Goal: Communication & Community: Answer question/provide support

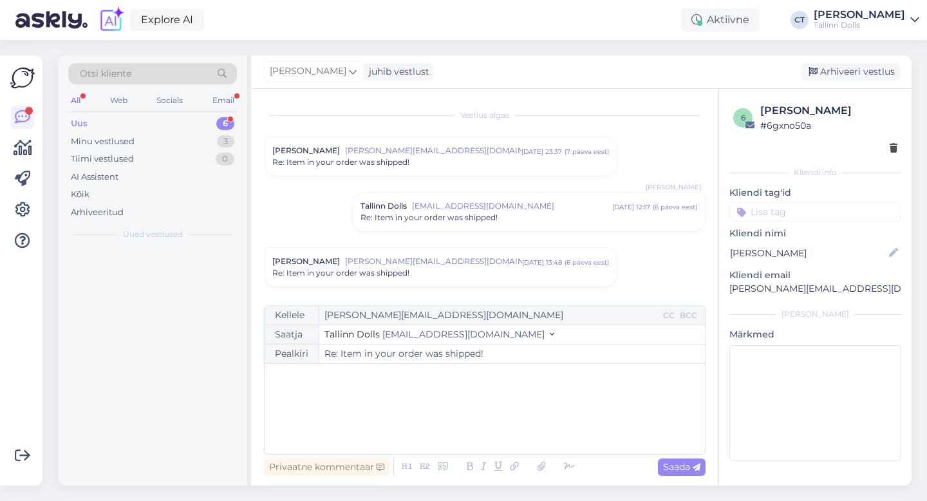
scroll to position [886, 0]
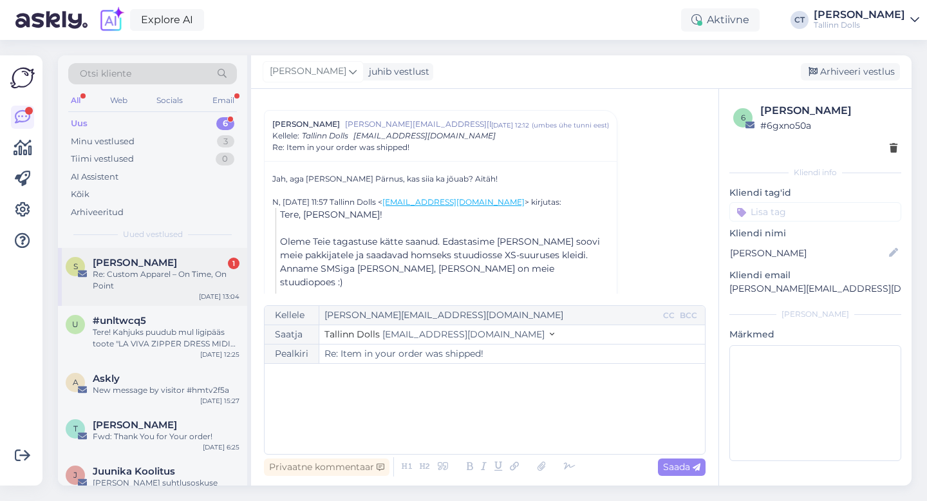
click at [104, 257] on span "Signe Beck" at bounding box center [135, 263] width 84 height 12
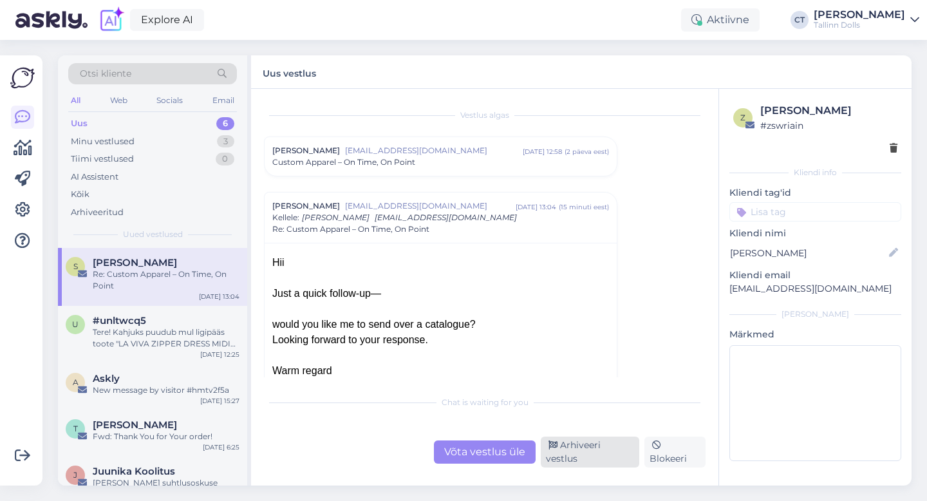
click at [580, 456] on div "Arhiveeri vestlus" at bounding box center [590, 451] width 98 height 31
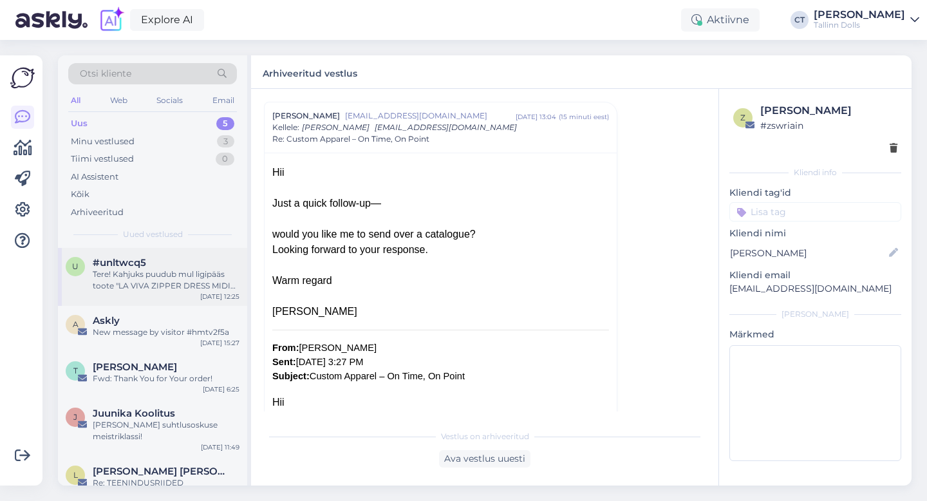
click at [206, 296] on div "Oct 9 12:25" at bounding box center [219, 297] width 39 height 10
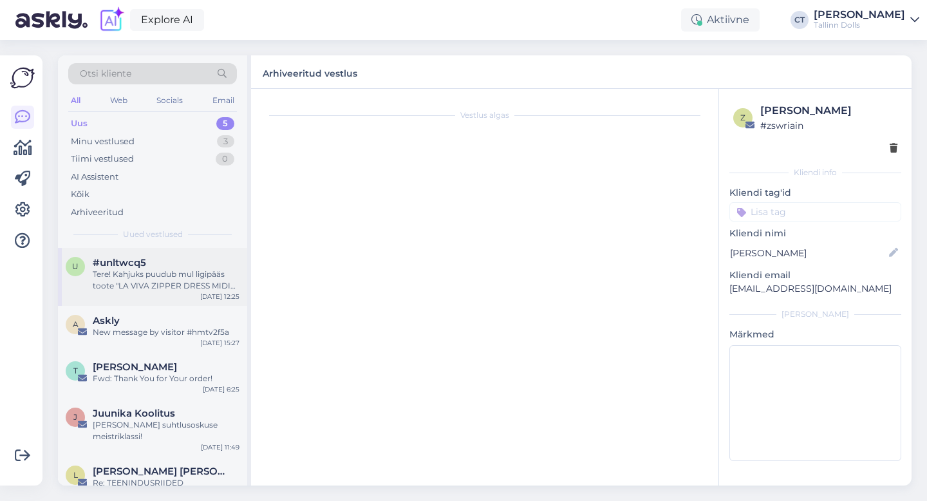
scroll to position [0, 0]
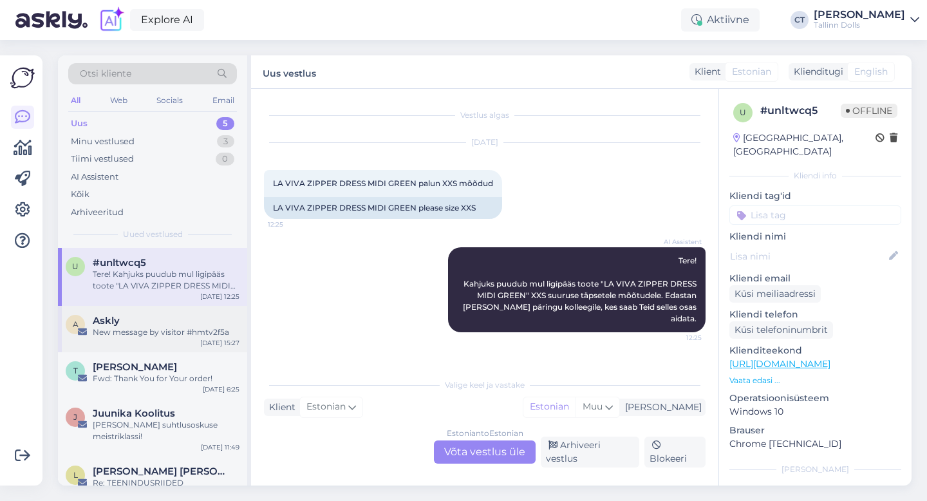
click at [187, 334] on div "New message by visitor #hmtv2f5a" at bounding box center [166, 332] width 147 height 12
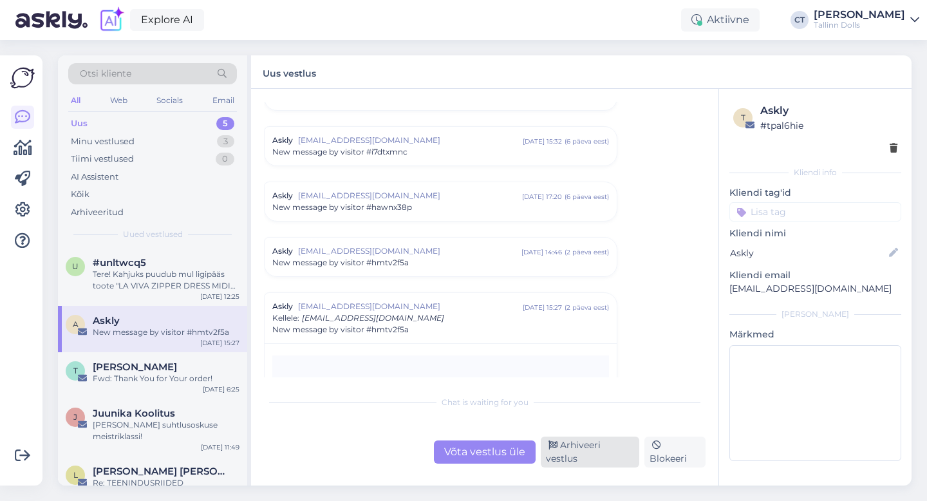
click at [612, 459] on div "Arhiveeri vestlus" at bounding box center [590, 451] width 98 height 31
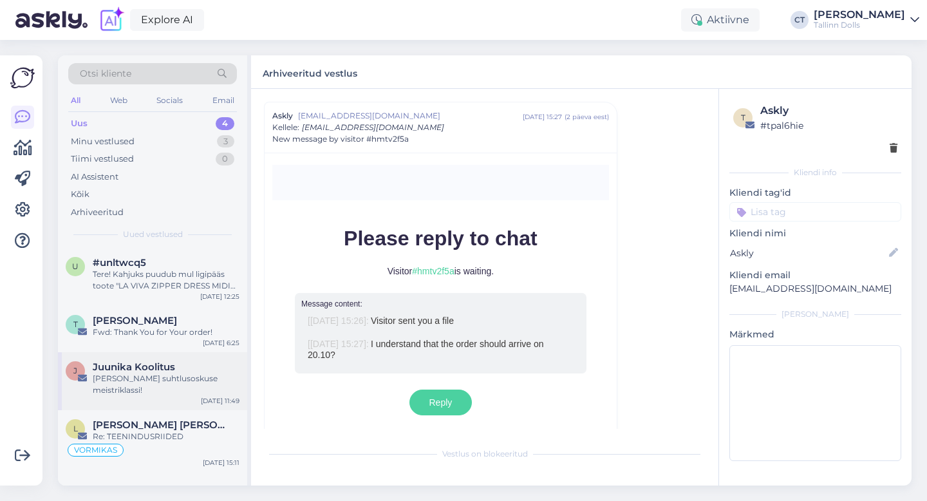
click at [192, 384] on div "Kutsume Sind suhtlusoskuse meistriklassi!" at bounding box center [166, 384] width 147 height 23
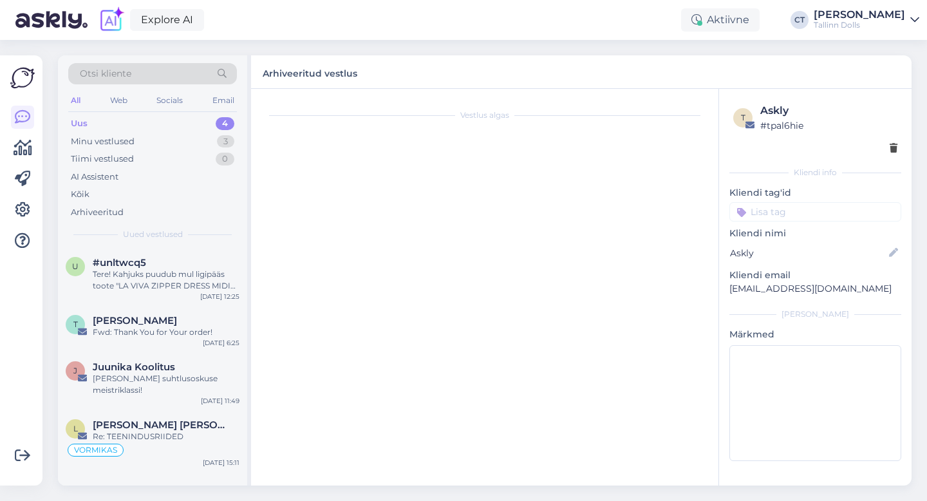
scroll to position [0, 0]
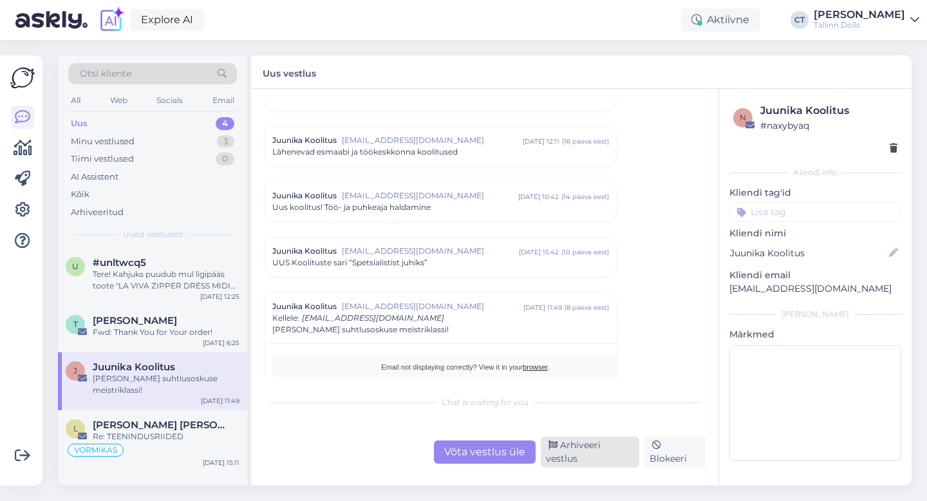
click at [581, 453] on div "Arhiveeri vestlus" at bounding box center [590, 451] width 98 height 31
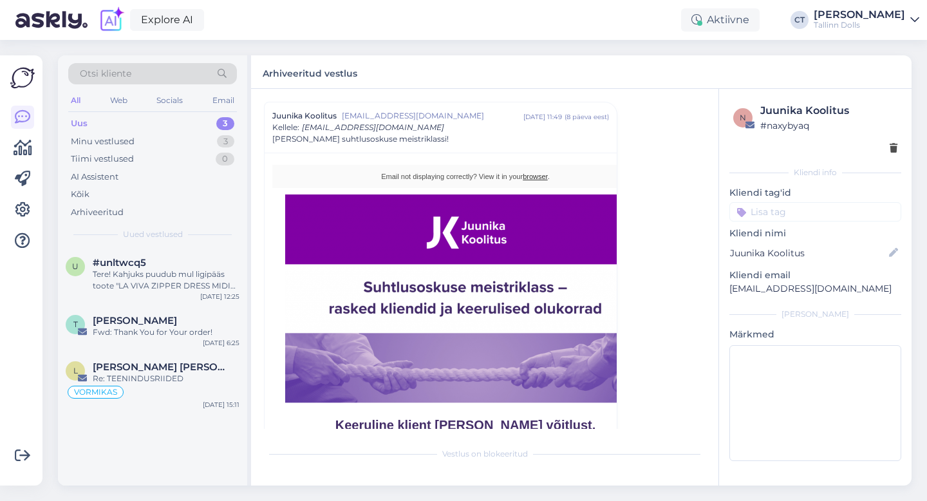
scroll to position [1387, 0]
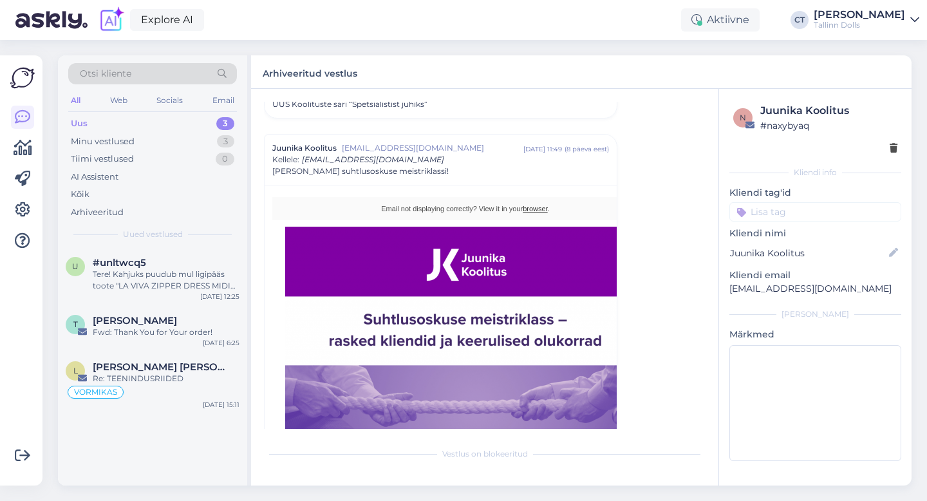
click at [107, 126] on div "Uus 3" at bounding box center [152, 124] width 169 height 18
click at [140, 267] on span "#unltwcq5" at bounding box center [119, 263] width 53 height 12
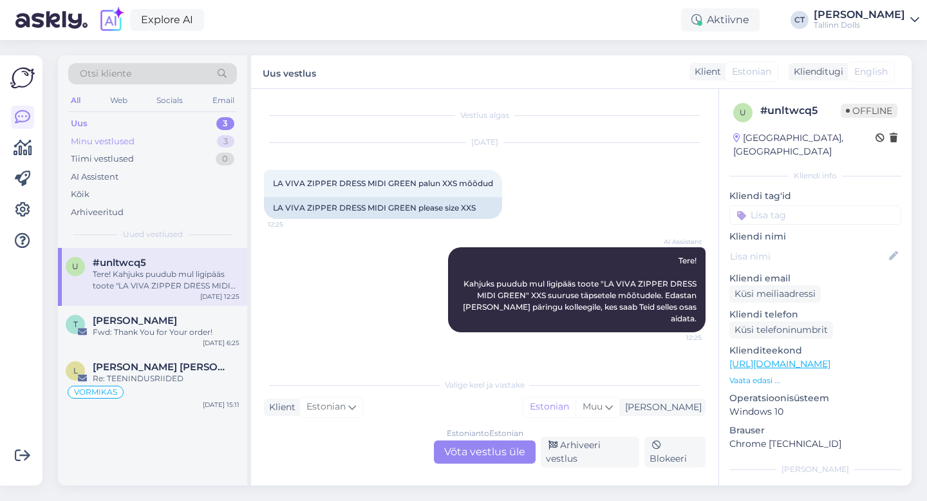
click at [111, 140] on div "Minu vestlused" at bounding box center [103, 141] width 64 height 13
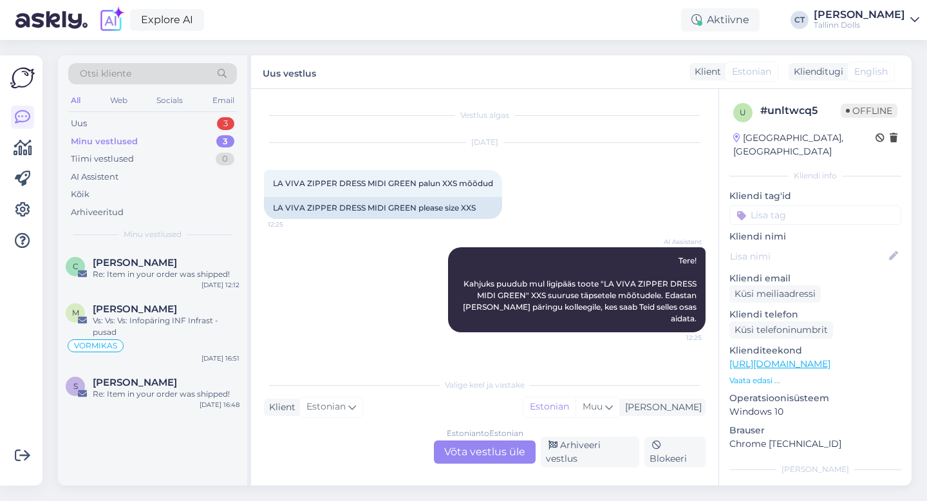
click at [132, 288] on div "C Cathy Sommer Re: Item in your order was shipped! Oct 9 12:12" at bounding box center [152, 271] width 189 height 46
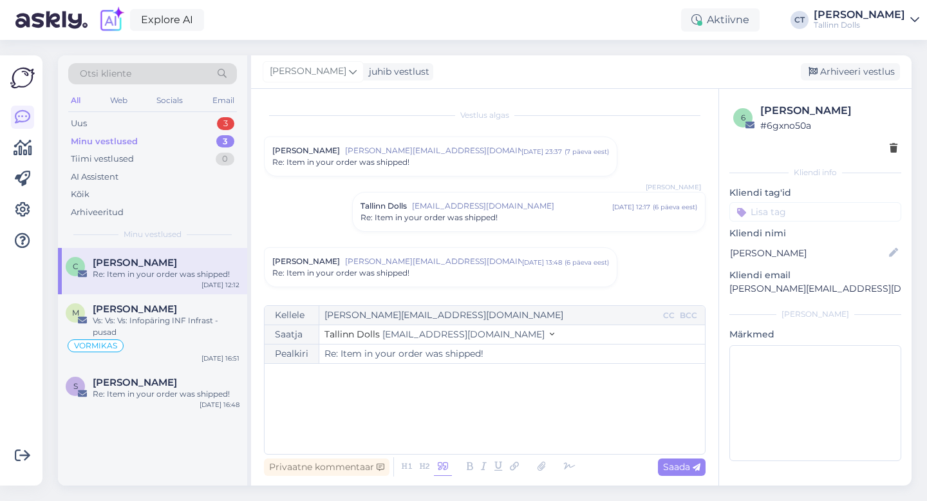
scroll to position [268, 0]
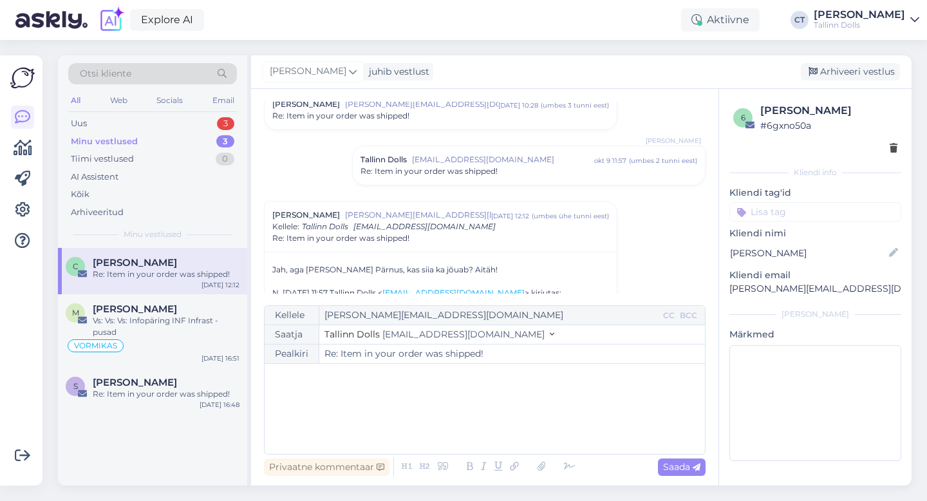
click at [476, 398] on div "﻿" at bounding box center [484, 408] width 427 height 77
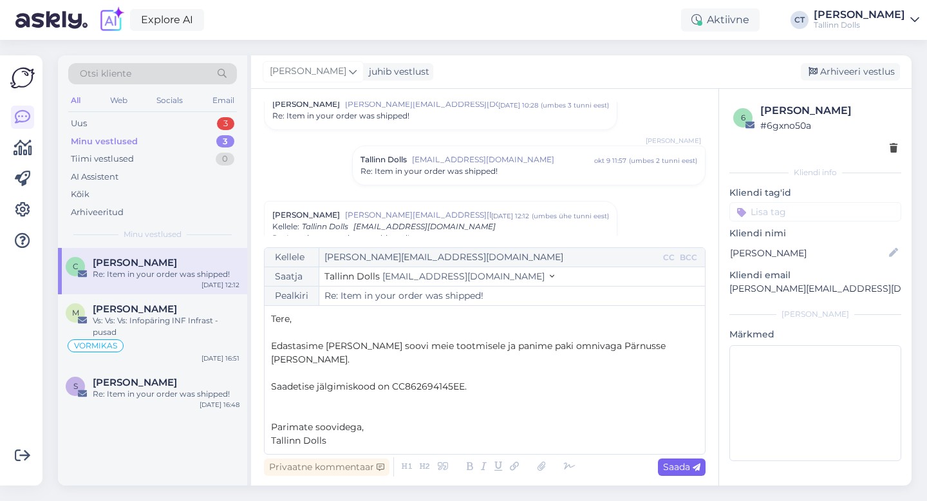
click at [680, 464] on span "Saada" at bounding box center [681, 467] width 37 height 12
type input "Re: Item in your order was shipped!"
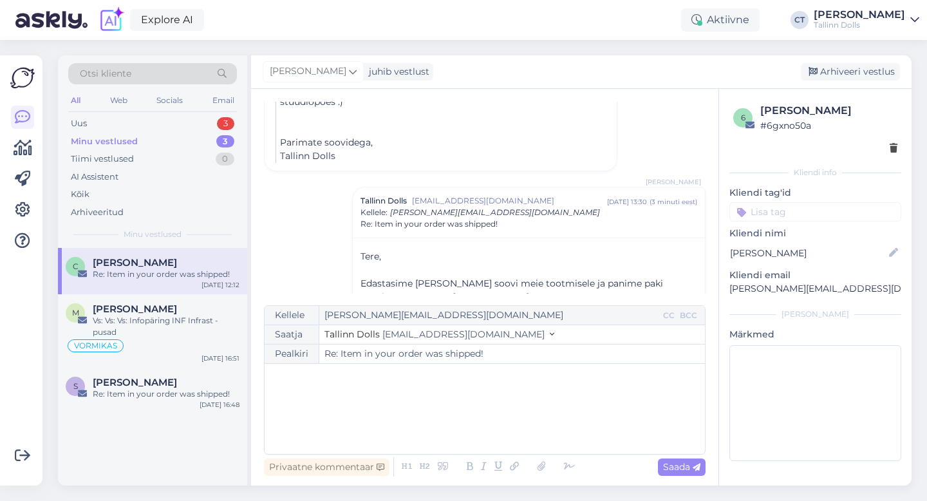
scroll to position [633, 0]
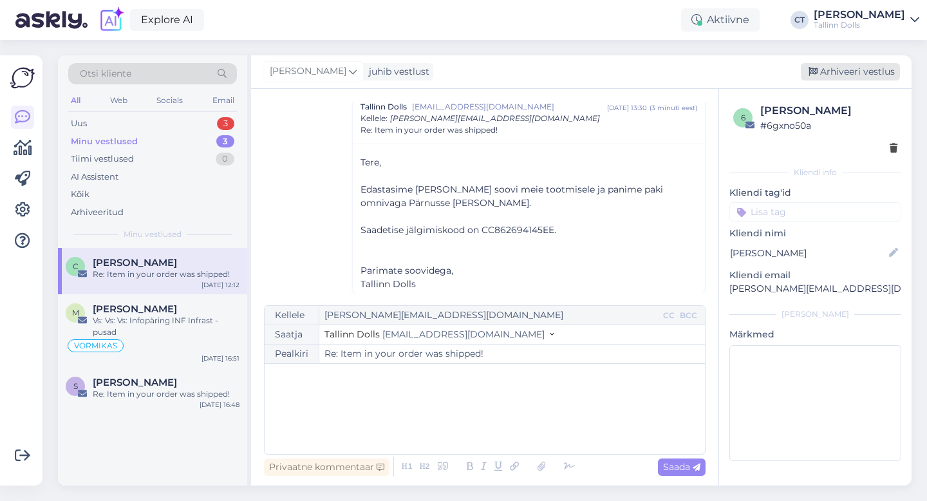
click at [842, 71] on div "Arhiveeri vestlus" at bounding box center [850, 71] width 99 height 17
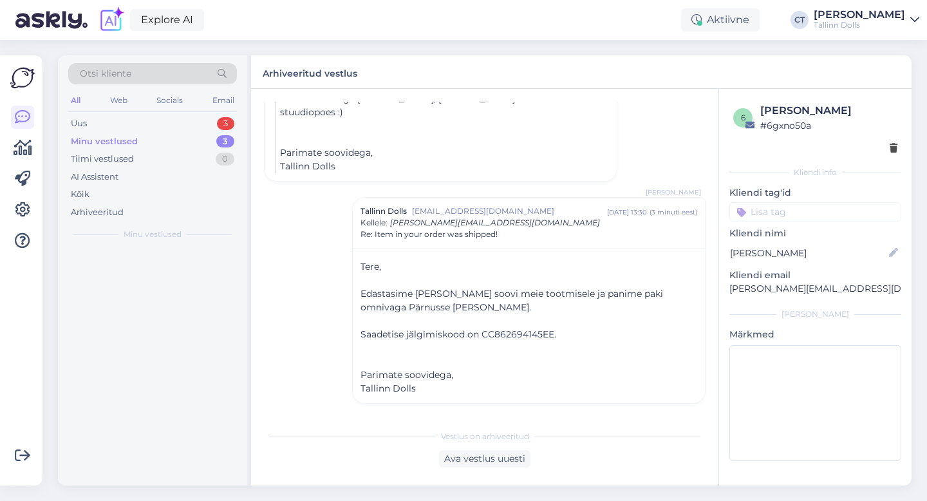
scroll to position [515, 0]
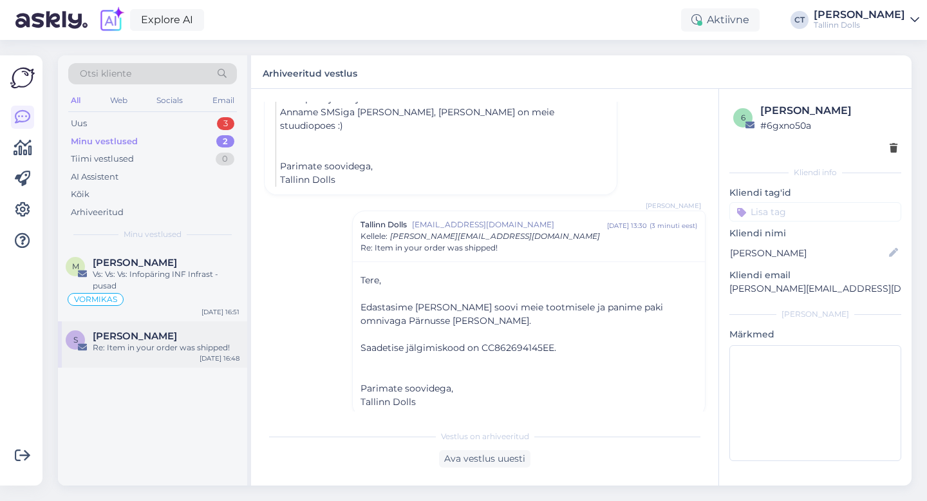
click at [138, 339] on span "Sigrid Münter" at bounding box center [135, 336] width 84 height 12
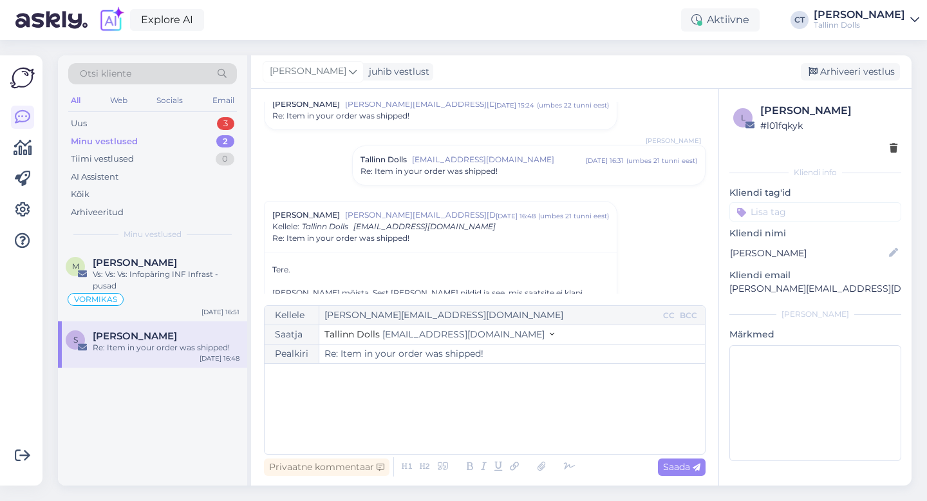
scroll to position [565, 0]
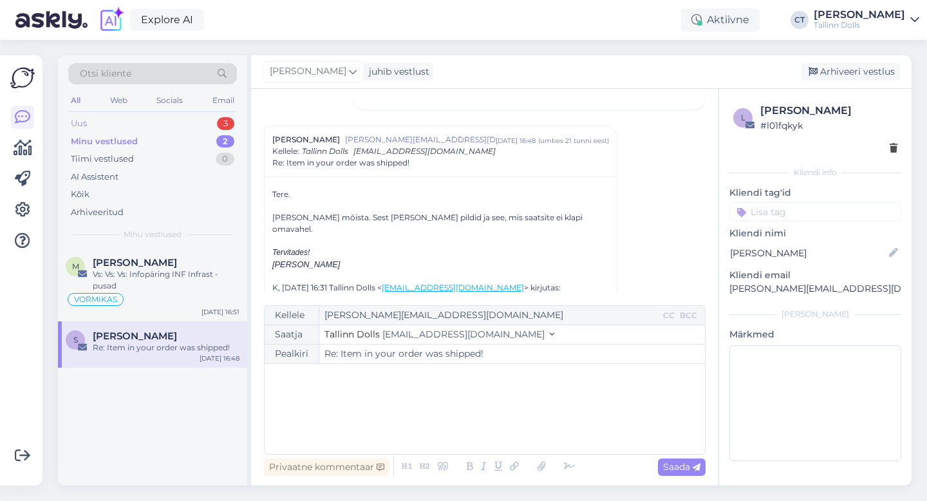
click at [122, 122] on div "Uus 3" at bounding box center [152, 124] width 169 height 18
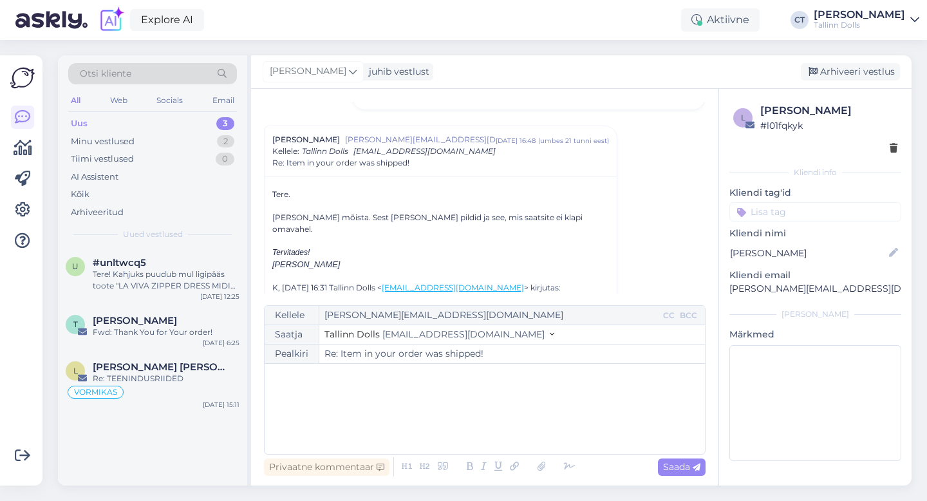
click at [438, 395] on div "﻿" at bounding box center [484, 408] width 427 height 77
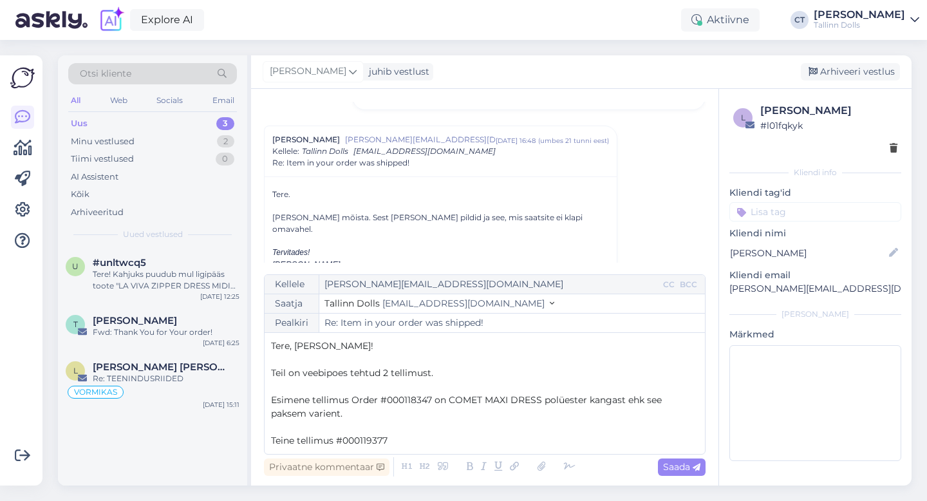
click at [377, 397] on span "Esimene tellimus Order #000118347 on COMET MAXI DRESS polüester kangast ehk see…" at bounding box center [467, 406] width 393 height 25
click at [418, 446] on p "Teine tellimus #000119377" at bounding box center [484, 441] width 427 height 14
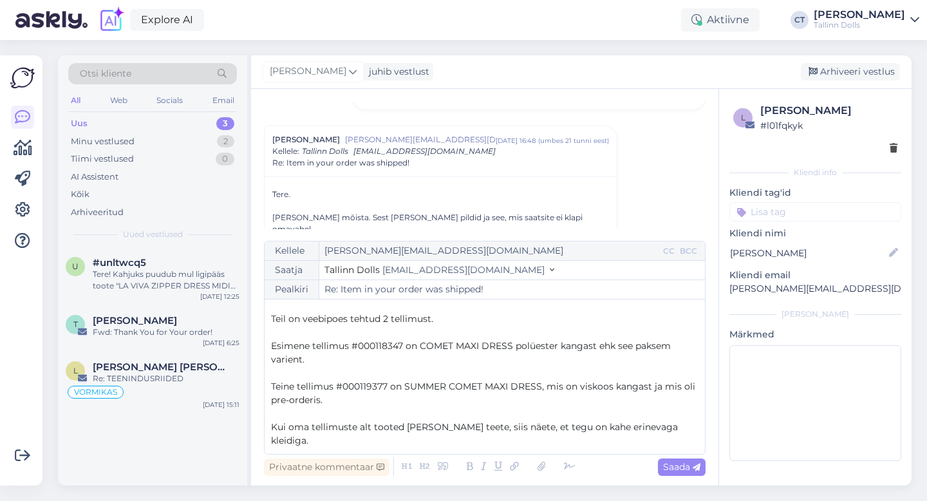
scroll to position [34, 0]
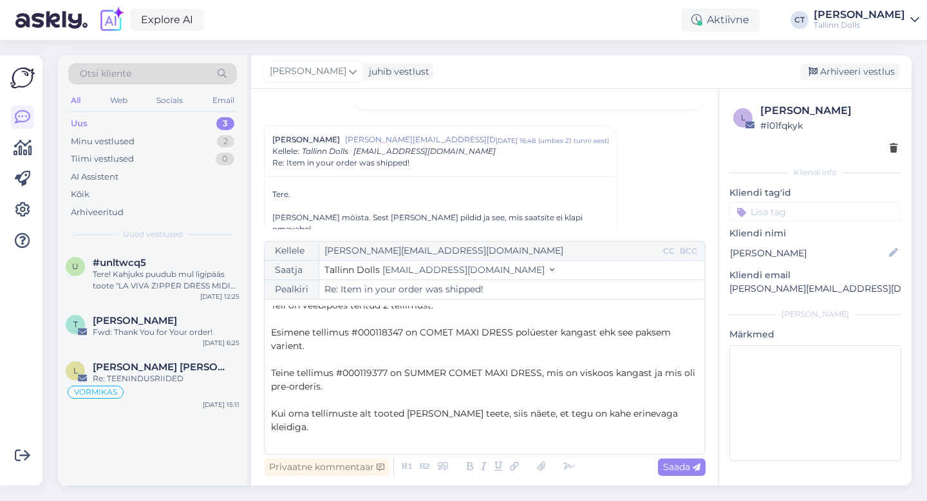
drag, startPoint x: 627, startPoint y: 445, endPoint x: 250, endPoint y: 441, distance: 376.6
click at [251, 441] on div "Vestlus algas Sigrid Münter sigrid.mynter@gmail.com apr 23 15:08 ( 6 kuu eest )…" at bounding box center [484, 287] width 467 height 397
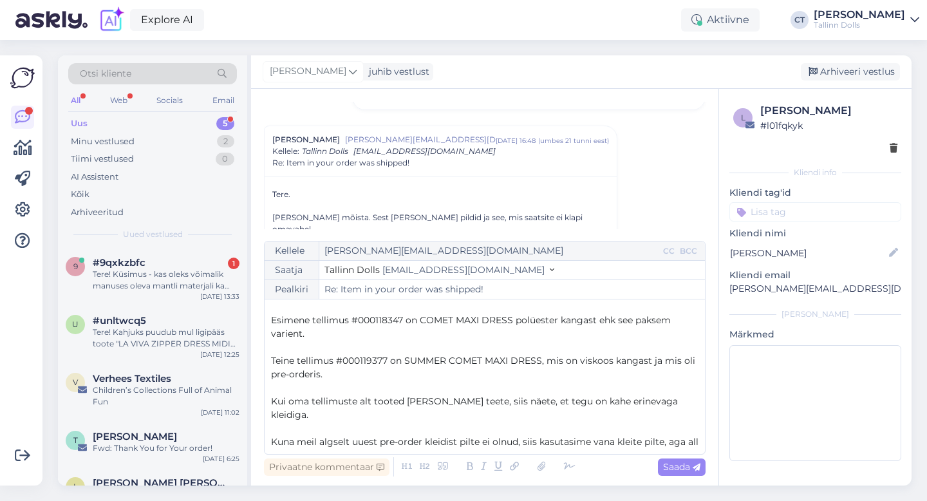
scroll to position [48, 0]
click at [640, 434] on span "Kuna meil algselt uuest pre-order kleidist pilte ei olnud, siis kasutasime vana…" at bounding box center [486, 446] width 430 height 25
click at [539, 434] on p "Kuna meil algselt uuest pre-order kleidist pilte ei olnud, siis kasutasime vana…" at bounding box center [484, 447] width 427 height 27
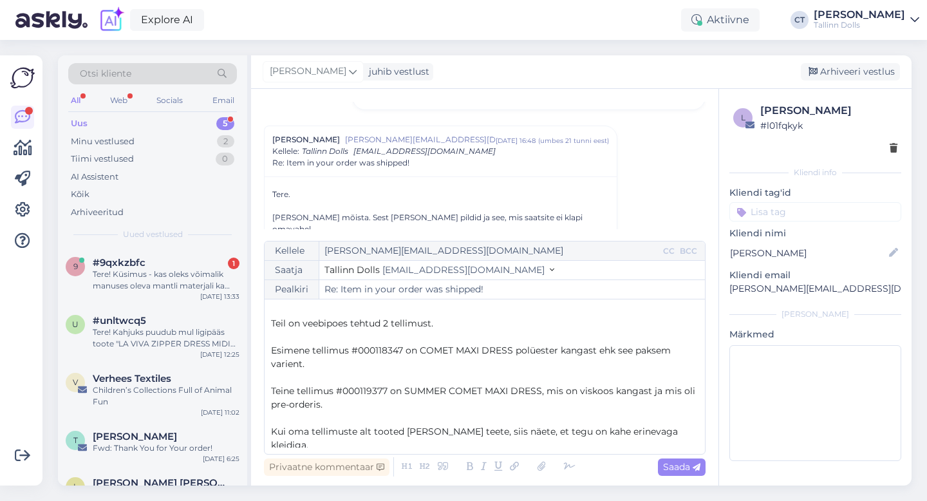
scroll to position [23, 0]
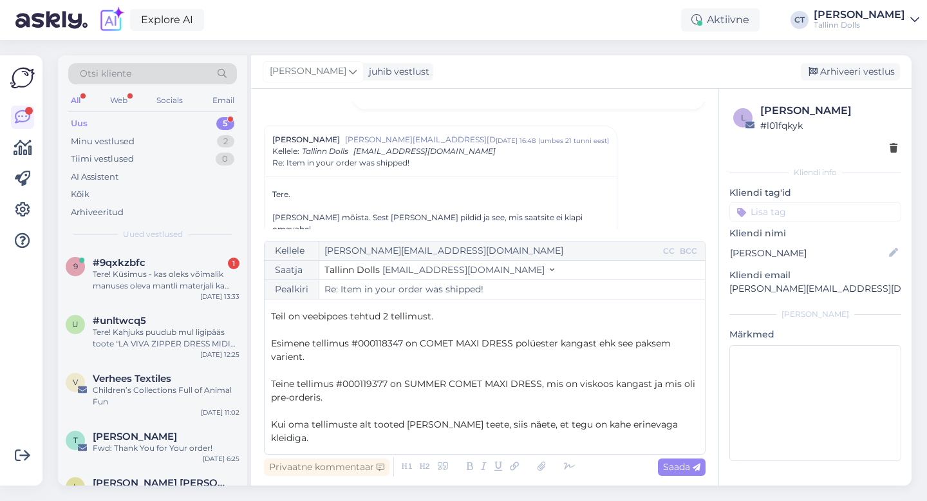
click at [446, 317] on p "Teil on veebipoes tehtud 2 tellimust." at bounding box center [484, 317] width 427 height 14
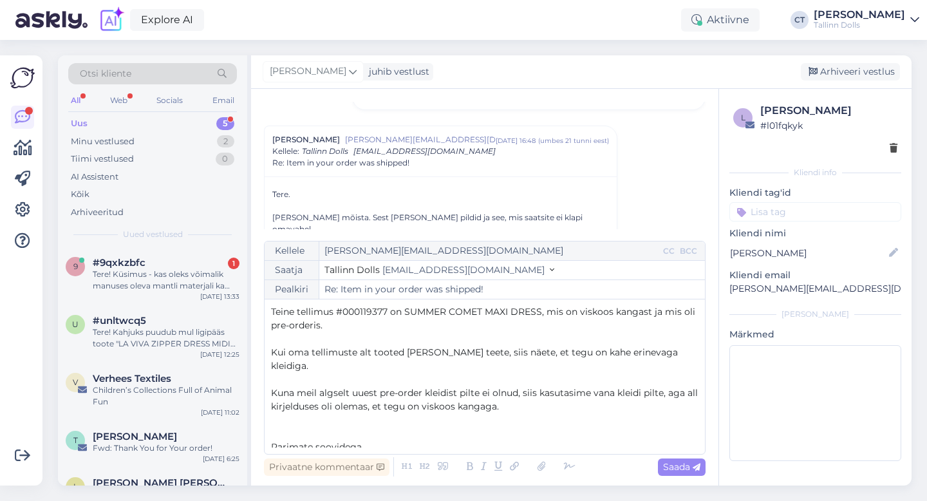
scroll to position [102, 0]
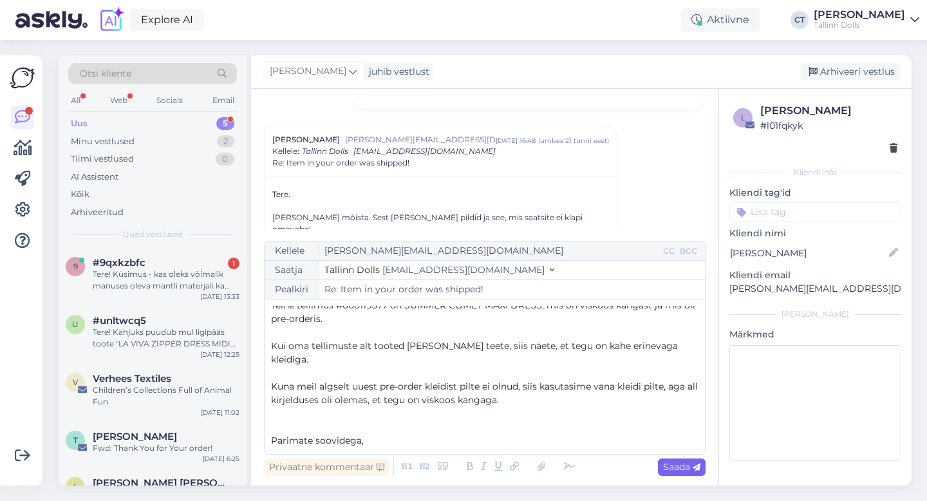
click at [686, 465] on span "Saada" at bounding box center [681, 467] width 37 height 12
type input "Re: Item in your order was shipped!"
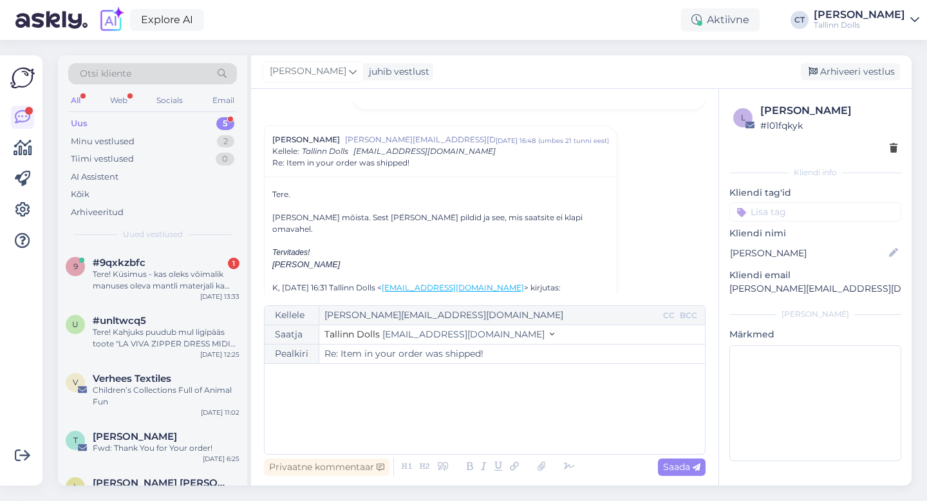
scroll to position [1088, 0]
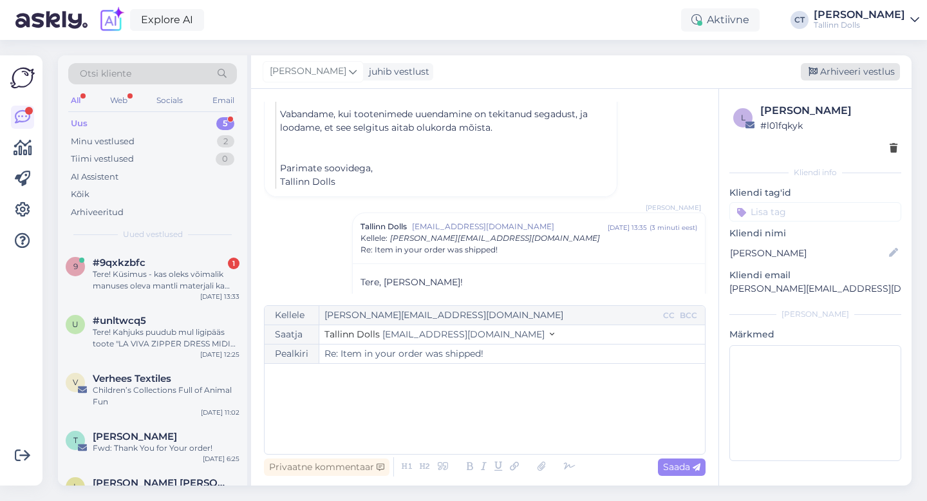
click at [851, 77] on div "Arhiveeri vestlus" at bounding box center [850, 71] width 99 height 17
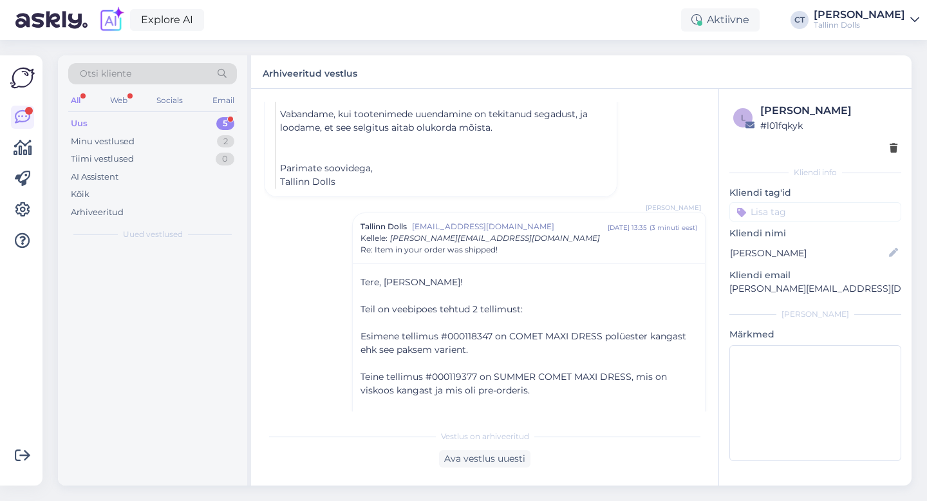
scroll to position [1188, 0]
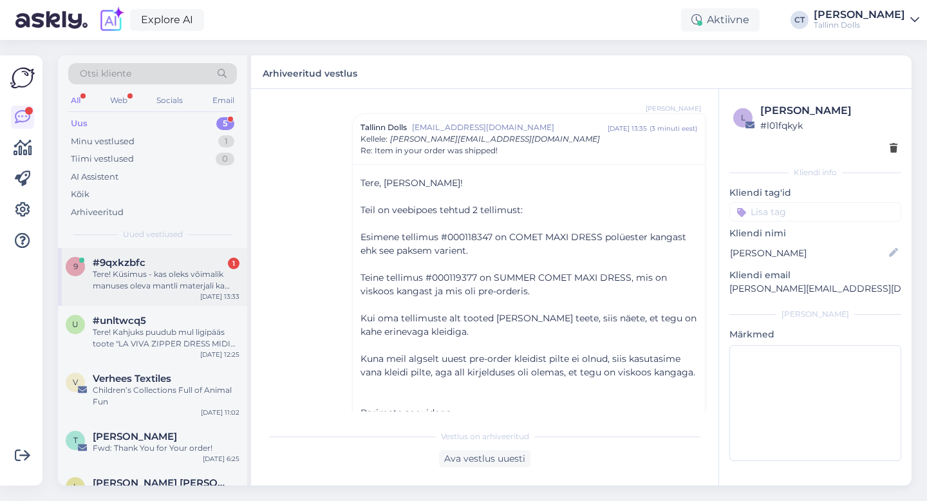
click at [151, 283] on div "Tere! Küsimus - kas oleks võimalik manuses oleva mantli materjali ka käega kats…" at bounding box center [166, 279] width 147 height 23
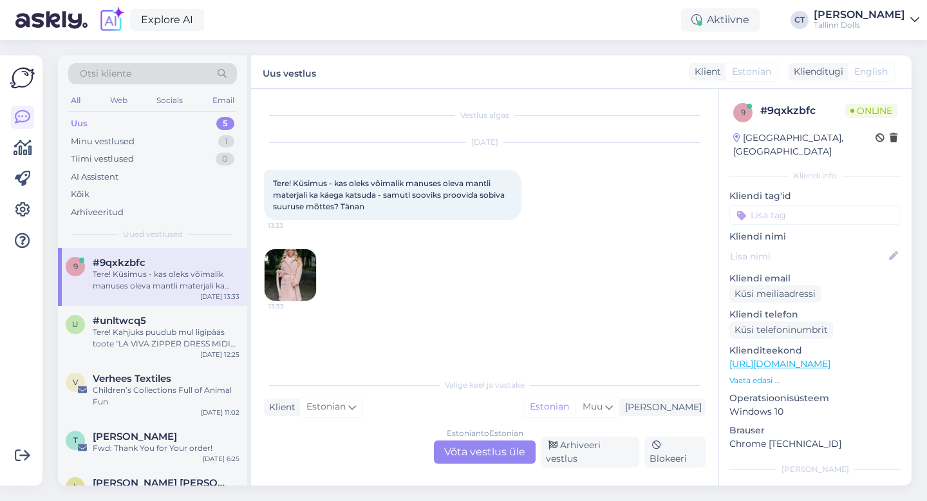
click at [485, 458] on div "Estonian to Estonian Võta vestlus üle" at bounding box center [485, 451] width 102 height 23
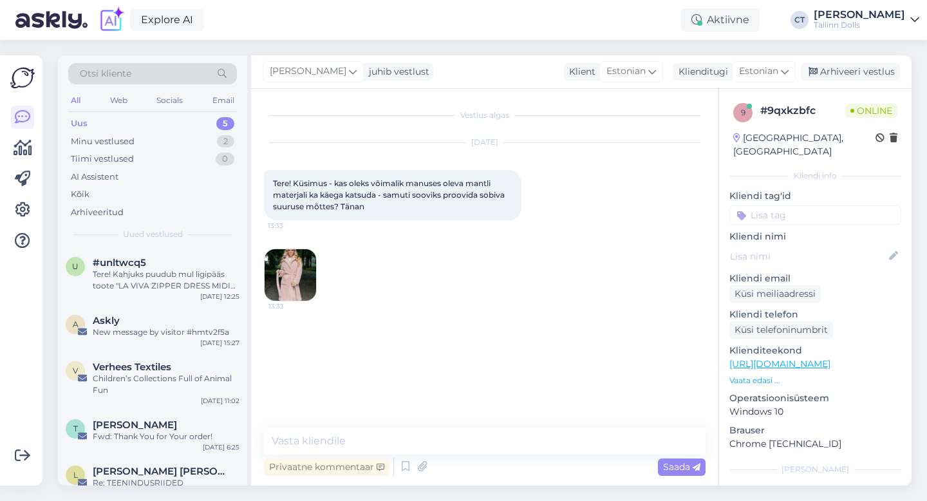
click at [488, 420] on div "Vestlus algas Oct 9 2025 Tere! Küsimus - kas oleks võimalik manuses oleva mantl…" at bounding box center [484, 287] width 467 height 397
click at [488, 442] on textarea at bounding box center [485, 440] width 442 height 27
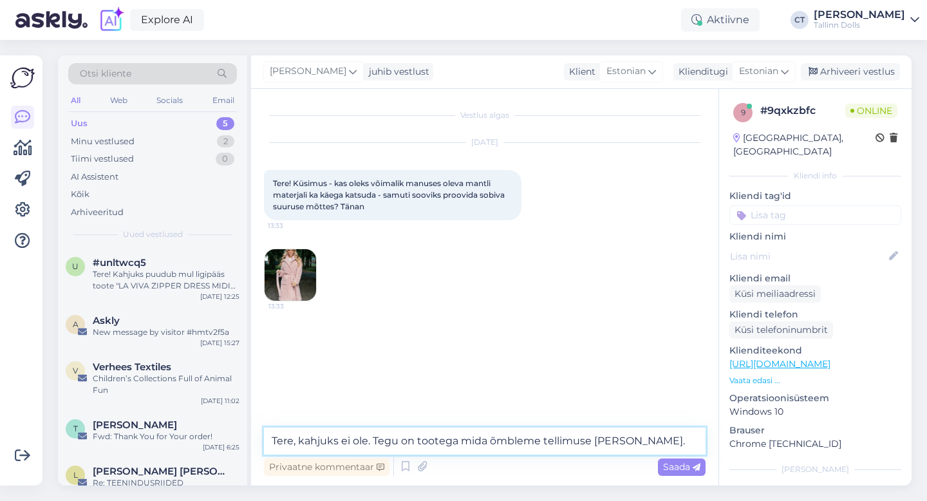
type textarea "Tere, kahjuks ei ole. Tegu on tootega mida õmbleme tellimuse peale."
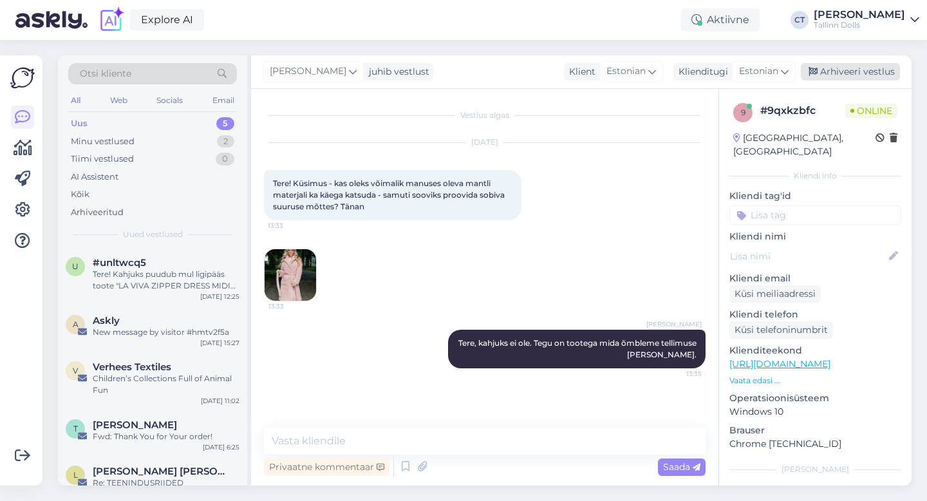
click at [850, 76] on div "Arhiveeri vestlus" at bounding box center [850, 71] width 99 height 17
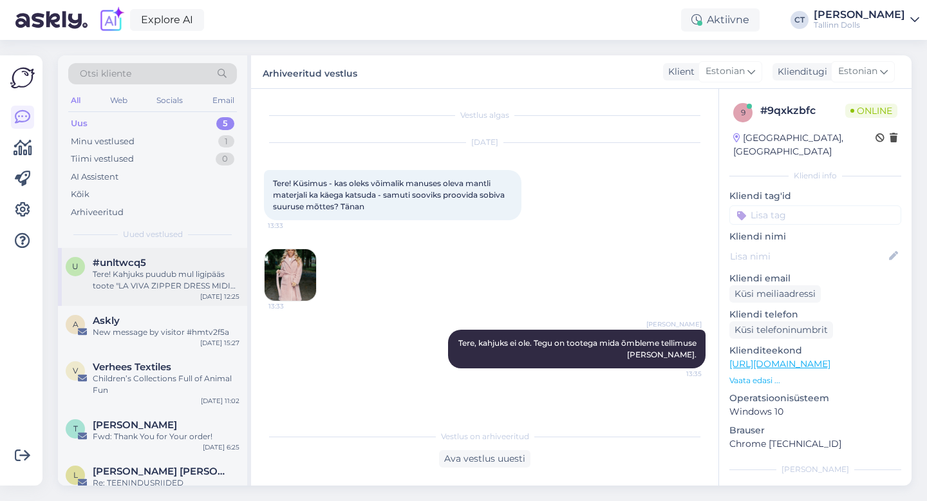
click at [178, 257] on div "#unltwcq5" at bounding box center [166, 263] width 147 height 12
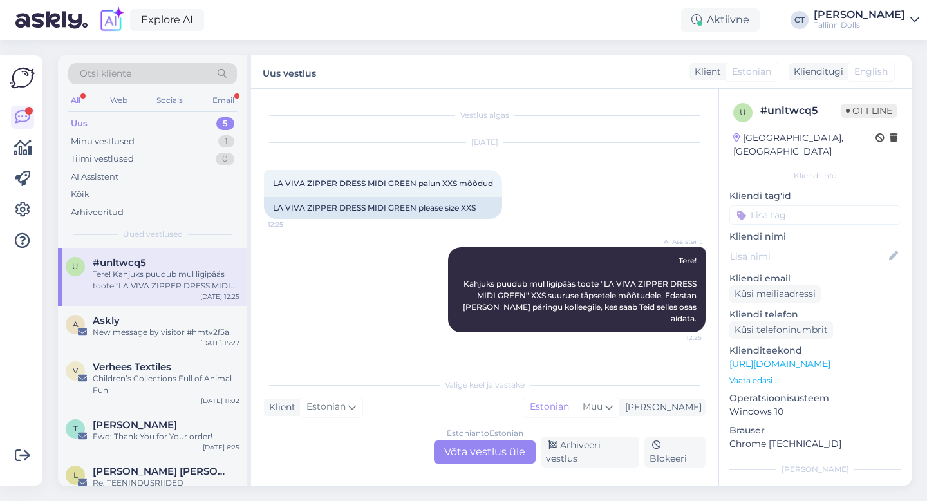
click at [168, 121] on div "Uus 5" at bounding box center [152, 124] width 169 height 18
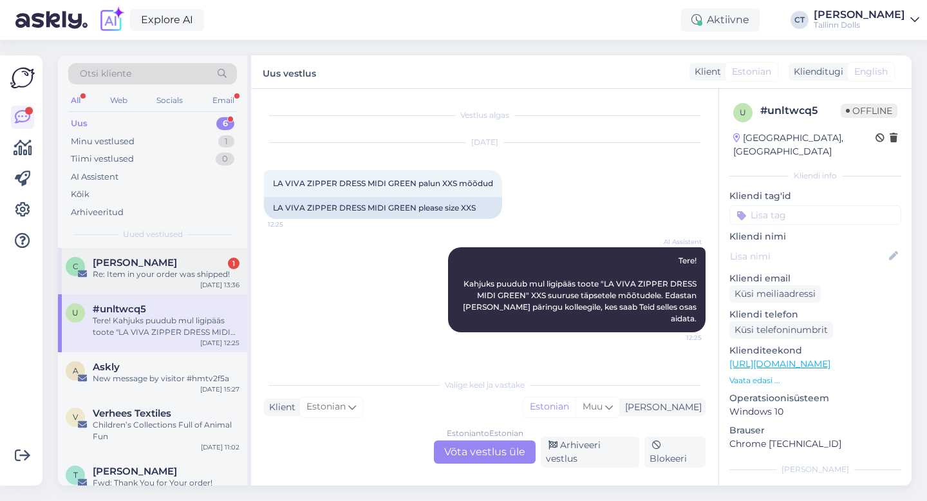
click at [168, 257] on div "Cathy Sommer 1" at bounding box center [166, 263] width 147 height 12
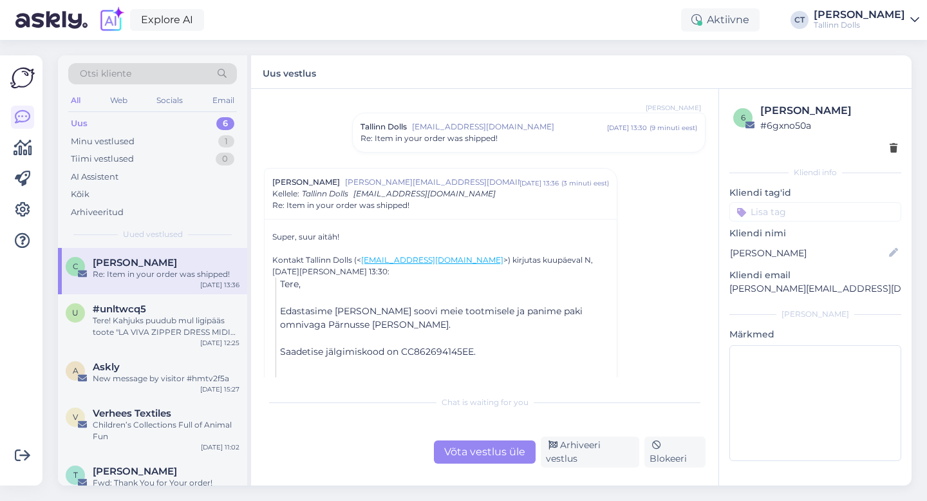
scroll to position [412, 0]
click at [598, 456] on div "Arhiveeri vestlus" at bounding box center [590, 451] width 98 height 31
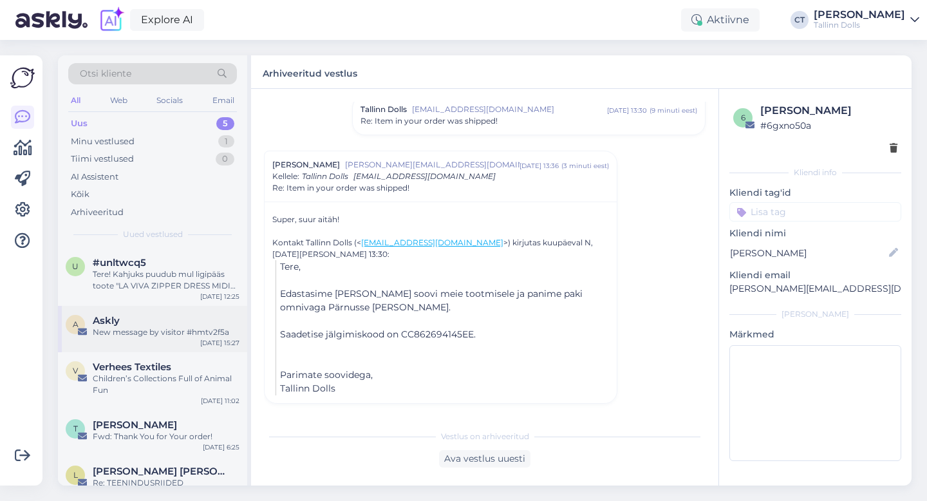
click at [160, 319] on div "Askly" at bounding box center [166, 321] width 147 height 12
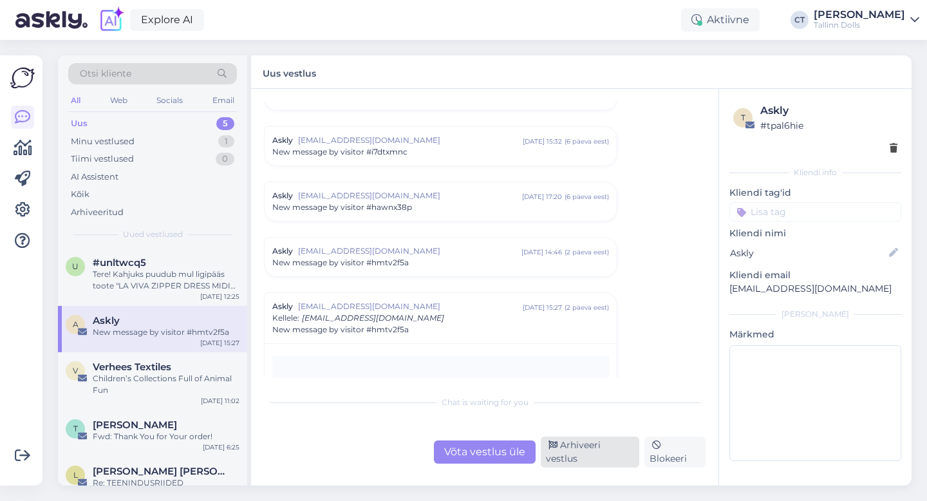
click at [595, 454] on div "Arhiveeri vestlus" at bounding box center [590, 451] width 98 height 31
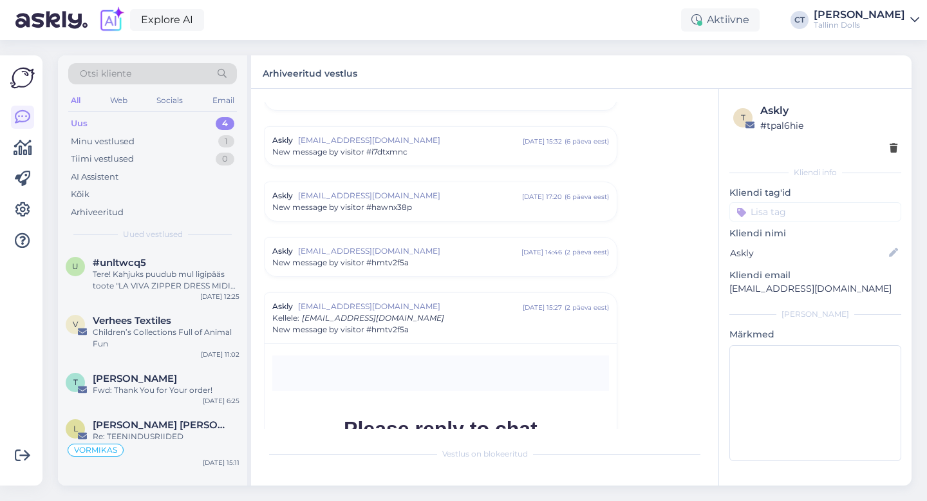
scroll to position [5515, 0]
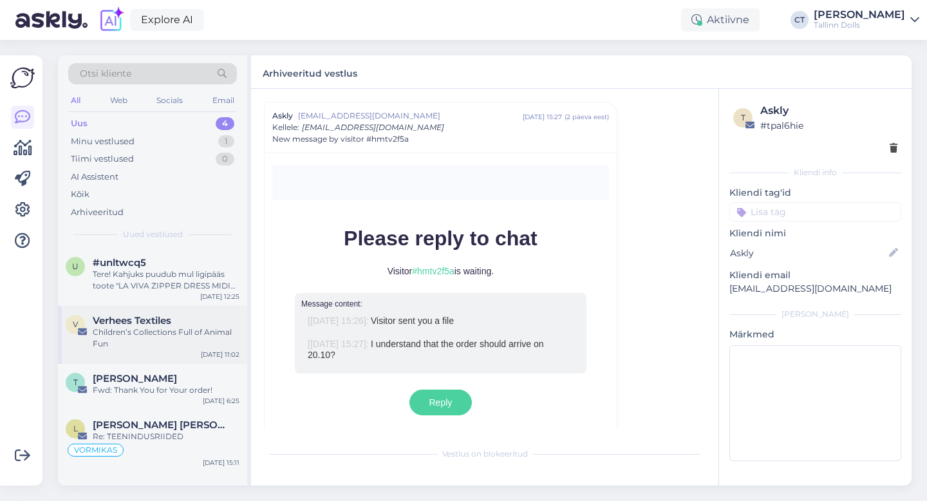
click at [187, 331] on div "Children’s Collections Full of Animal Fun" at bounding box center [166, 337] width 147 height 23
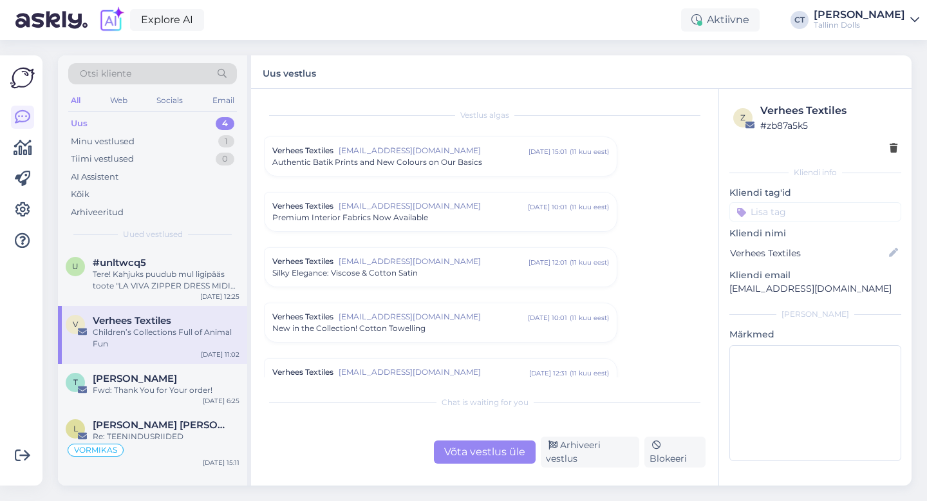
scroll to position [3775, 0]
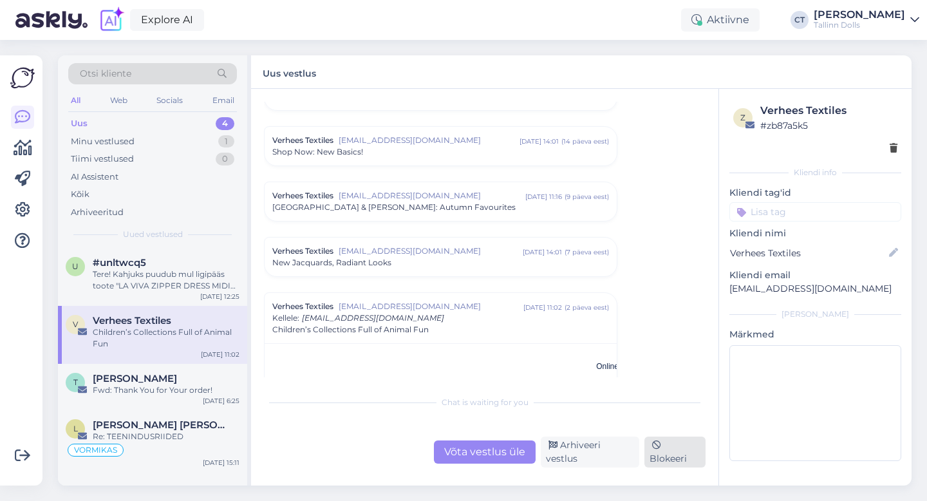
click at [680, 448] on div "Blokeeri" at bounding box center [674, 451] width 61 height 31
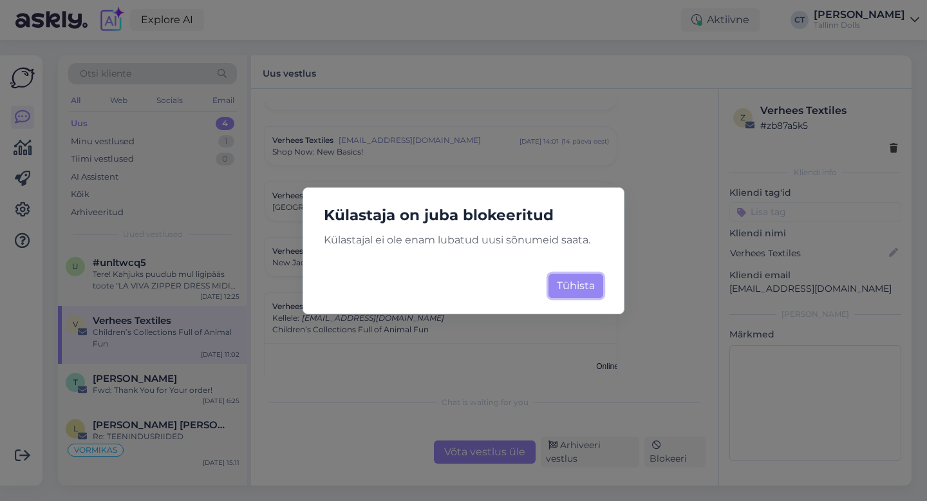
click at [579, 282] on button "Tühista" at bounding box center [575, 286] width 55 height 24
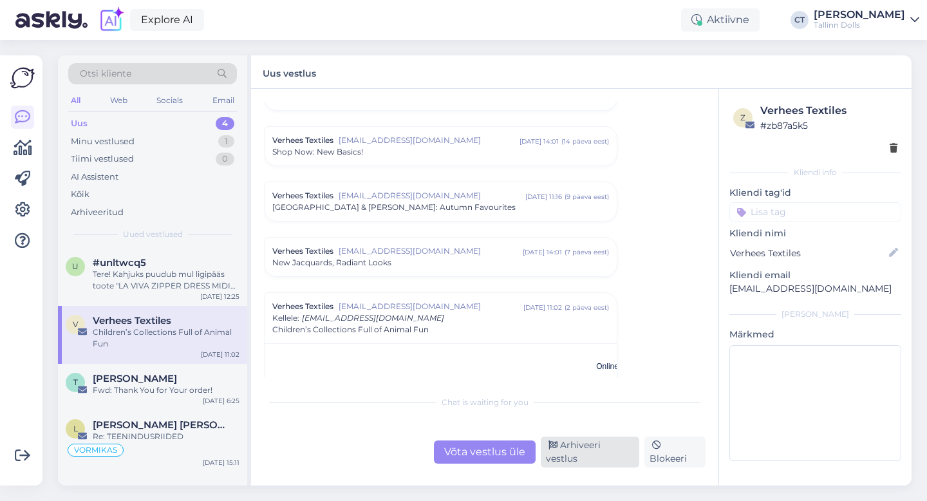
click at [590, 453] on div "Arhiveeri vestlus" at bounding box center [590, 451] width 98 height 31
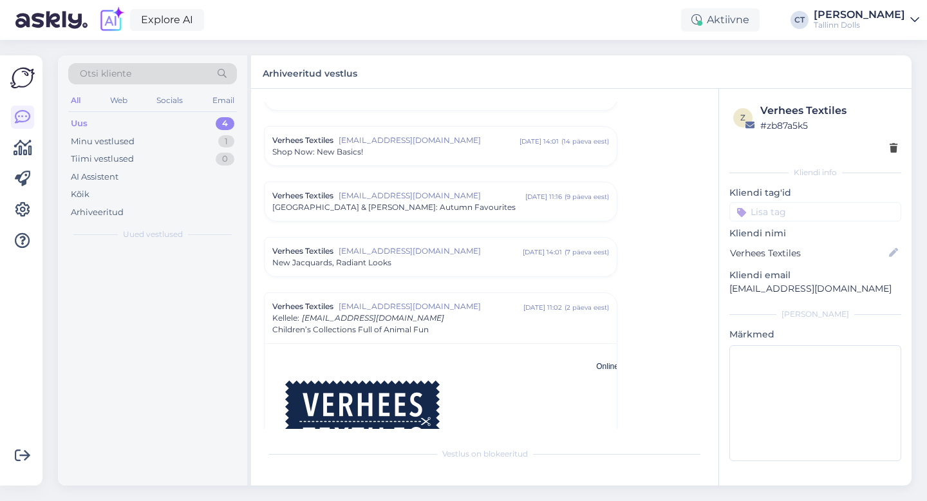
scroll to position [3965, 0]
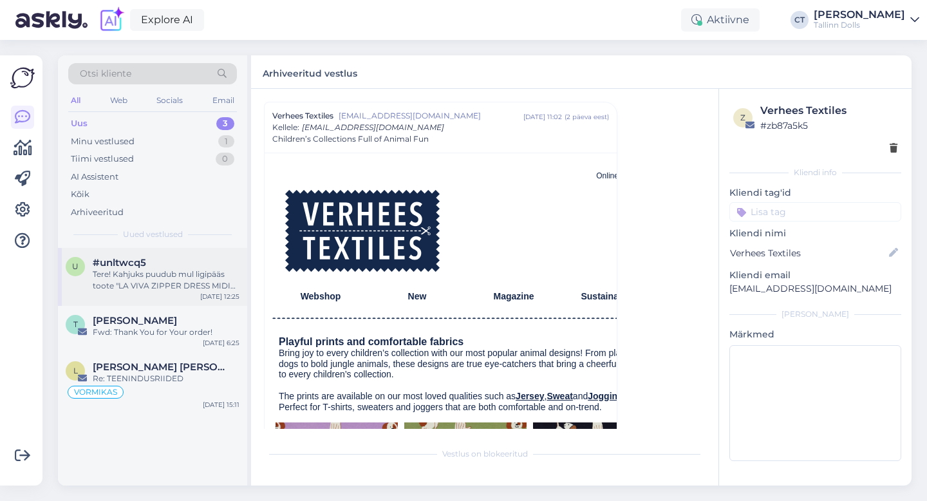
click at [147, 285] on div "Tere! Kahjuks puudub mul ligipääs toote "LA VIVA ZIPPER DRESS MIDI GREEN" XXS s…" at bounding box center [166, 279] width 147 height 23
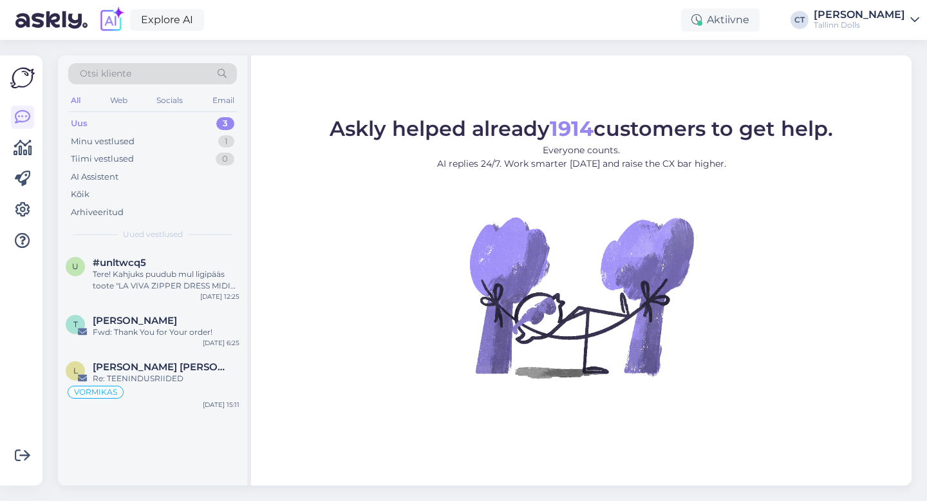
click at [102, 121] on div "Uus 3" at bounding box center [152, 124] width 169 height 18
click at [148, 292] on div "u #unltwcq5 Tere! Kahjuks puudub mul ligipääs toote "LA VIVA ZIPPER DRESS MIDI …" at bounding box center [152, 277] width 189 height 58
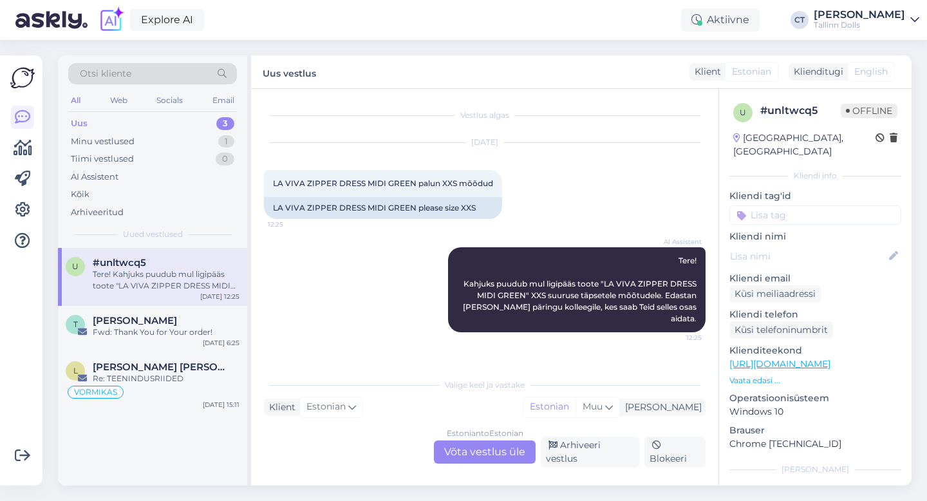
click at [484, 463] on div "Estonian to Estonian Võta vestlus üle" at bounding box center [485, 451] width 102 height 23
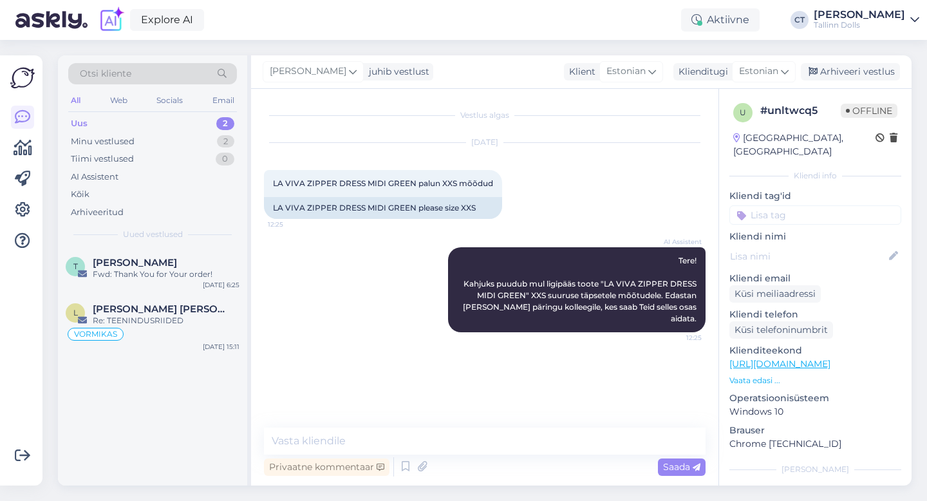
click at [487, 454] on div "Privaatne kommentaar Saada" at bounding box center [485, 466] width 442 height 24
click at [489, 449] on textarea at bounding box center [485, 440] width 442 height 27
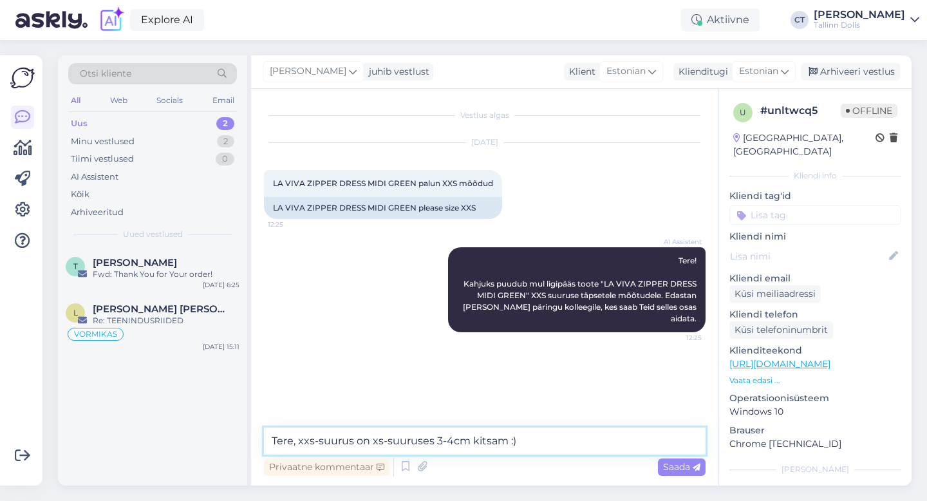
type textarea "Tere, xxs-suurus on xs-suuruses 3-4cm kitsam :)"
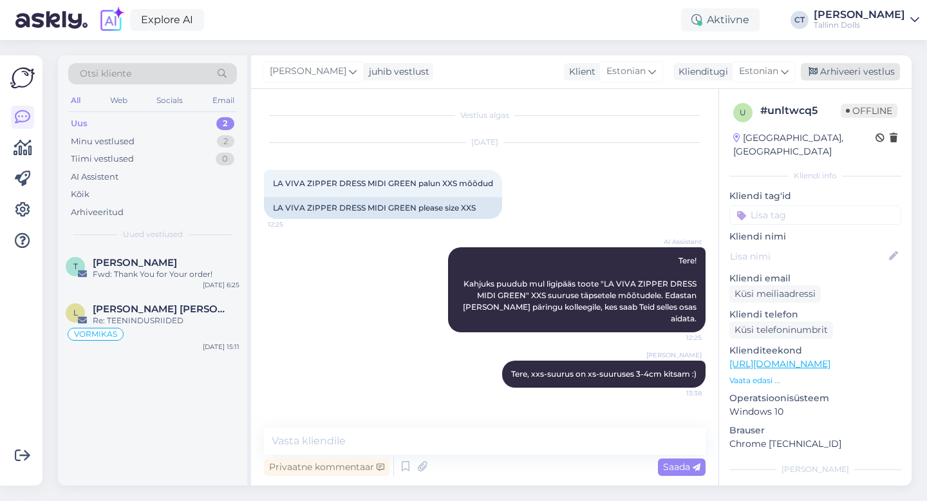
click at [864, 72] on div "Arhiveeri vestlus" at bounding box center [850, 71] width 99 height 17
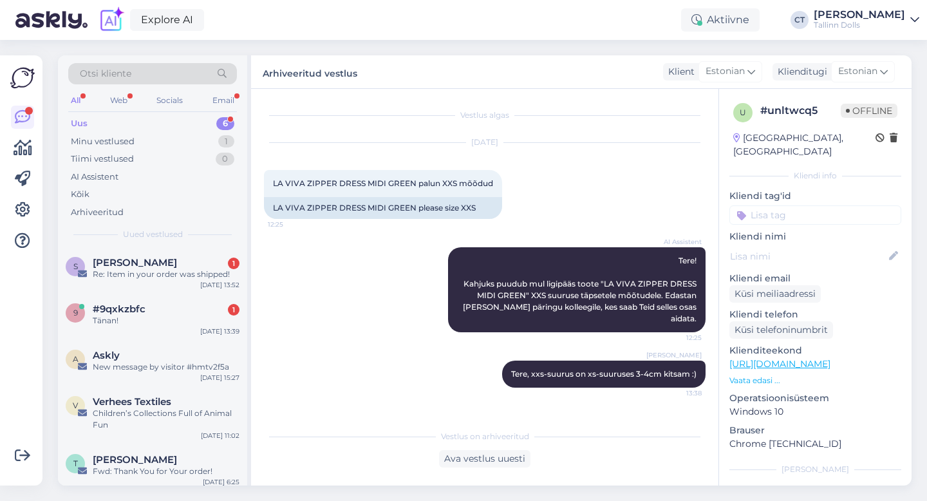
click at [91, 119] on div "Uus 6" at bounding box center [152, 124] width 169 height 18
click at [200, 267] on div "Sigrid Münter 1" at bounding box center [166, 263] width 147 height 12
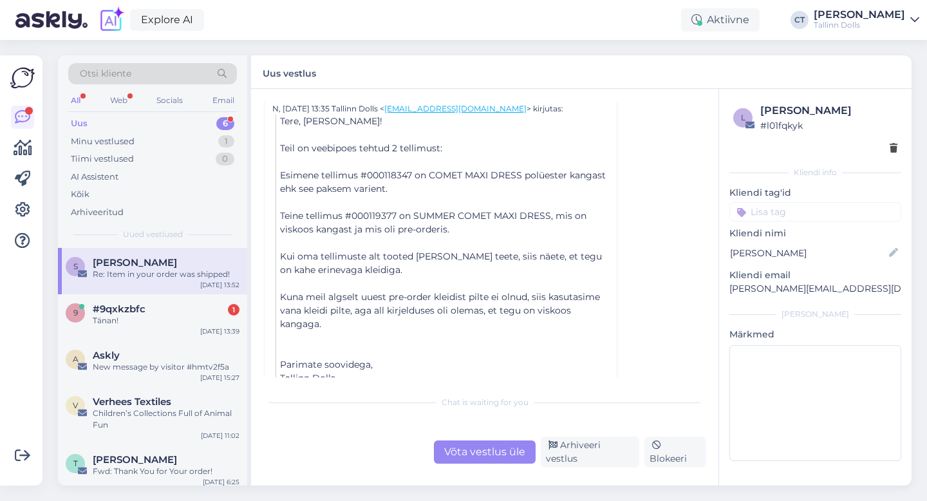
scroll to position [985, 0]
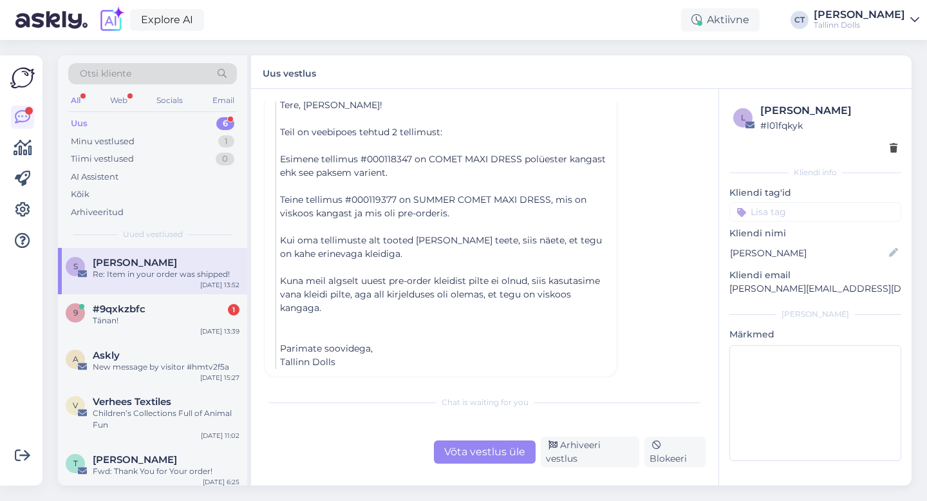
click at [465, 454] on div "Võta vestlus üle" at bounding box center [485, 451] width 102 height 23
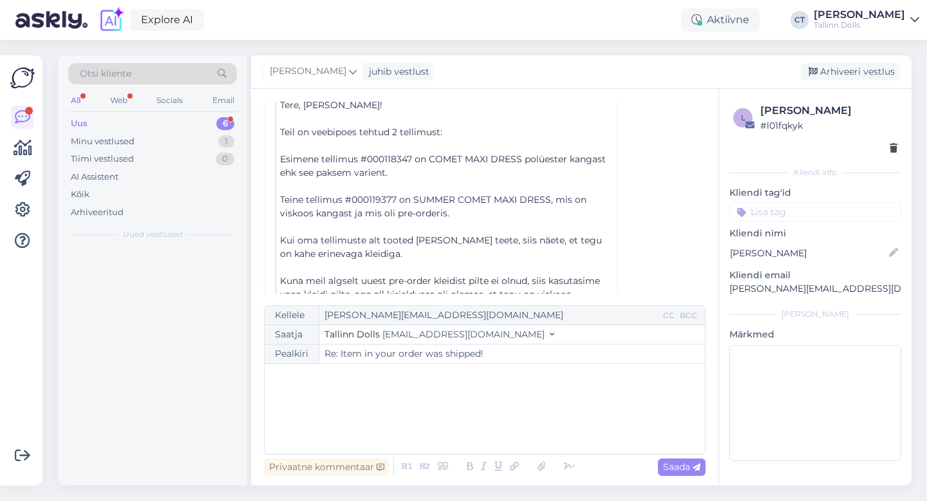
scroll to position [699, 0]
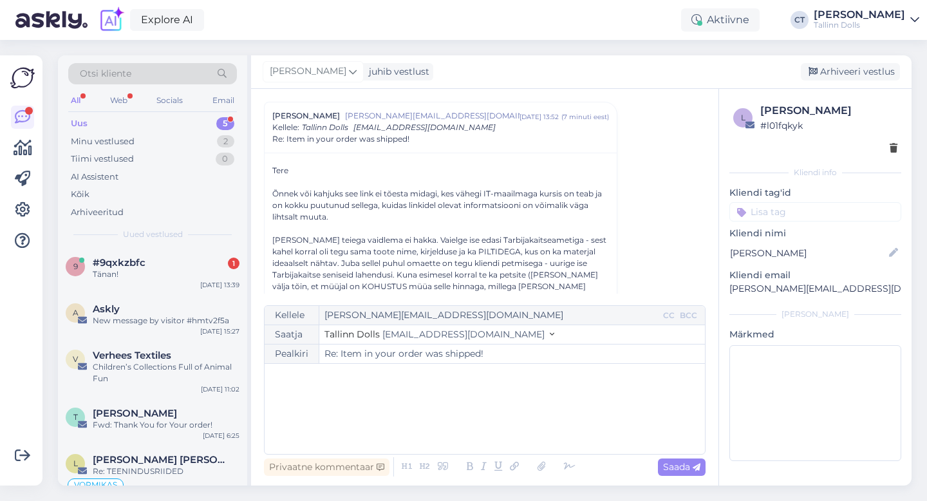
click at [472, 425] on div "﻿" at bounding box center [484, 408] width 427 height 77
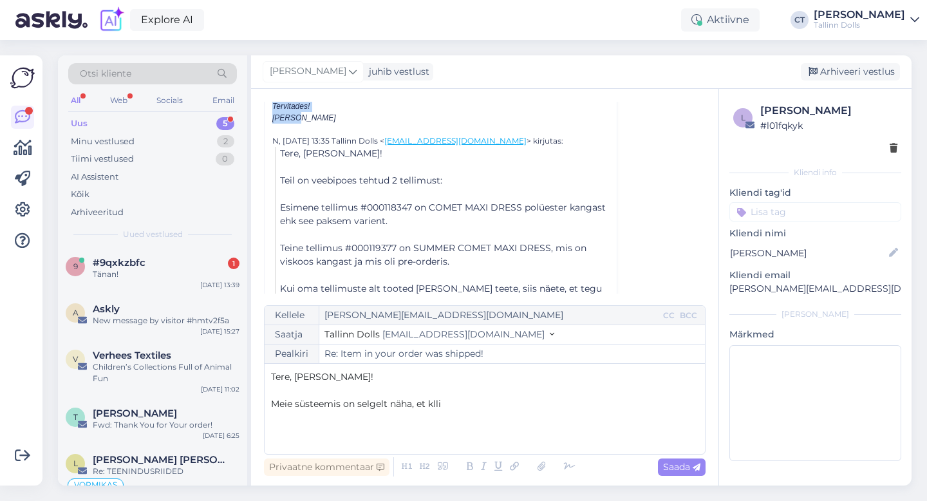
scroll to position [935, 0]
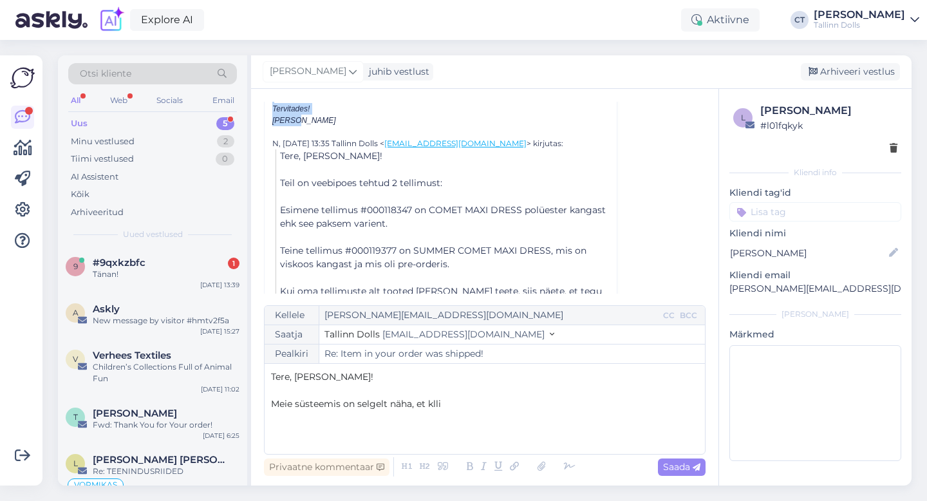
drag, startPoint x: 268, startPoint y: 126, endPoint x: 361, endPoint y: 121, distance: 93.4
click at [361, 121] on div "Tere Õnnek või kahjuks see link ei tõesta midagi, kes vähegi IT-maailmaga kursi…" at bounding box center [441, 172] width 352 height 510
copy div "Tere Õnnek või kahjuks see link ei tõesta midagi, kes vähegi IT-maailmaga kursi…"
click at [460, 406] on p "Meie süsteemis on selgelt näha, et klli" at bounding box center [484, 404] width 427 height 14
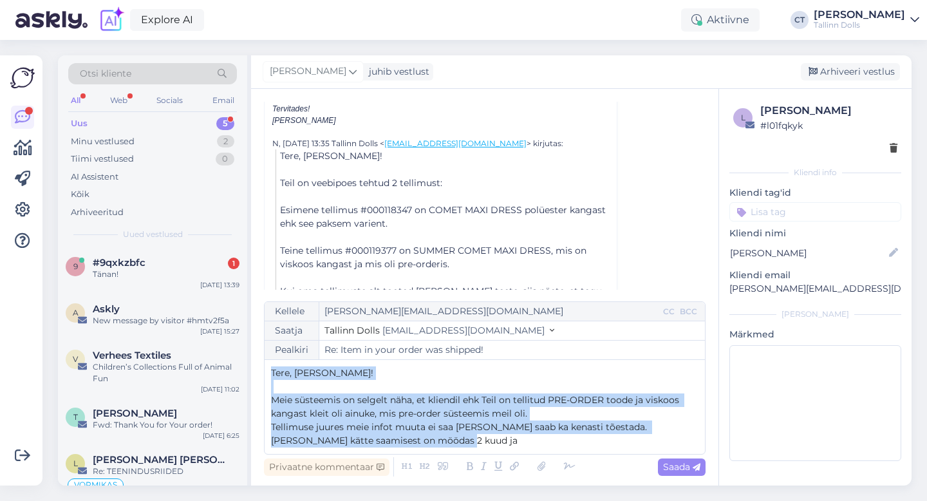
drag, startPoint x: 430, startPoint y: 444, endPoint x: 268, endPoint y: 372, distance: 177.3
click at [268, 372] on div "Kellele sigrid.mynter@gmail.com CC BCC Saatja Tallinn Dolls info@tallinndolls.c…" at bounding box center [485, 377] width 442 height 153
copy div "Tere, Sigrid! ﻿ Meie süsteemis on selgelt näha, et kliendil ehk Teil on tellitu…"
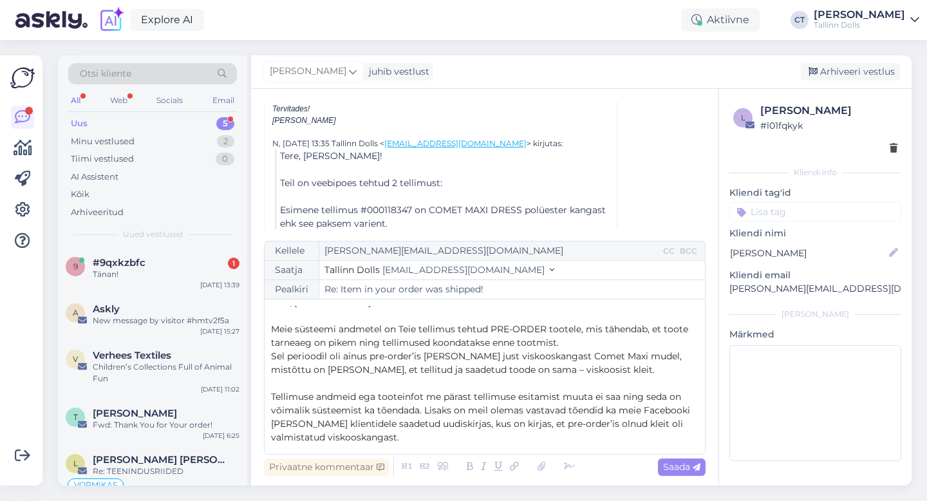
scroll to position [0, 0]
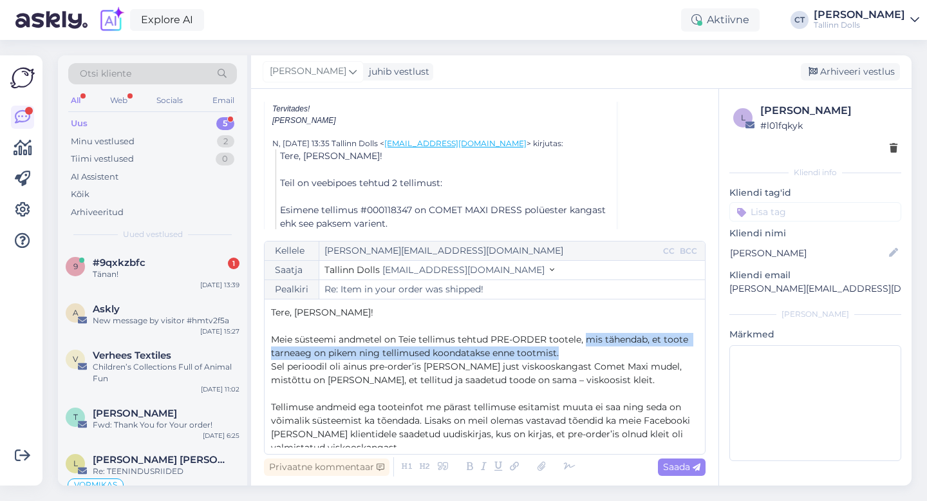
drag, startPoint x: 575, startPoint y: 350, endPoint x: 587, endPoint y: 335, distance: 18.8
click at [587, 335] on p "Meie süsteemi andmetel on Teie tellimus tehtud PRE-ORDER tootele, mis tähendab,…" at bounding box center [484, 346] width 427 height 27
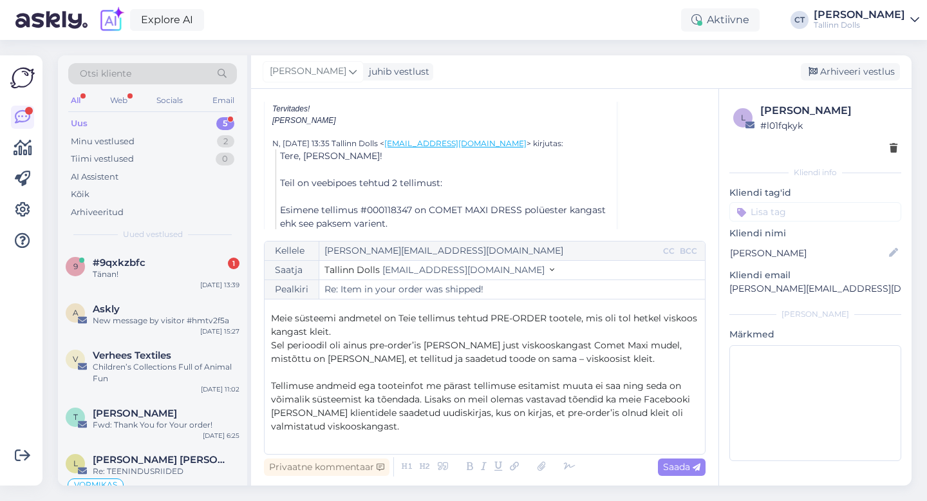
scroll to position [23, 0]
click at [604, 364] on p "﻿" at bounding box center [484, 371] width 427 height 14
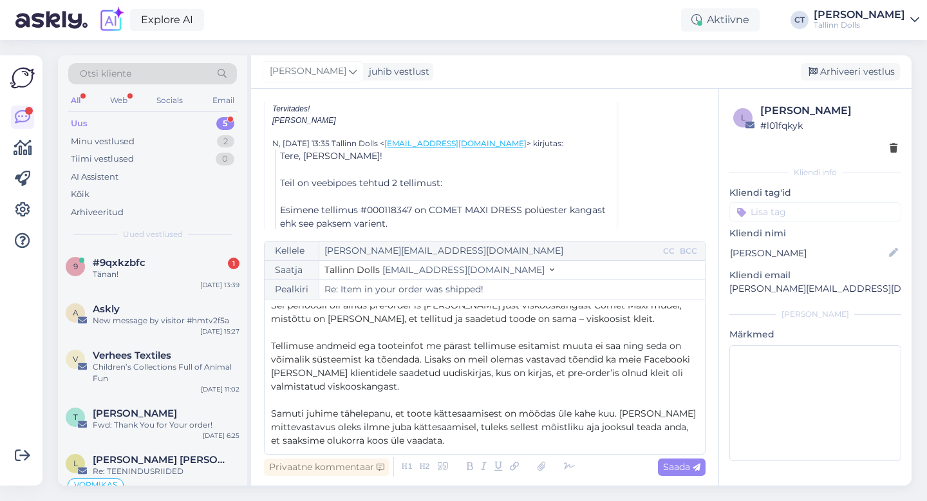
click at [523, 388] on p "Tellimuse andmeid ega tooteinfot me pärast tellimuse esitamist muuta ei saa nin…" at bounding box center [484, 366] width 427 height 54
click at [446, 444] on p "Samuti juhime tähelepanu, et toote kättesaamisest on möödas üle kahe kuu. Kui t…" at bounding box center [484, 427] width 427 height 41
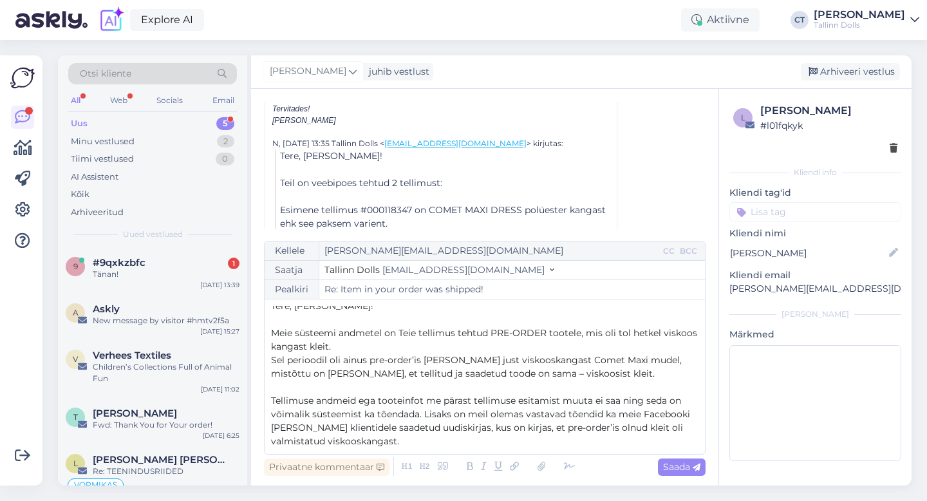
scroll to position [6, 0]
click at [454, 346] on p "Meie süsteemi andmetel on Teie tellimus tehtud PRE-ORDER tootele, mis oli tol h…" at bounding box center [484, 340] width 427 height 27
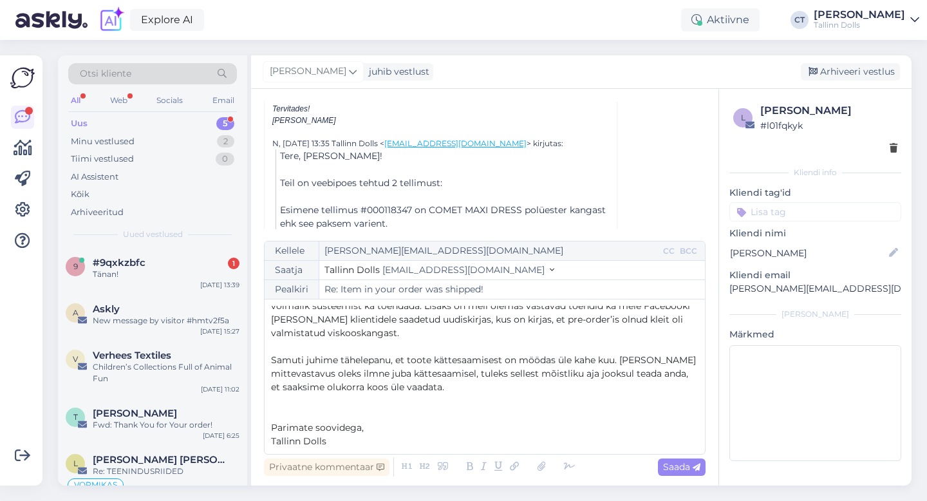
scroll to position [115, 0]
click at [525, 320] on span "Tellimuse andmeid ega tooteinfot me pärast tellimuse esitamist muuta ei saa nin…" at bounding box center [482, 312] width 422 height 52
click at [653, 319] on span "Tellimuse andmeid ega tooteinfot me pärast tellimuse esitamist muuta ei saa nin…" at bounding box center [484, 312] width 426 height 52
click at [682, 320] on p "Tellimuse andmeid ega tooteinfot me pärast tellimuse esitamist muuta ei saa nin…" at bounding box center [484, 312] width 427 height 54
click at [409, 333] on p "Tellimuse andmeid ega tooteinfot me pärast tellimuse esitamist muuta ei saa nin…" at bounding box center [484, 312] width 427 height 54
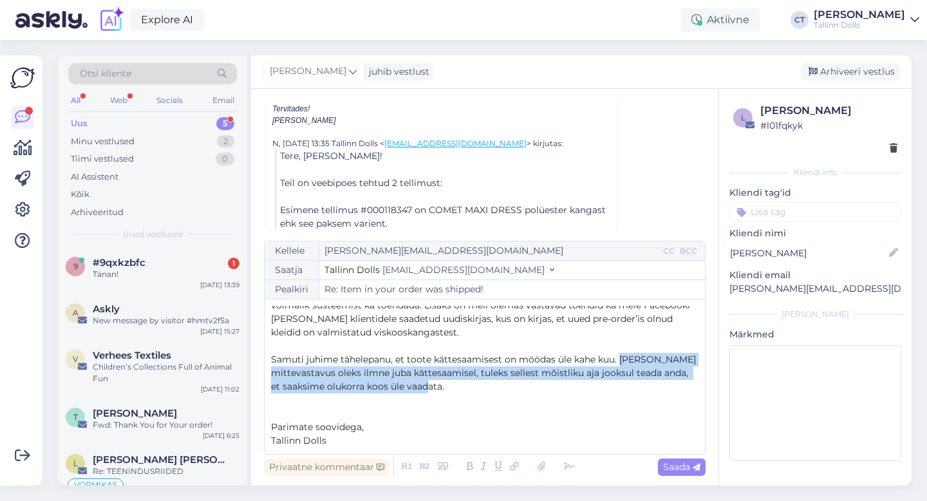
drag, startPoint x: 514, startPoint y: 388, endPoint x: 622, endPoint y: 355, distance: 112.4
click at [622, 355] on p "Samuti juhime tähelepanu, et toote kättesaamisest on möödas üle kahe kuu. Kui t…" at bounding box center [484, 373] width 427 height 41
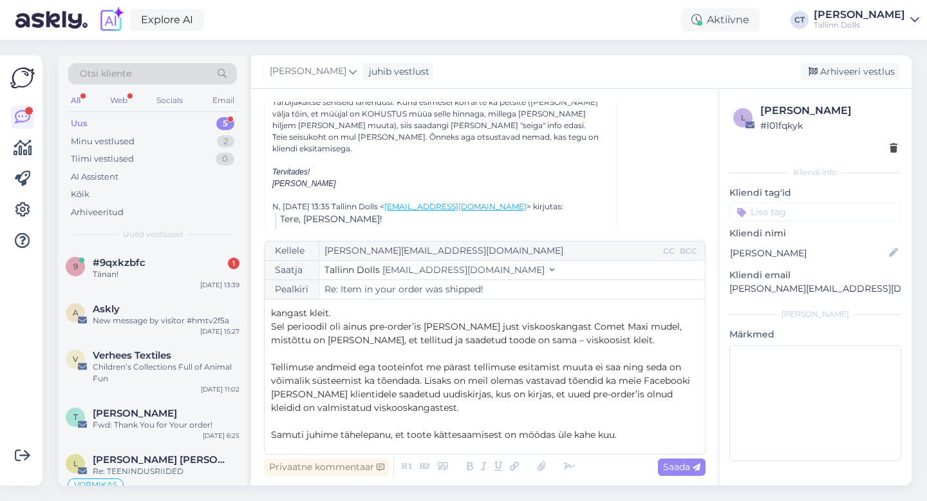
scroll to position [0, 0]
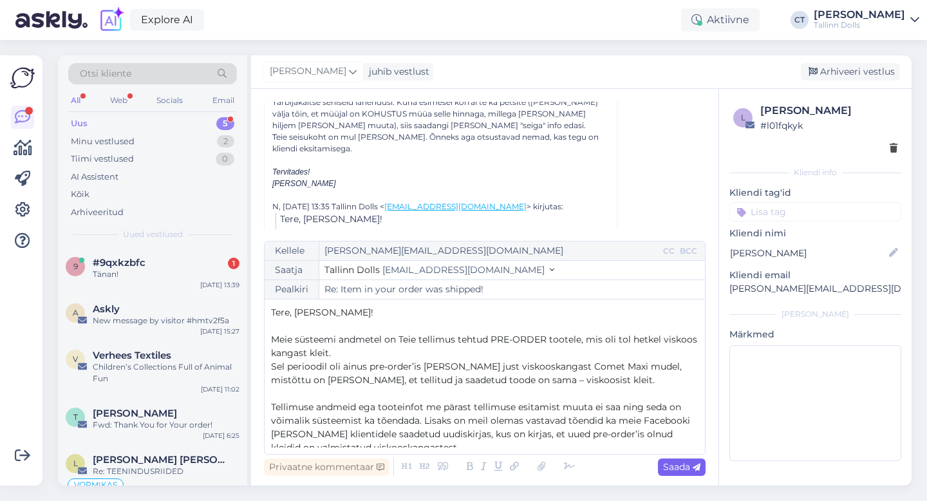
click at [679, 467] on span "Saada" at bounding box center [681, 467] width 37 height 12
type input "Re: Re: Item in your order was shipped!"
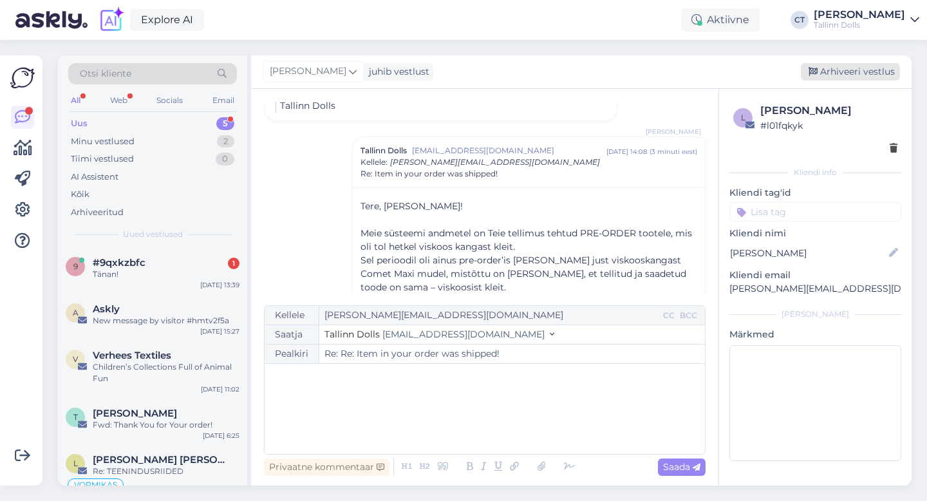
click at [846, 70] on div "Arhiveeri vestlus" at bounding box center [850, 71] width 99 height 17
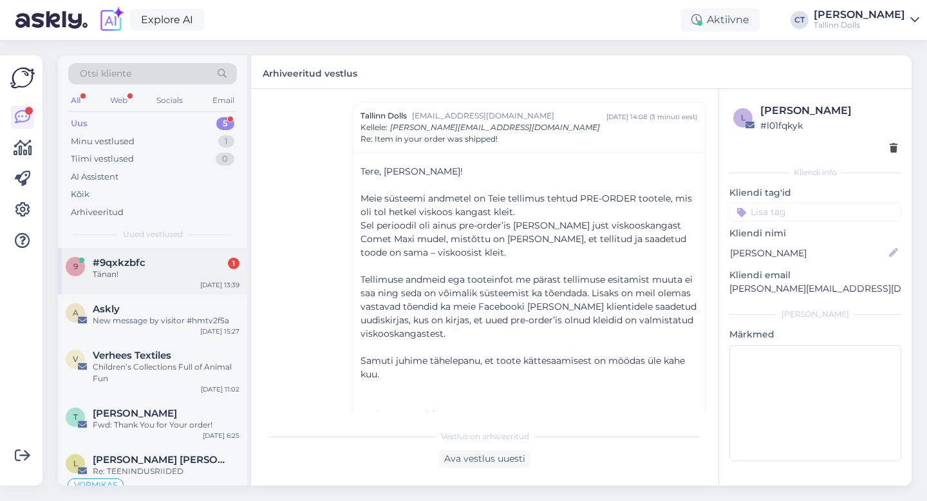
click at [171, 274] on div "Tänan!" at bounding box center [166, 274] width 147 height 12
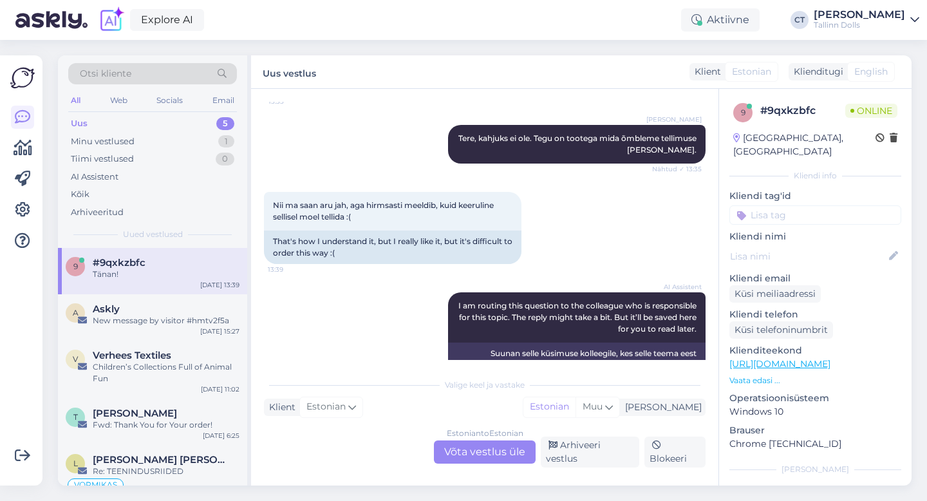
scroll to position [223, 0]
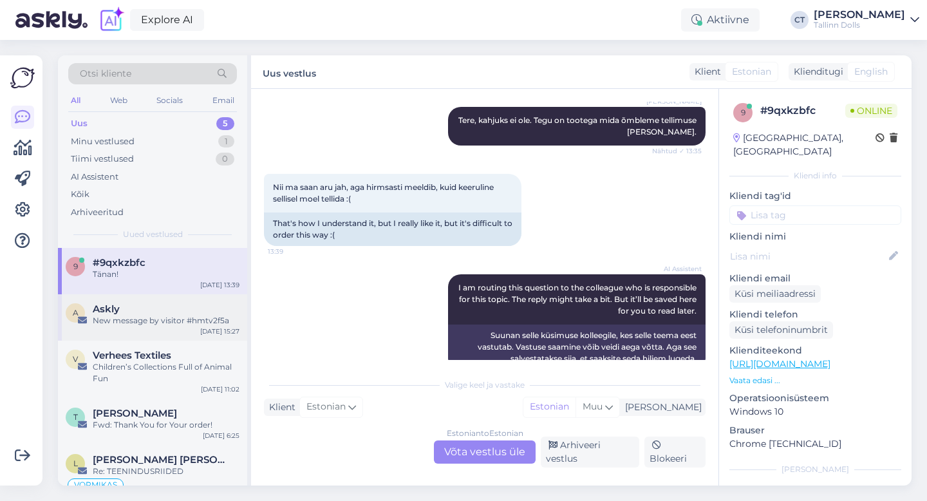
click at [95, 311] on span "Askly" at bounding box center [106, 309] width 27 height 12
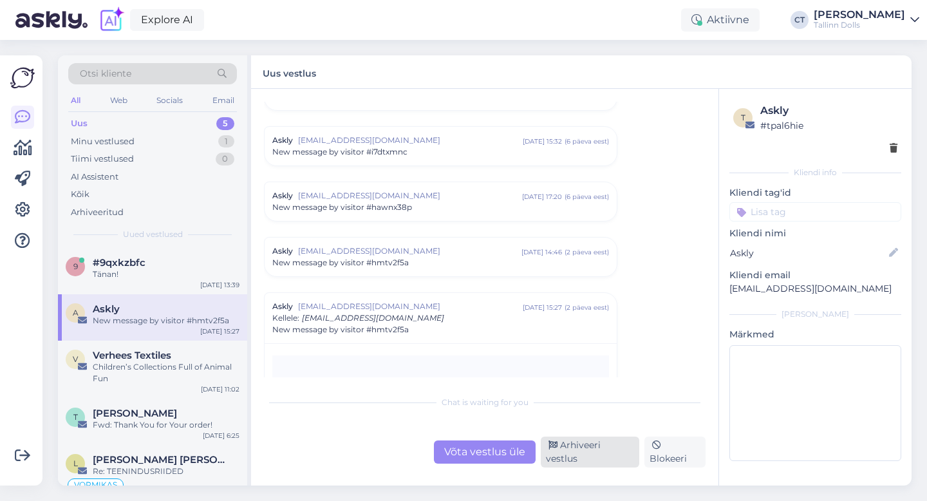
click at [621, 459] on div "Arhiveeri vestlus" at bounding box center [590, 451] width 98 height 31
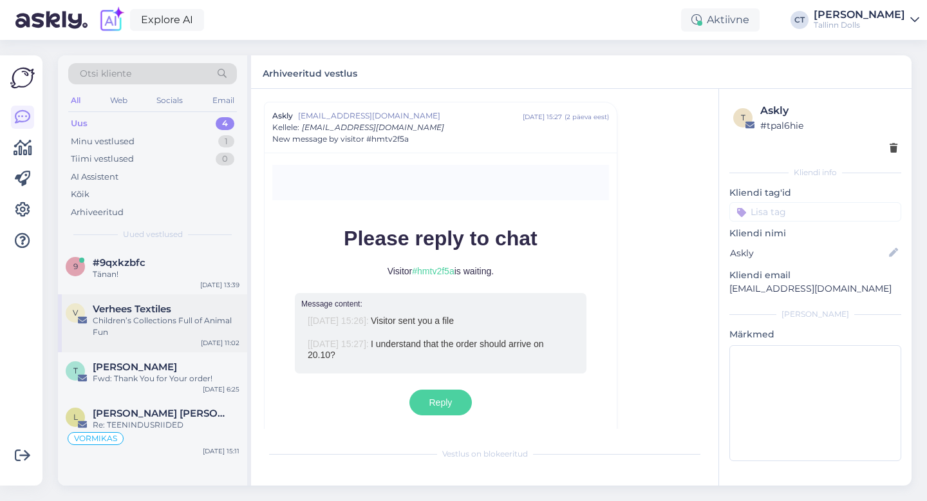
click at [144, 327] on div "Children’s Collections Full of Animal Fun" at bounding box center [166, 326] width 147 height 23
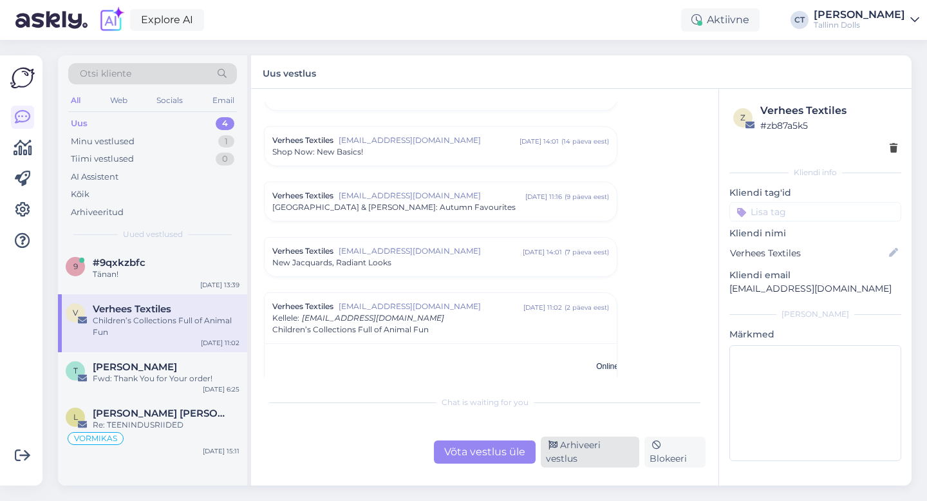
click at [608, 457] on div "Arhiveeri vestlus" at bounding box center [590, 451] width 98 height 31
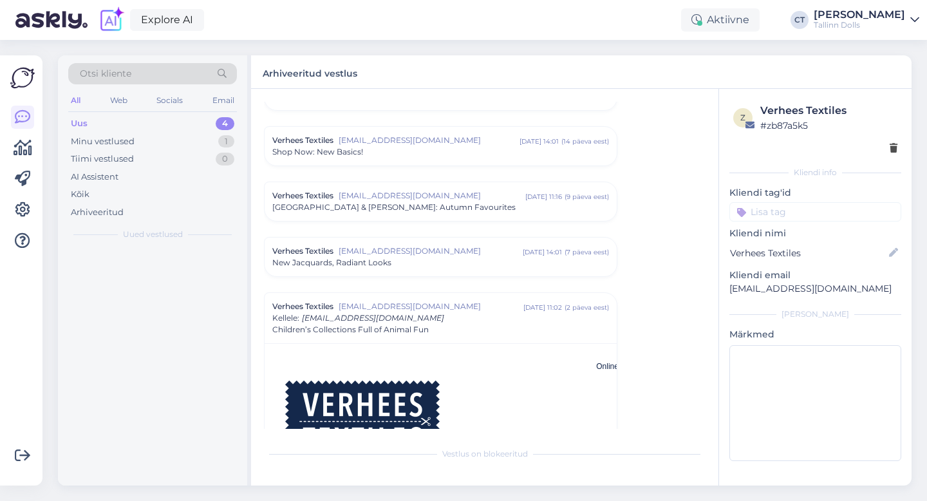
scroll to position [3965, 0]
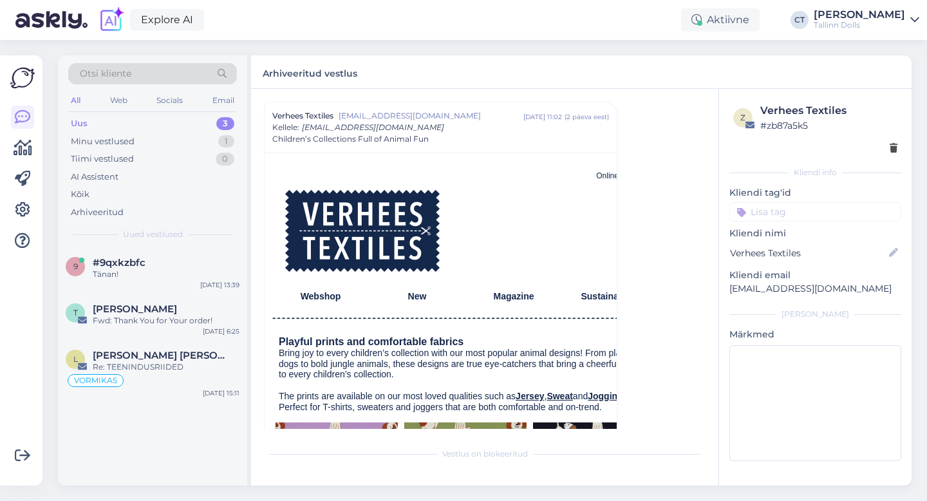
click at [124, 126] on div "Uus 3" at bounding box center [152, 124] width 169 height 18
click at [93, 116] on div "Uus 3" at bounding box center [152, 124] width 169 height 18
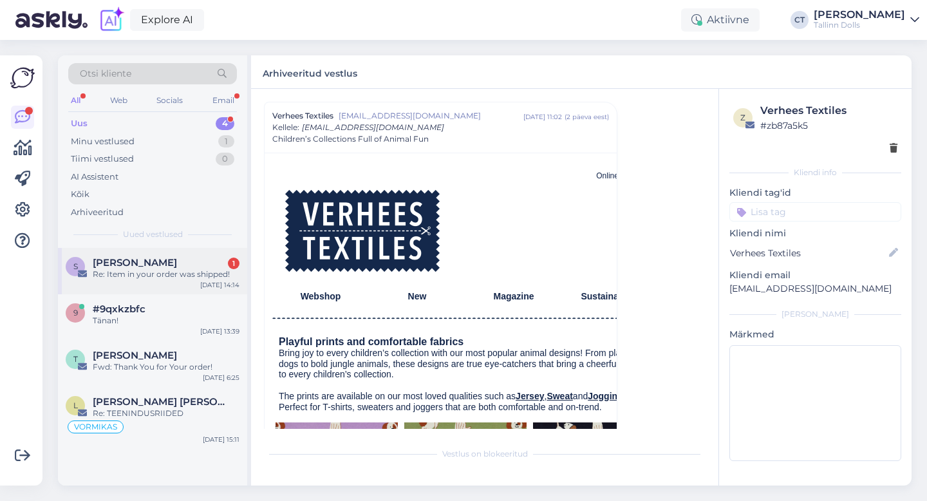
click at [129, 254] on div "S Sigrid Münter 1 Re: Item in your order was shipped! Oct 9 14:14" at bounding box center [152, 271] width 189 height 46
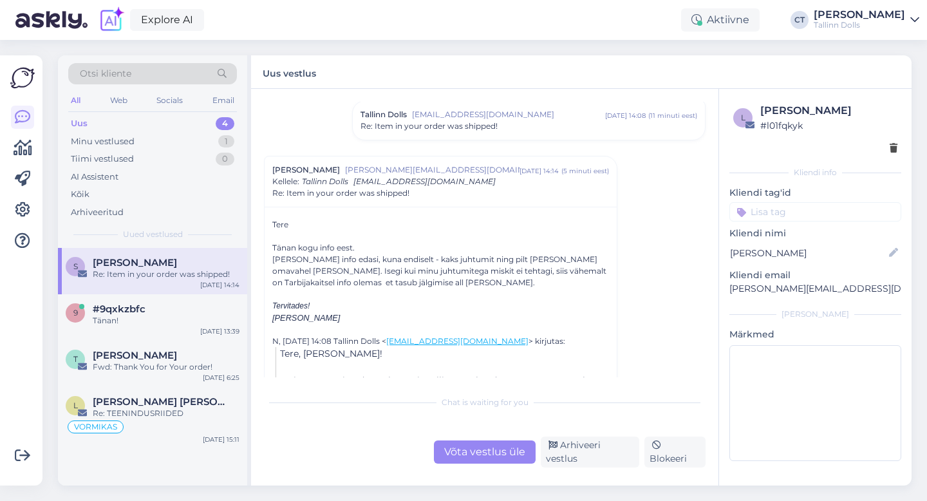
scroll to position [769, 0]
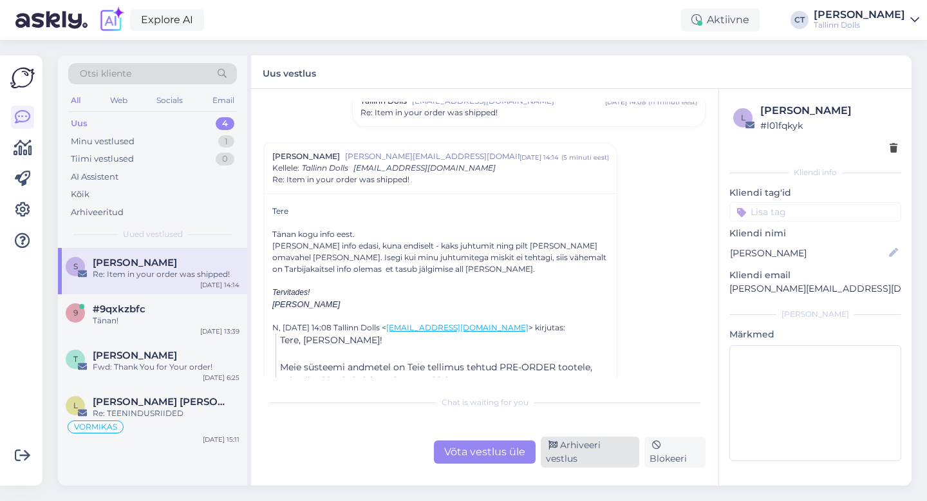
click at [575, 452] on div "Arhiveeri vestlus" at bounding box center [590, 451] width 98 height 31
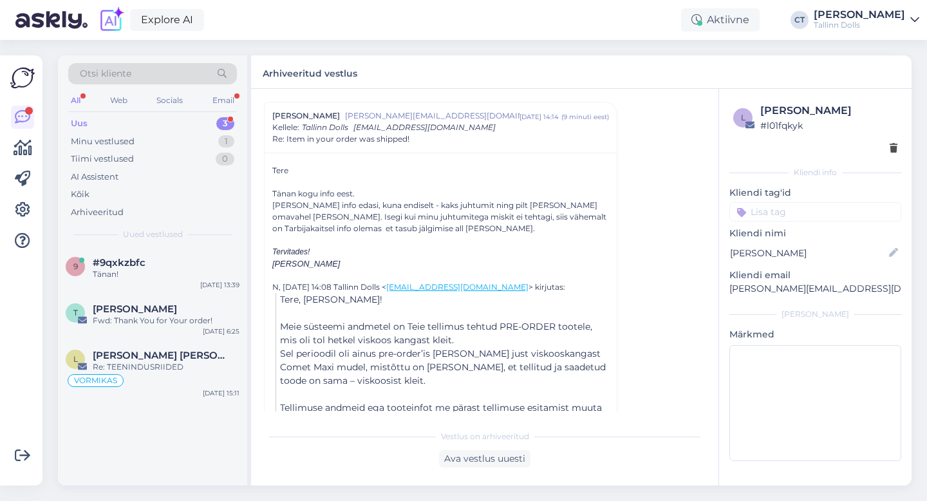
click at [111, 119] on div "Uus 3" at bounding box center [152, 124] width 169 height 18
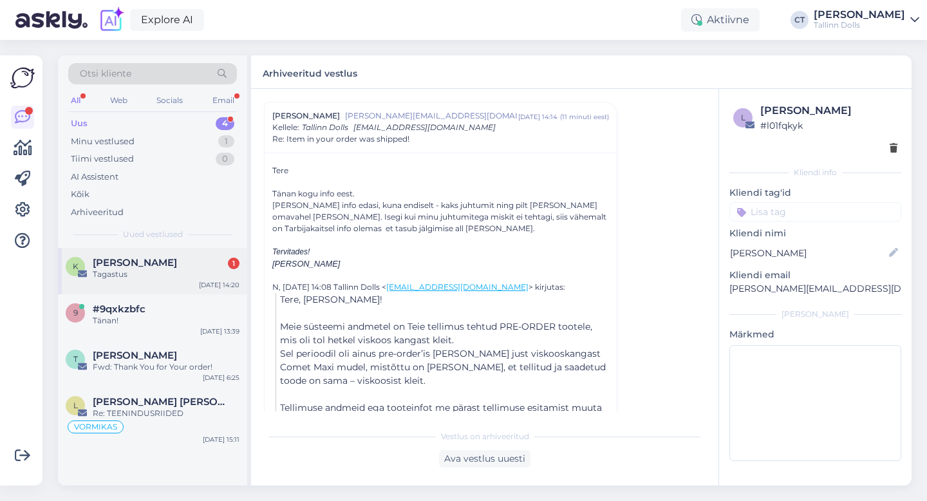
click at [164, 274] on div "Tagastus" at bounding box center [166, 274] width 147 height 12
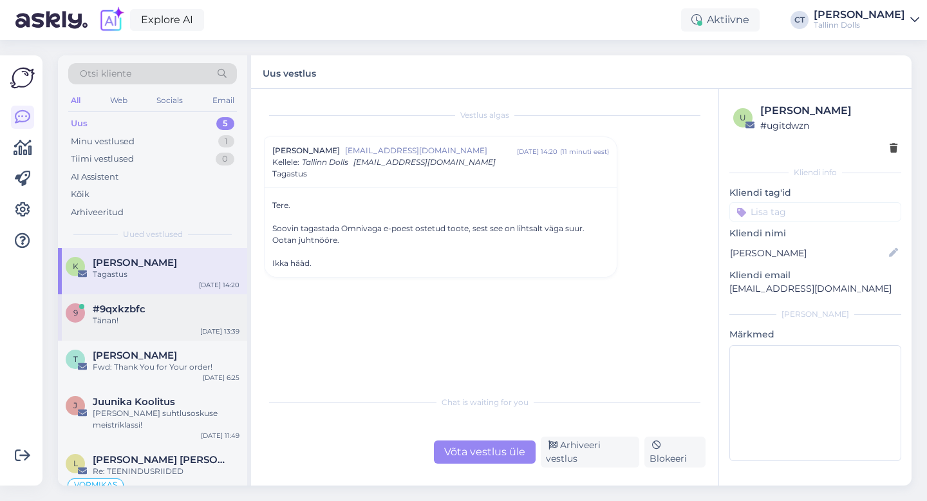
click at [163, 315] on div "Tänan!" at bounding box center [166, 321] width 147 height 12
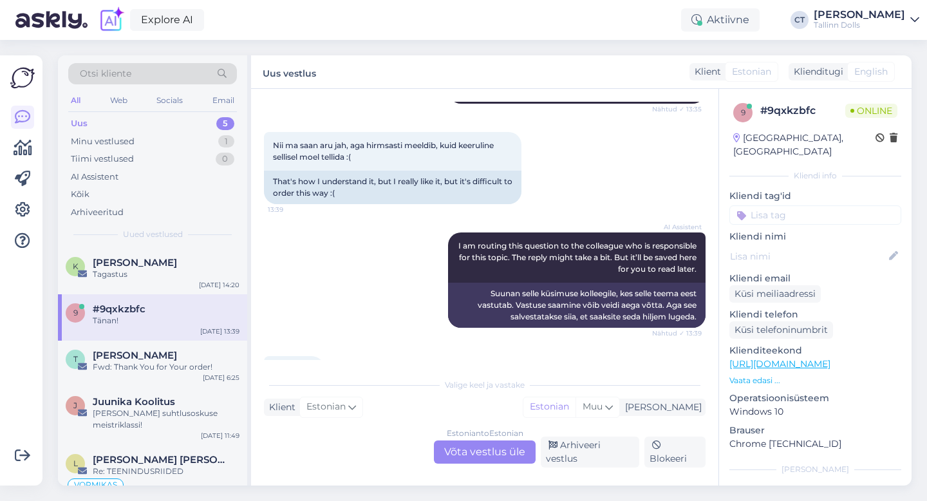
scroll to position [264, 0]
click at [472, 456] on div "Estonian to Estonian Võta vestlus üle" at bounding box center [485, 451] width 102 height 23
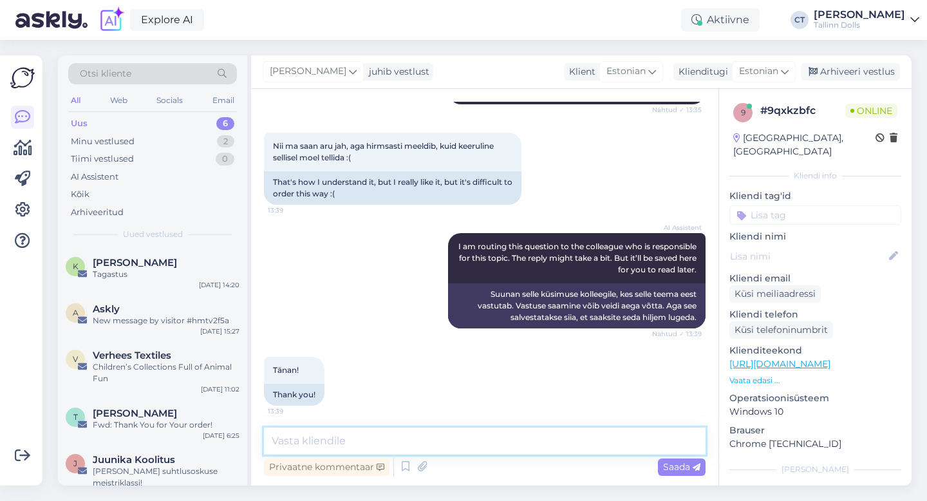
click at [478, 445] on textarea at bounding box center [485, 440] width 442 height 27
type textarea "XXS-suuruse rinnaü on 80cm, vööü on 63cm :)"
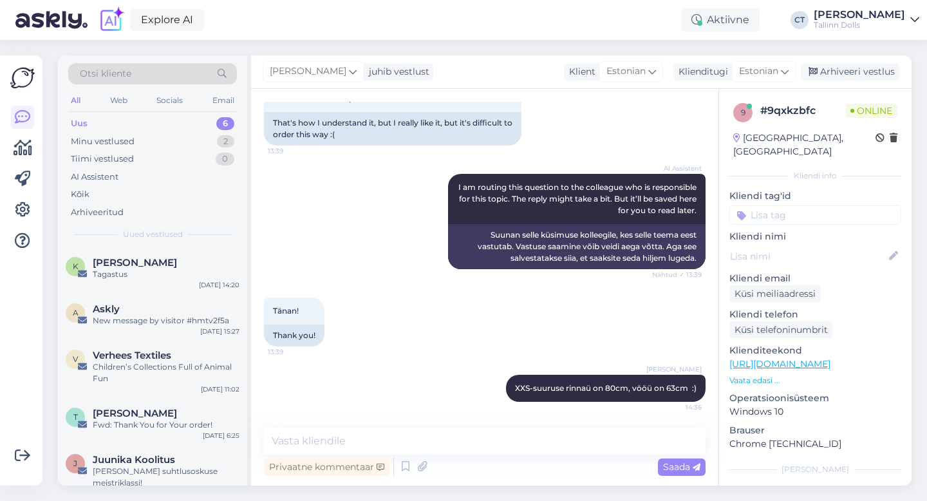
click at [863, 62] on div "Cärol-Laura Tenso juhib vestlust Klient Estonian Klienditugi Estonian Arhiveeri…" at bounding box center [581, 71] width 660 height 33
click at [863, 64] on div "Arhiveeri vestlus" at bounding box center [850, 71] width 99 height 17
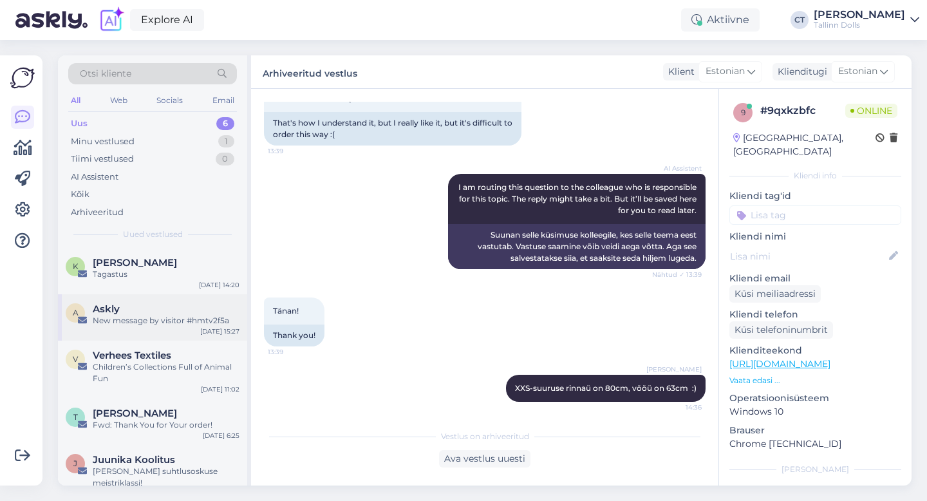
click at [212, 313] on div "Askly" at bounding box center [166, 309] width 147 height 12
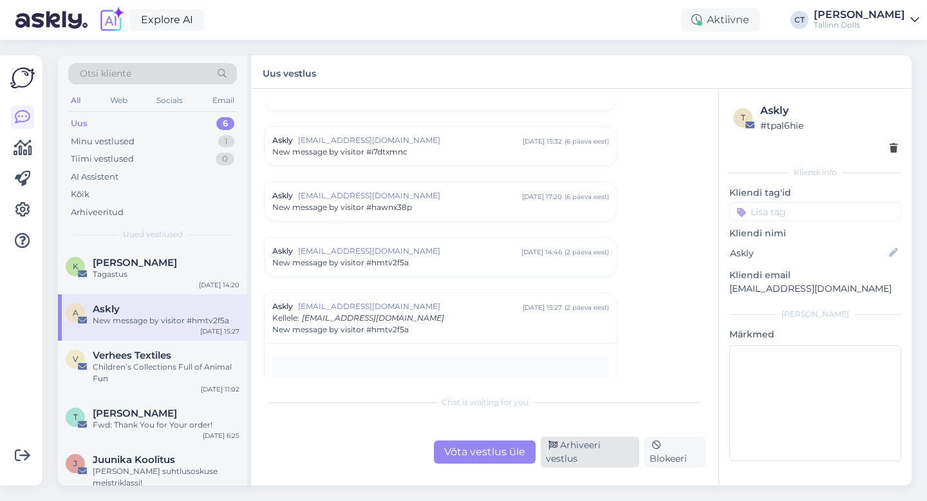
click at [565, 456] on div "Arhiveeri vestlus" at bounding box center [590, 451] width 98 height 31
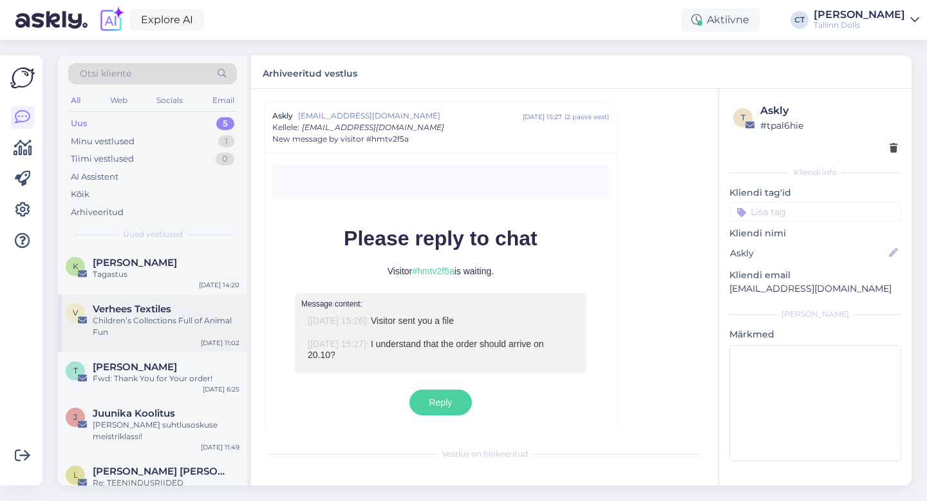
click at [182, 321] on div "Children’s Collections Full of Animal Fun" at bounding box center [166, 326] width 147 height 23
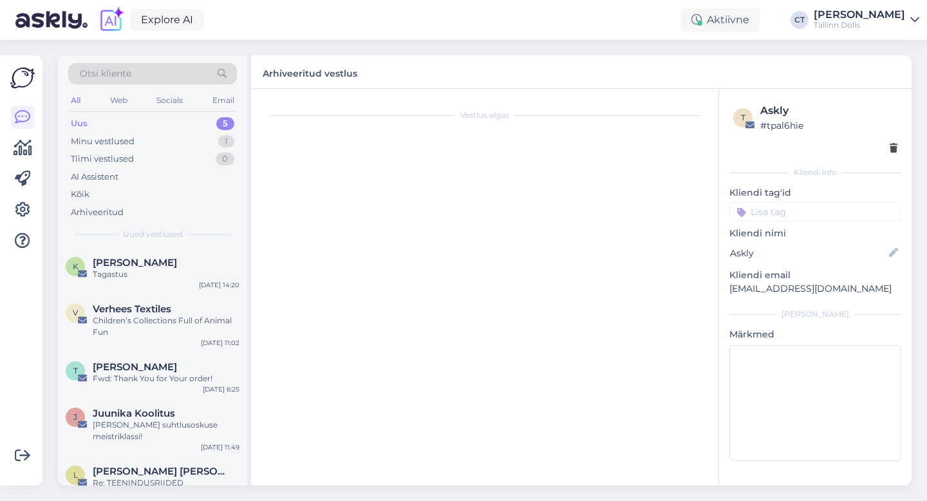
scroll to position [3775, 0]
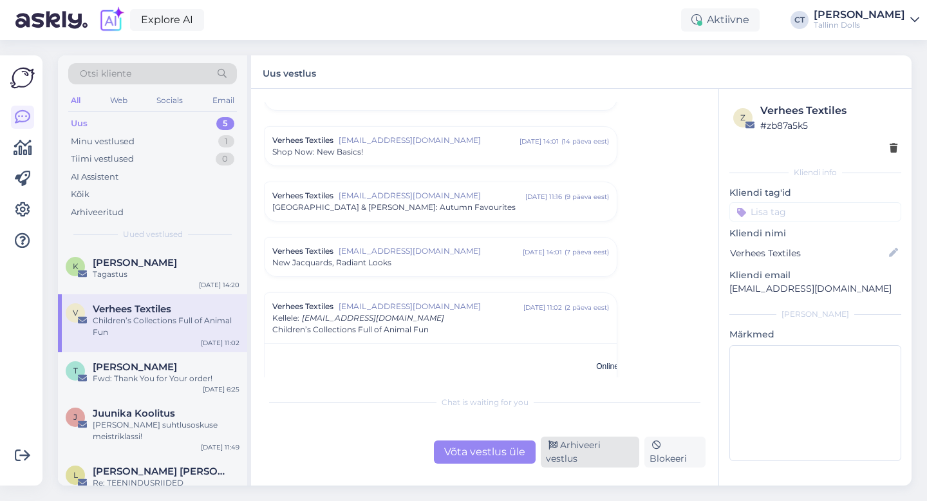
click at [556, 462] on div "Arhiveeri vestlus" at bounding box center [590, 451] width 98 height 31
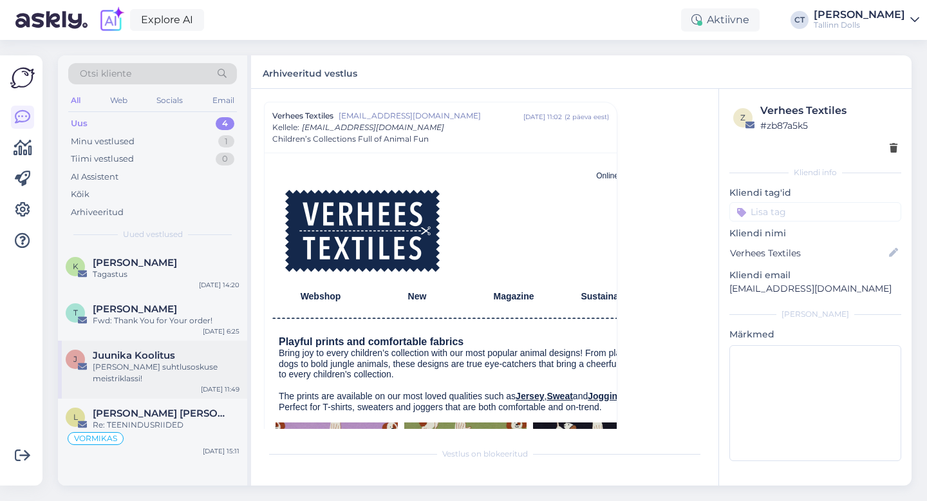
click at [209, 366] on div "Kutsume Sind suhtlusoskuse meistriklassi!" at bounding box center [166, 372] width 147 height 23
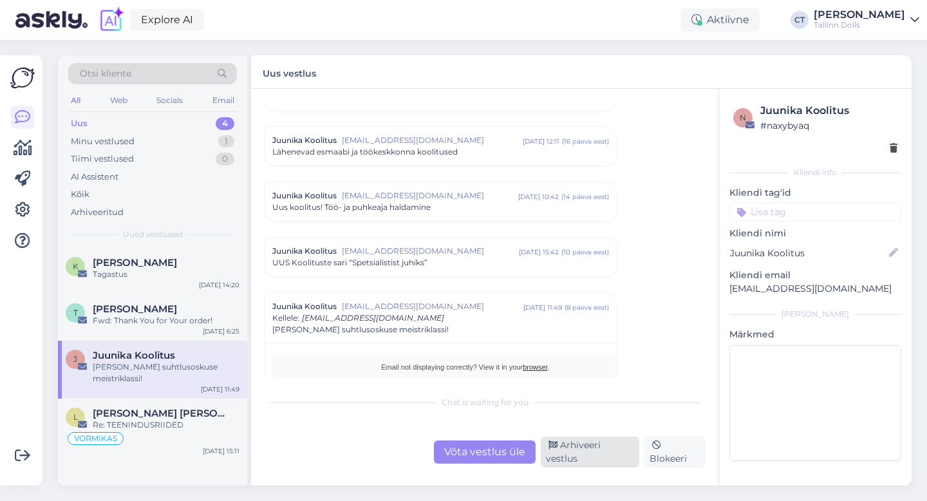
click at [614, 458] on div "Arhiveeri vestlus" at bounding box center [590, 451] width 98 height 31
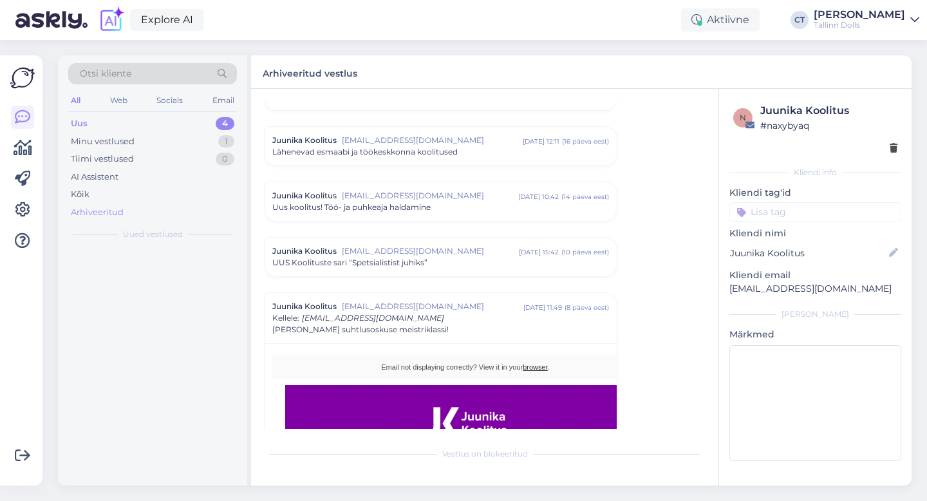
scroll to position [1419, 0]
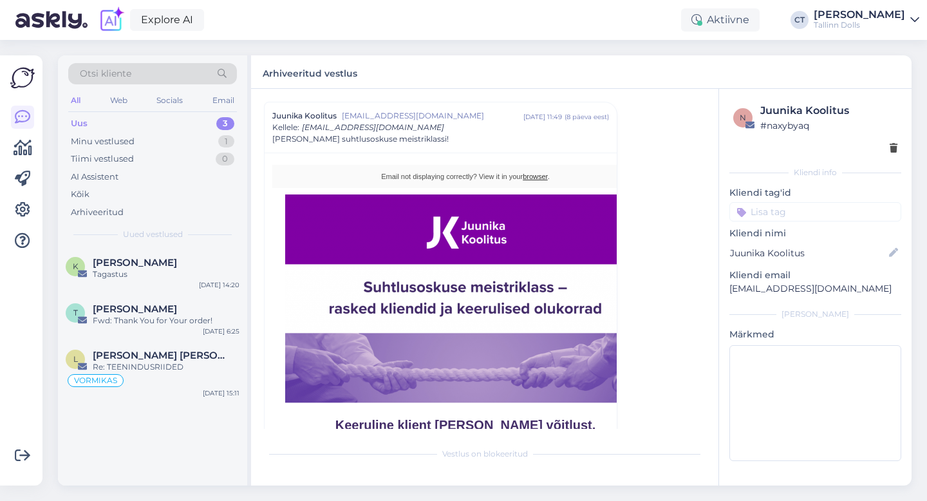
click at [861, 23] on div "Tallinn Dolls" at bounding box center [859, 25] width 91 height 10
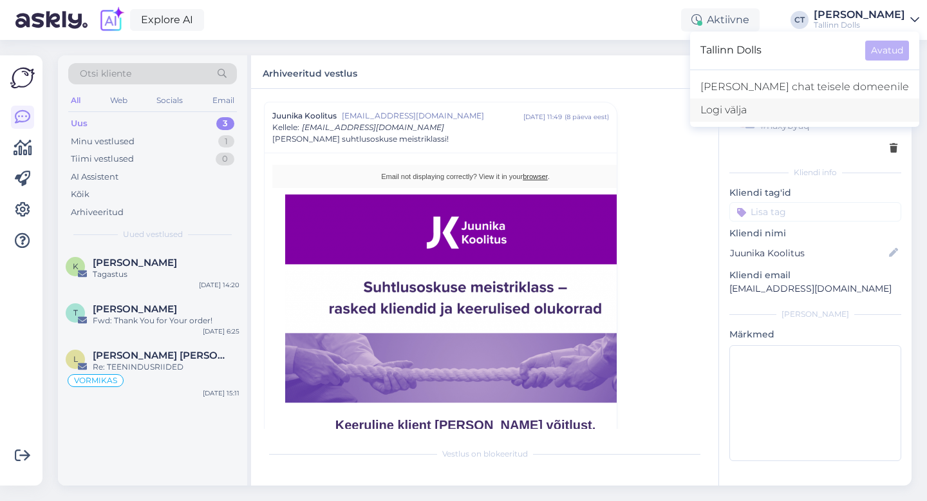
click at [795, 115] on div "Logi välja" at bounding box center [804, 109] width 229 height 23
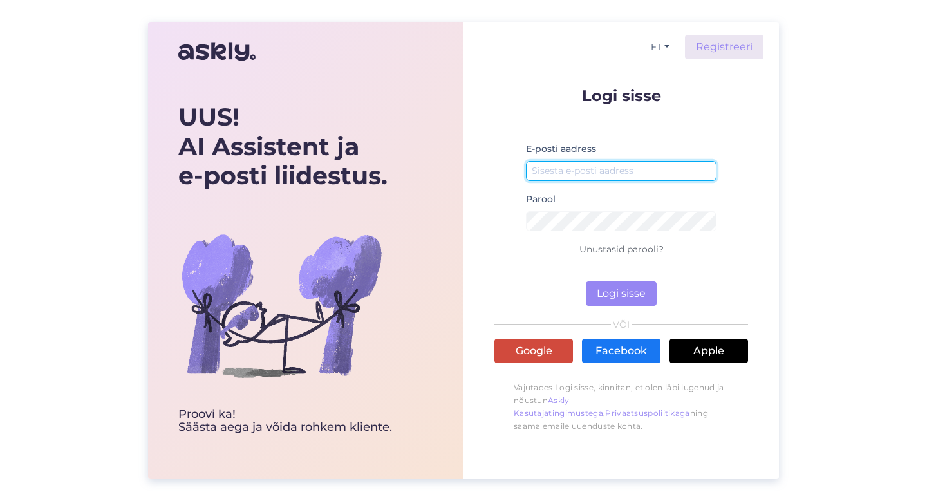
type input "Tallinn Dolls"
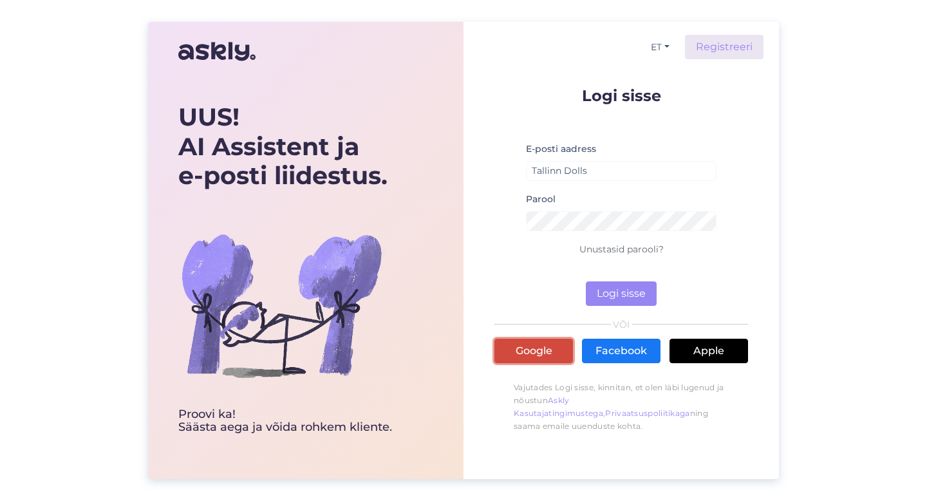
click at [543, 339] on link "Google" at bounding box center [533, 351] width 79 height 24
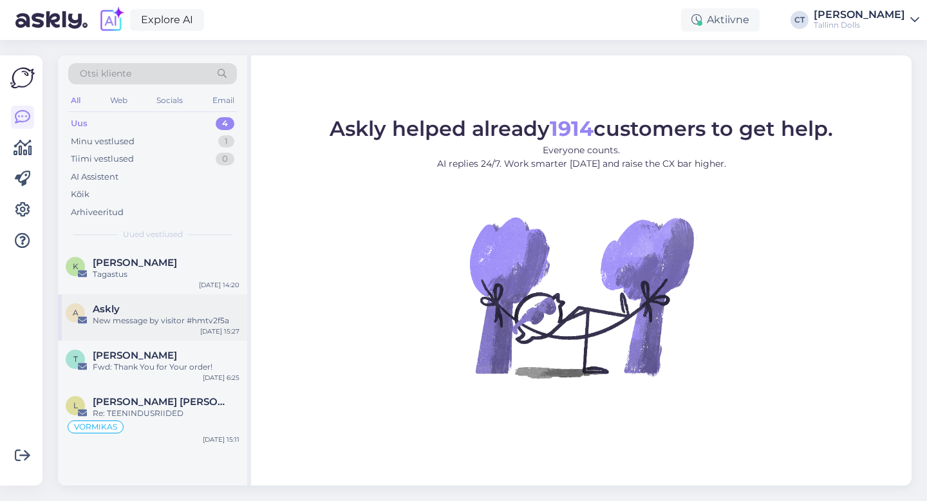
click at [173, 322] on div "New message by visitor #hmtv2f5a" at bounding box center [166, 321] width 147 height 12
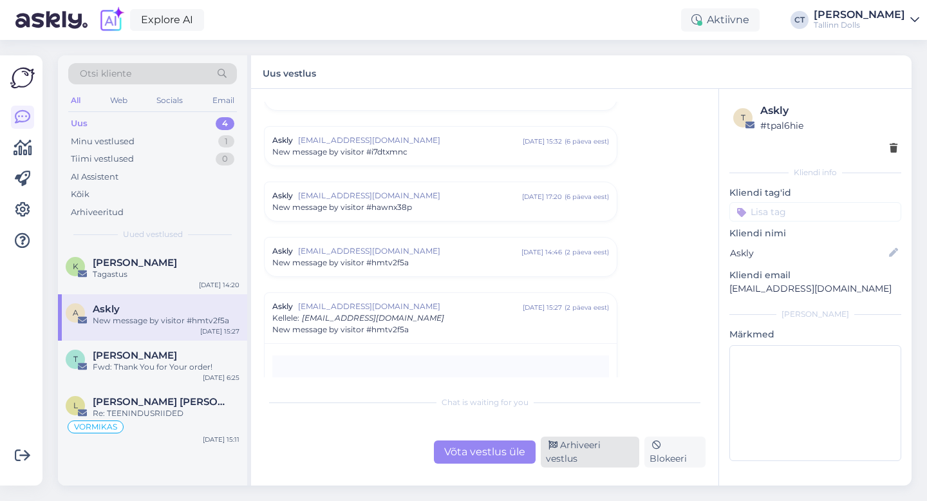
click at [584, 452] on div "Arhiveeri vestlus" at bounding box center [590, 451] width 98 height 31
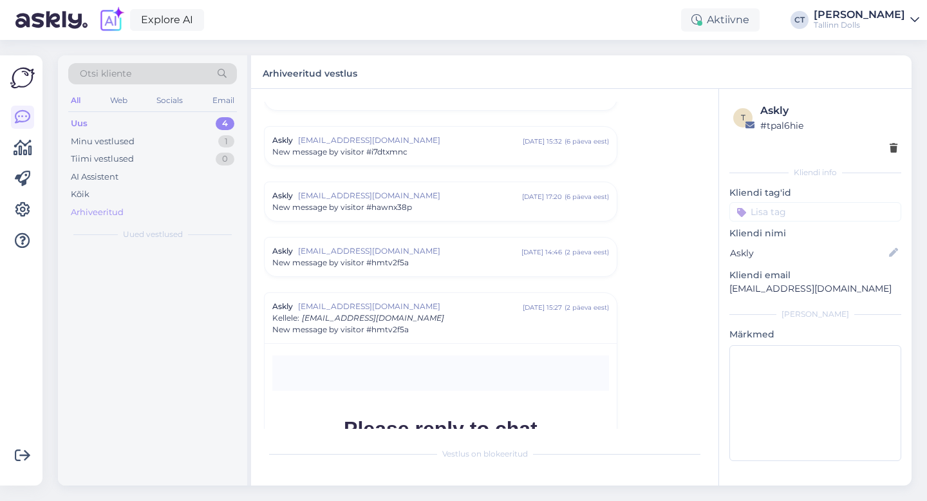
scroll to position [5515, 0]
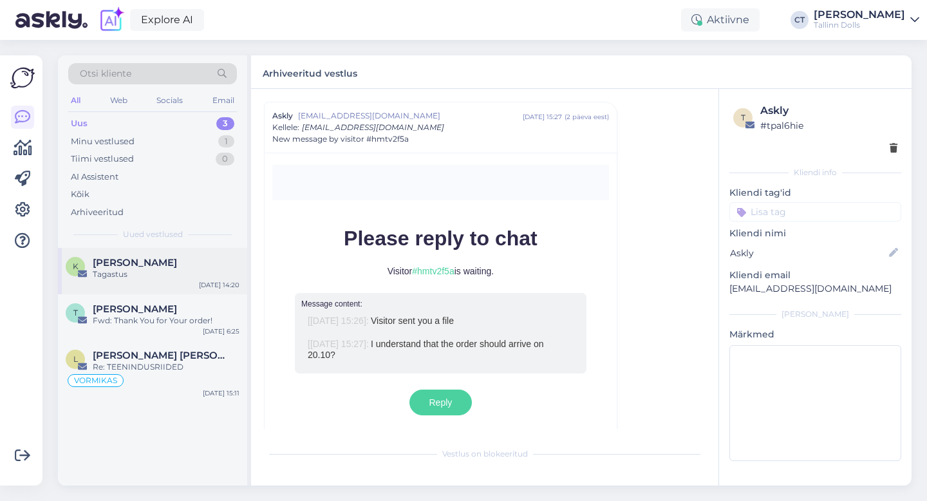
click at [174, 276] on div "Tagastus" at bounding box center [166, 274] width 147 height 12
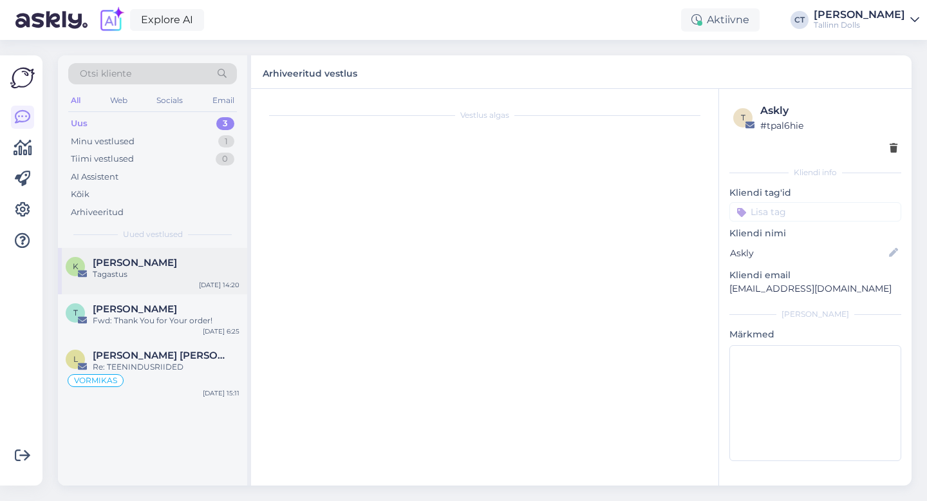
scroll to position [0, 0]
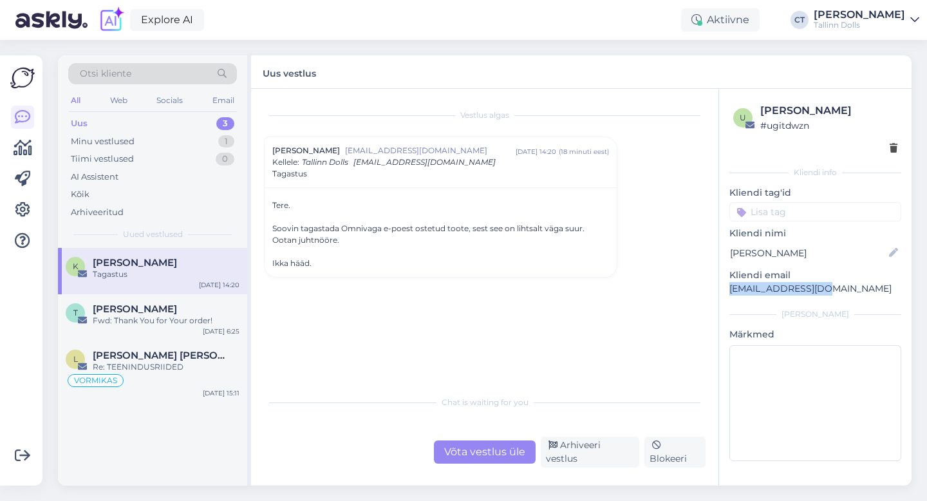
drag, startPoint x: 832, startPoint y: 292, endPoint x: 723, endPoint y: 286, distance: 108.9
click at [723, 286] on div "u Kersti Vendelin # ugitdwzn Kliendi info Kliendi tag'id Kliendi nimi Kersti Ve…" at bounding box center [815, 284] width 192 height 391
copy p "kerstiv3@gmail.com"
click at [348, 377] on div "Vestlus algas Kersti Vendelin kerstiv3@gmail.com okt 9 14:20 ( 18 minuti eest )…" at bounding box center [490, 240] width 453 height 276
click at [458, 451] on div "Võta vestlus üle" at bounding box center [485, 451] width 102 height 23
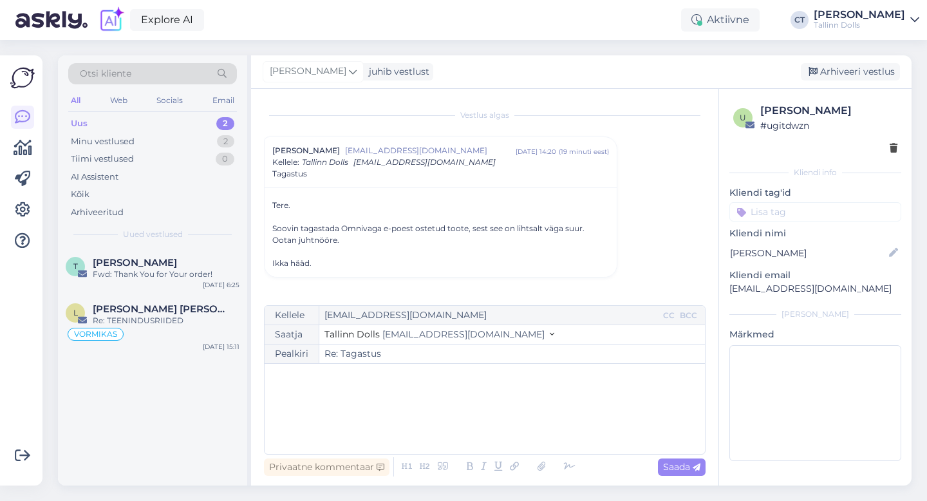
click at [461, 421] on div "﻿" at bounding box center [484, 408] width 427 height 77
click at [389, 396] on div "﻿" at bounding box center [484, 408] width 427 height 77
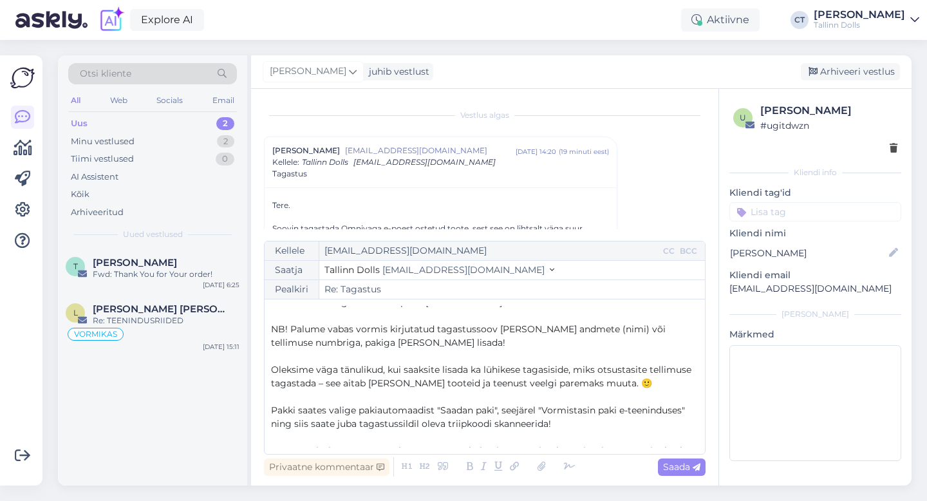
scroll to position [48, 0]
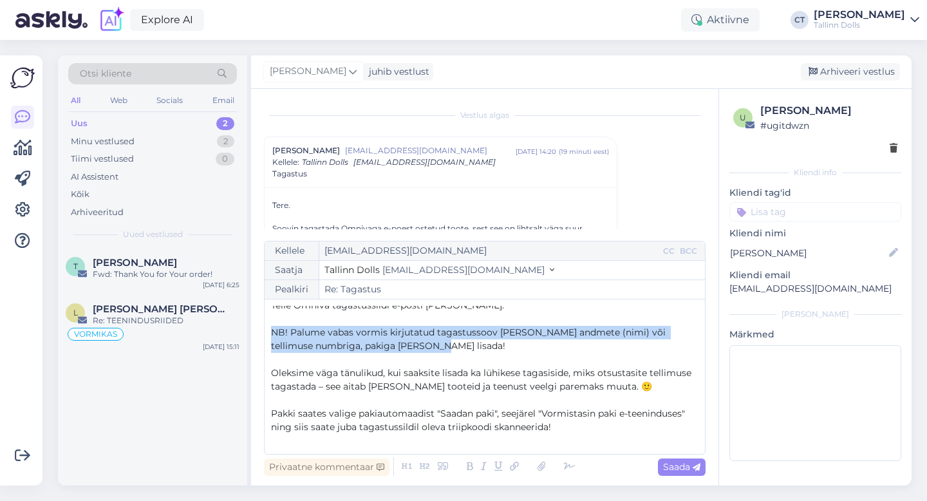
drag, startPoint x: 424, startPoint y: 345, endPoint x: 269, endPoint y: 326, distance: 155.6
click at [269, 326] on div "Kellele kerstiv3@gmail.com CC BCC Saatja Tallinn Dolls info@tallinndolls.com Pe…" at bounding box center [485, 348] width 442 height 214
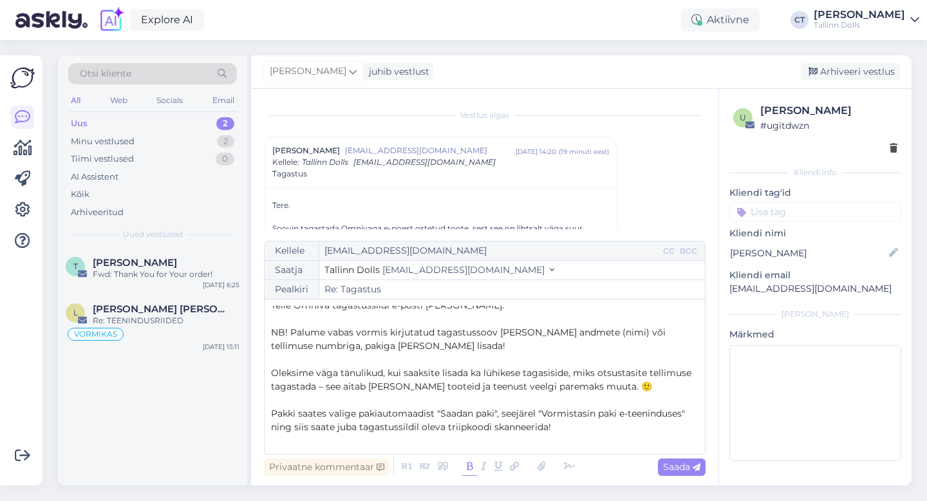
click at [470, 471] on icon at bounding box center [469, 467] width 15 height 18
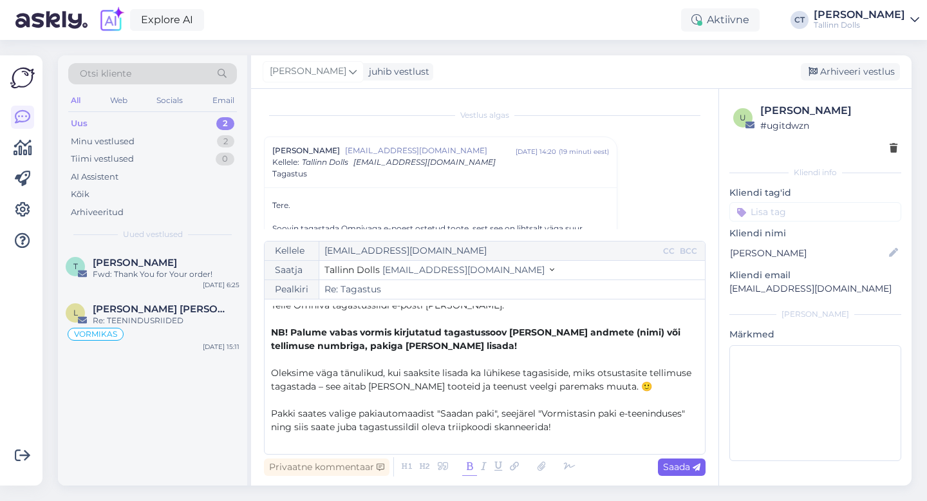
click at [699, 471] on icon at bounding box center [697, 467] width 8 height 8
type input "Re: Tagastus"
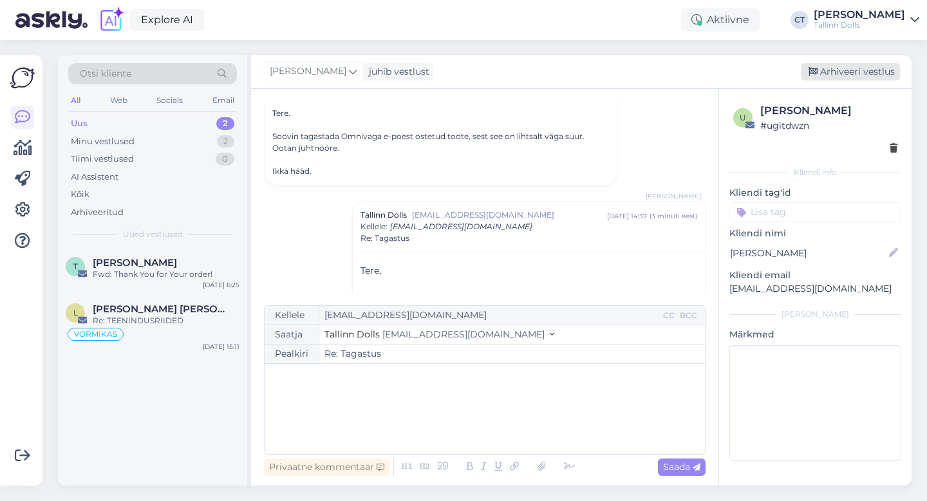
click at [861, 71] on div "Arhiveeri vestlus" at bounding box center [850, 71] width 99 height 17
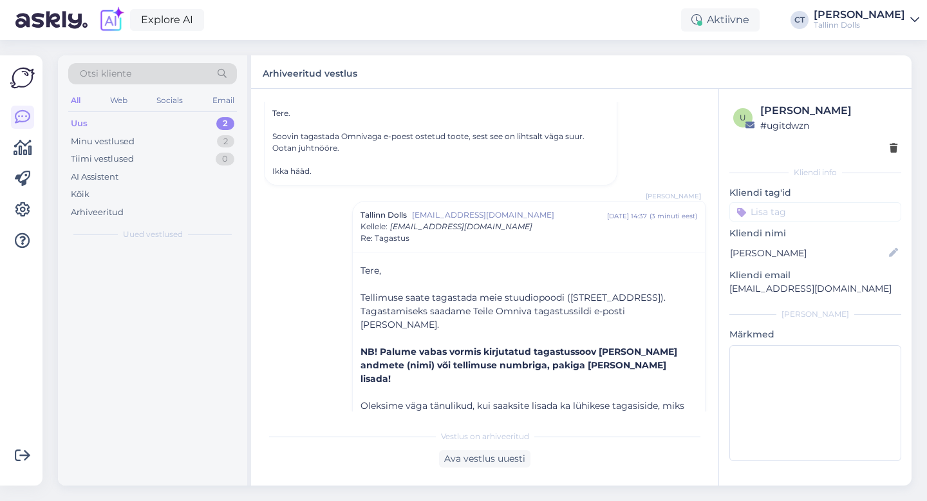
scroll to position [191, 0]
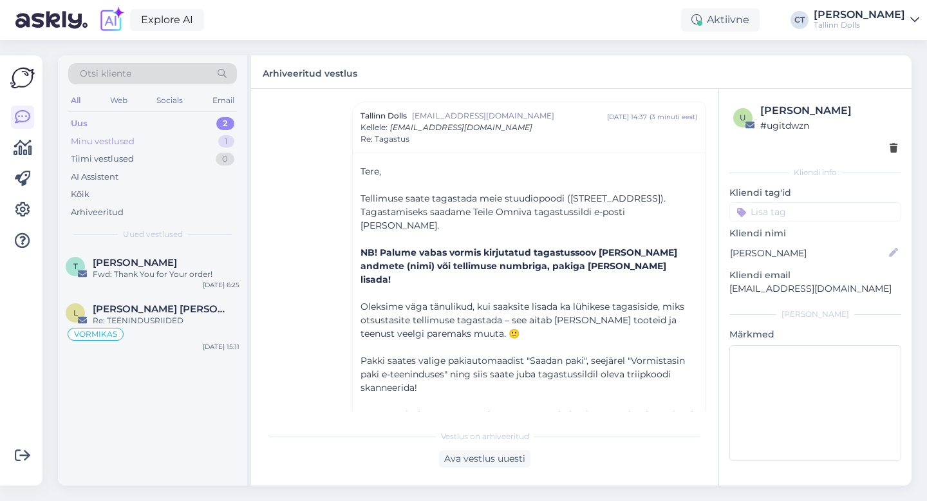
click at [137, 142] on div "Minu vestlused 1" at bounding box center [152, 142] width 169 height 18
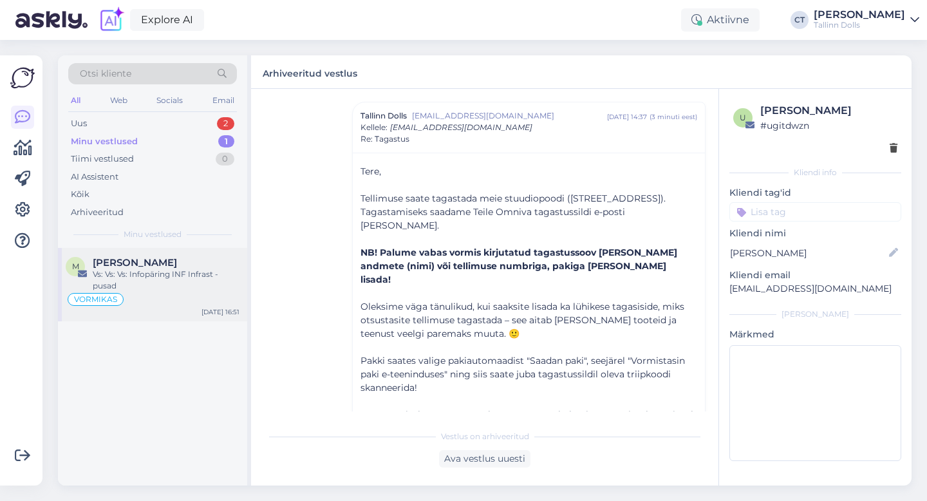
click at [151, 268] on div "Vs: Vs: Vs: Infopäring INF Infrast - pusad" at bounding box center [166, 279] width 147 height 23
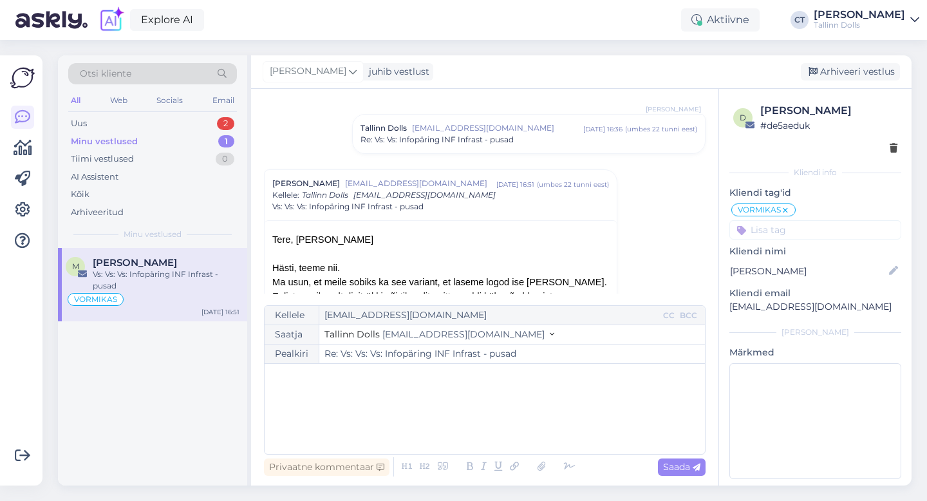
click at [487, 425] on div "﻿" at bounding box center [484, 408] width 427 height 77
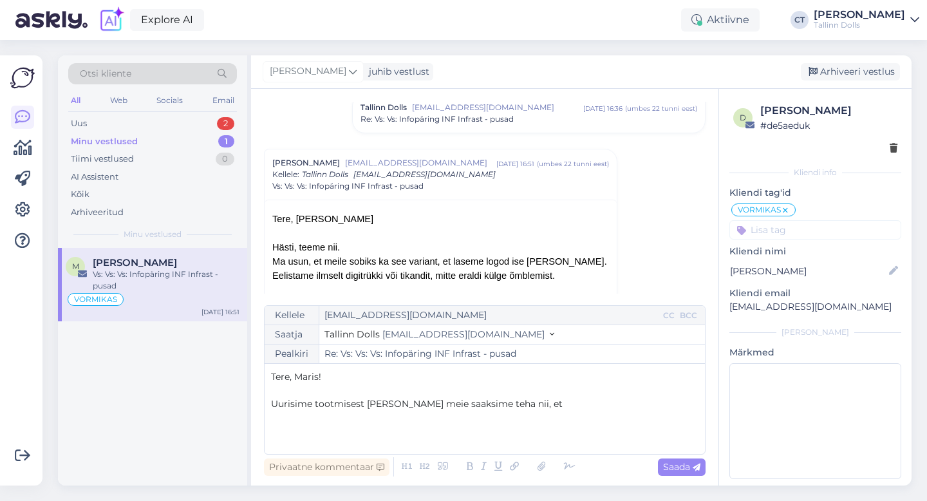
scroll to position [404, 0]
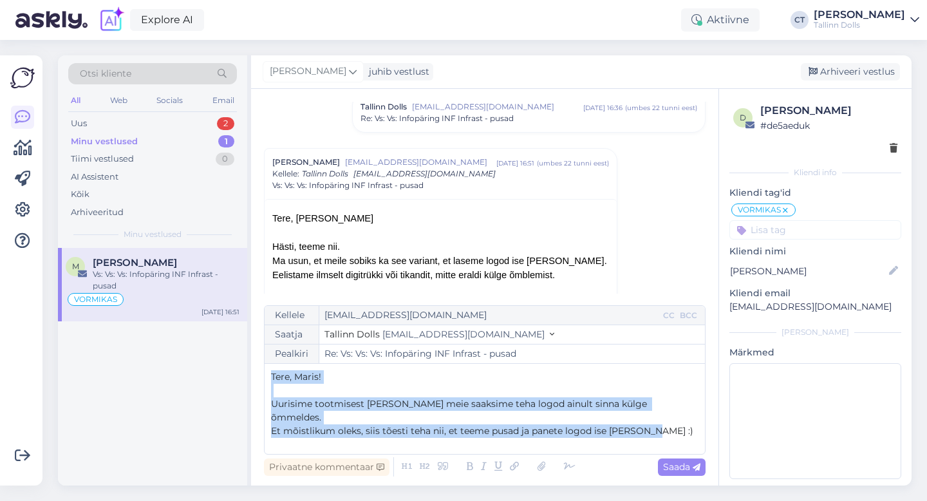
drag, startPoint x: 656, startPoint y: 416, endPoint x: 263, endPoint y: 378, distance: 395.2
click at [263, 378] on div "Vestlus algas Maris Voltein Maris.Voltein@inf.ee okt 6 15:43 ( 3 päeva eest ) I…" at bounding box center [484, 287] width 467 height 397
copy div "Tere, Maris! ﻿ Uurisime tootmisest üle ja meie saaksime teha logod ainult sinna…"
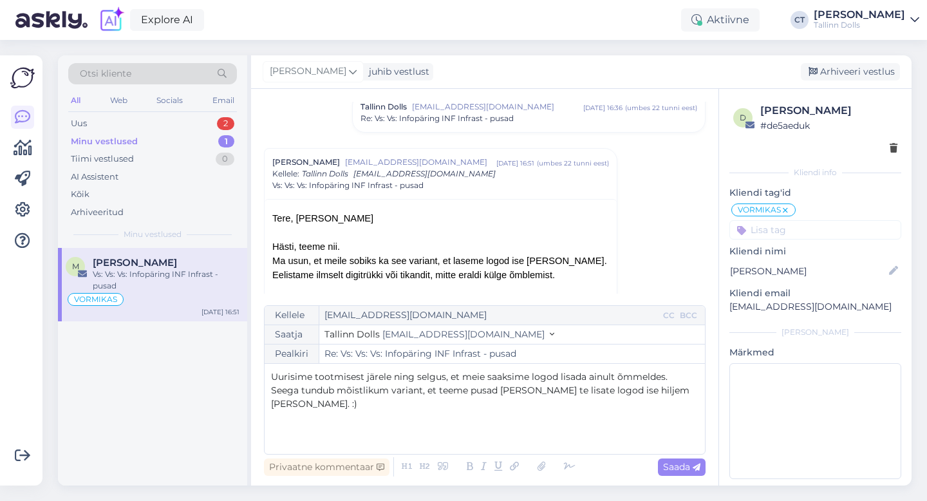
click at [270, 374] on div "Kellele Maris.Voltein@inf.ee CC BCC Saatja Tallinn Dolls info@tallinndolls.com …" at bounding box center [485, 379] width 442 height 149
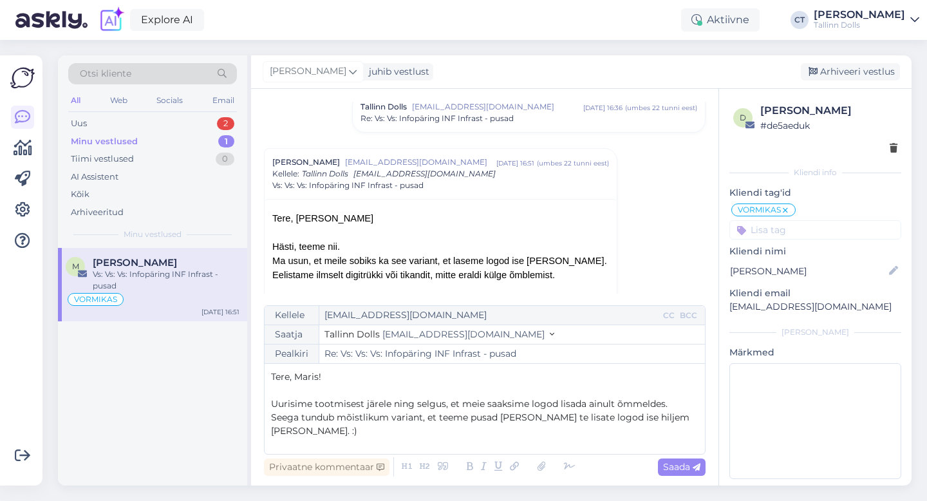
click at [701, 418] on div "Kellele Maris.Voltein@inf.ee CC BCC Saatja Tallinn Dolls info@tallinndolls.com …" at bounding box center [485, 379] width 442 height 149
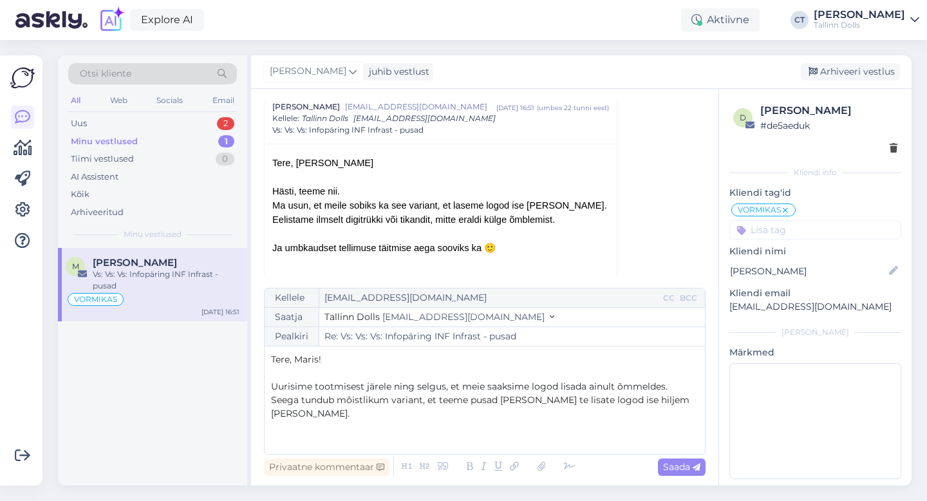
scroll to position [467, 0]
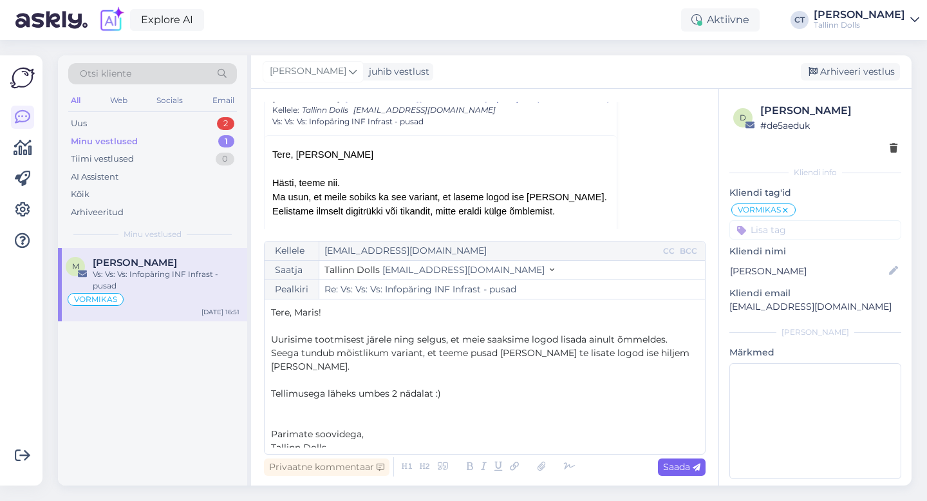
click at [690, 465] on span "Saada" at bounding box center [681, 467] width 37 height 12
type input "Re: Re: Vs: Vs: Vs: Infopäring INF Infrast - pusad"
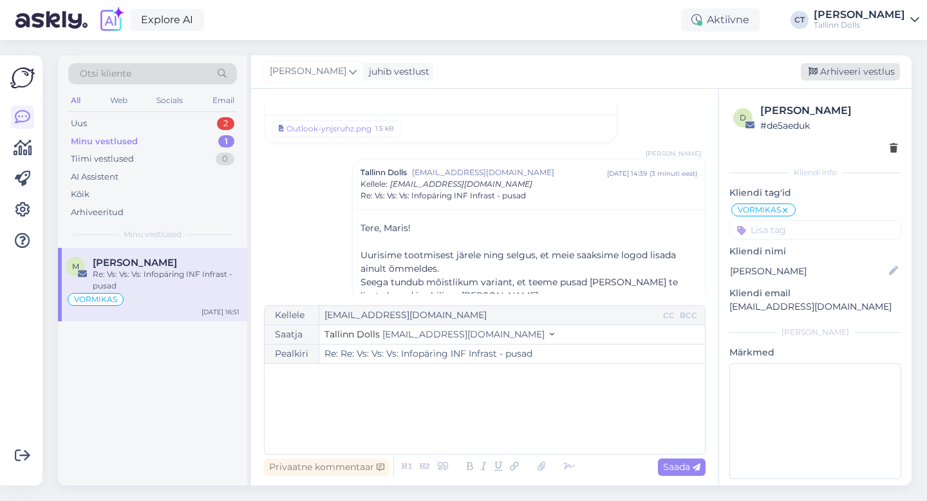
click at [831, 68] on div "Arhiveeri vestlus" at bounding box center [850, 71] width 99 height 17
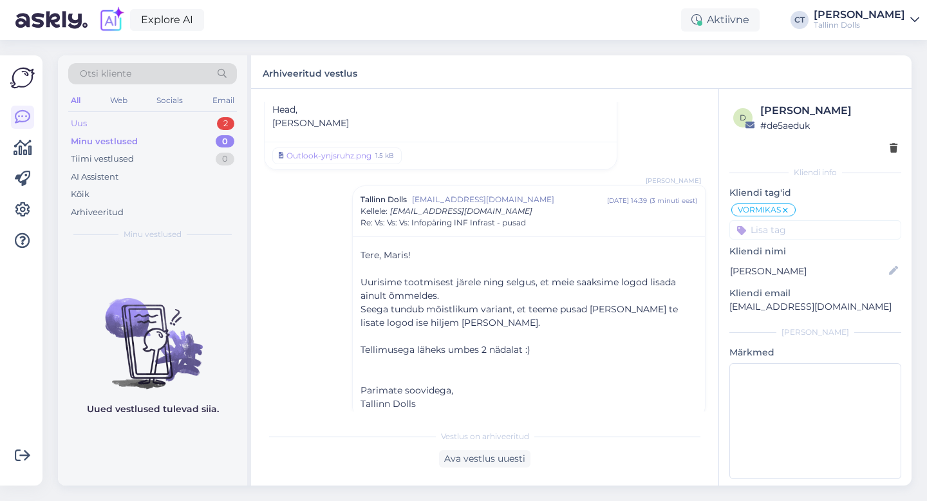
click at [208, 117] on div "Uus 2" at bounding box center [152, 124] width 169 height 18
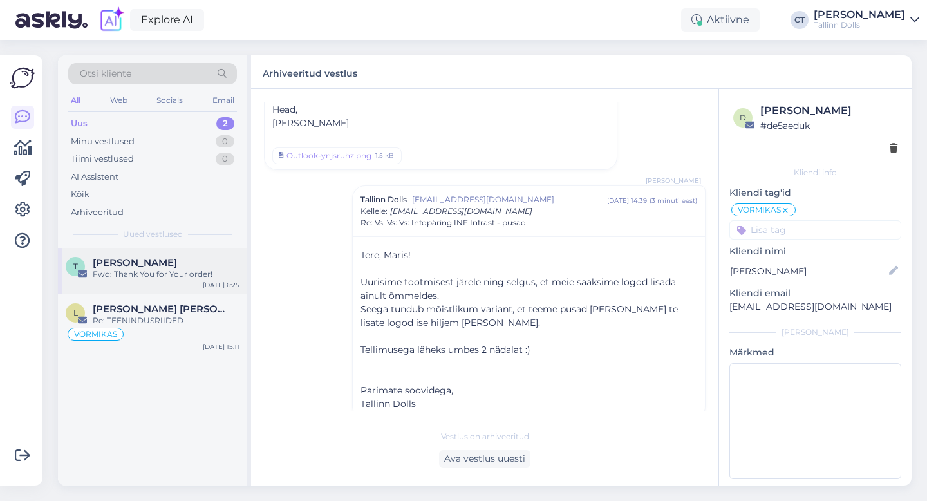
click at [185, 266] on div "Tatjana Vürst" at bounding box center [166, 263] width 147 height 12
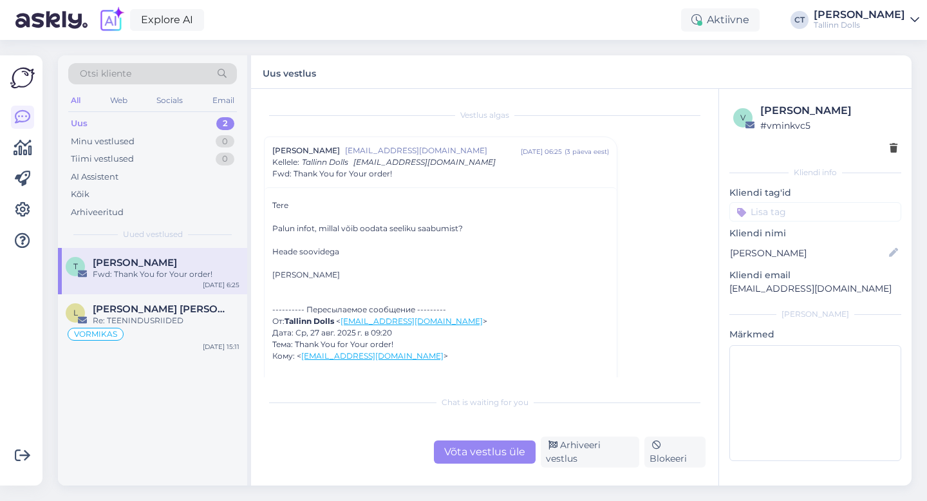
click at [289, 115] on div "Vestlus algas" at bounding box center [485, 115] width 442 height 12
click at [307, 108] on div "Vestlus algas Tatjana Vürst tatjana.vyrst@gmail.com okt 6 06:25 ( 3 päeva eest …" at bounding box center [490, 240] width 453 height 276
click at [104, 120] on div "Uus 2" at bounding box center [152, 124] width 169 height 18
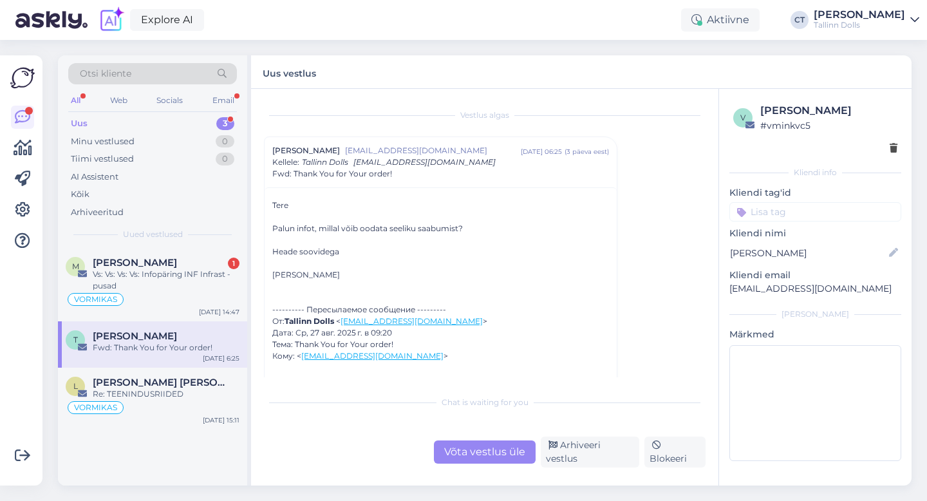
click at [119, 270] on div "Vs: Vs: Vs: Vs: Infopäring INF Infrast - pusad" at bounding box center [166, 279] width 147 height 23
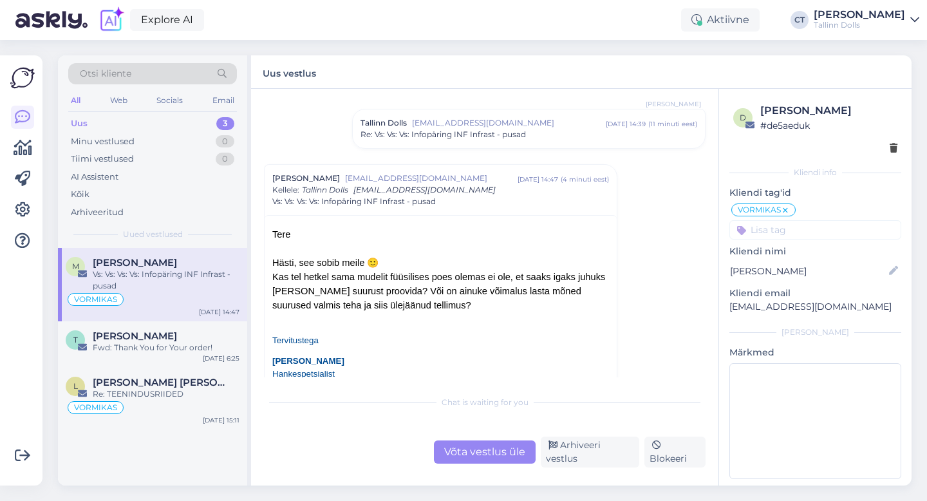
scroll to position [530, 0]
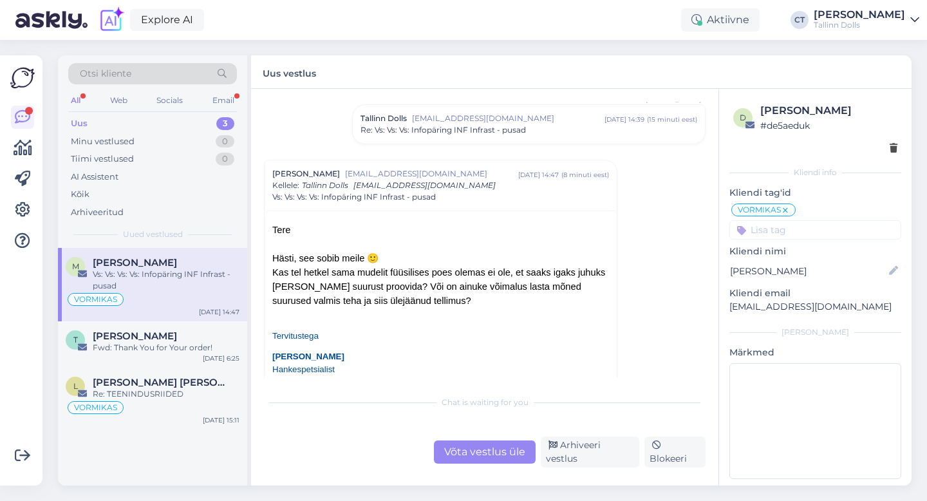
click at [107, 126] on div "Uus 3" at bounding box center [152, 124] width 169 height 18
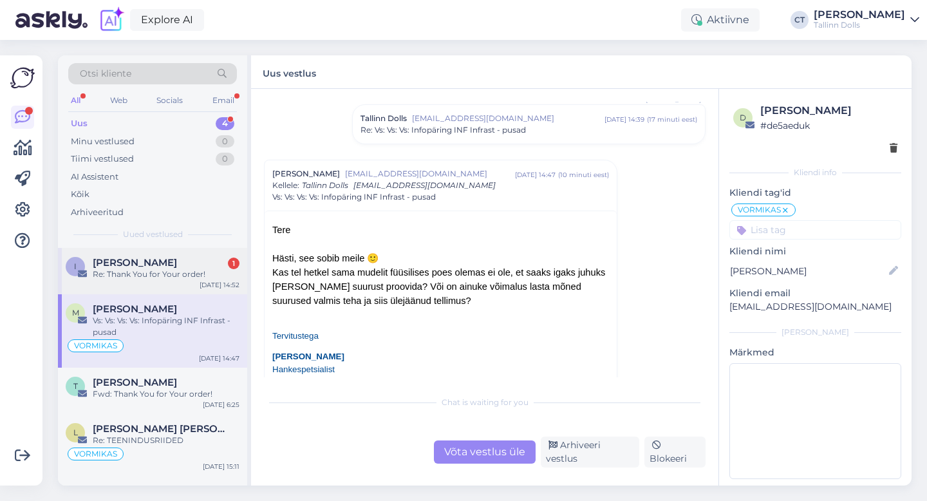
click at [137, 272] on div "Re: Thank You for Your order!" at bounding box center [166, 274] width 147 height 12
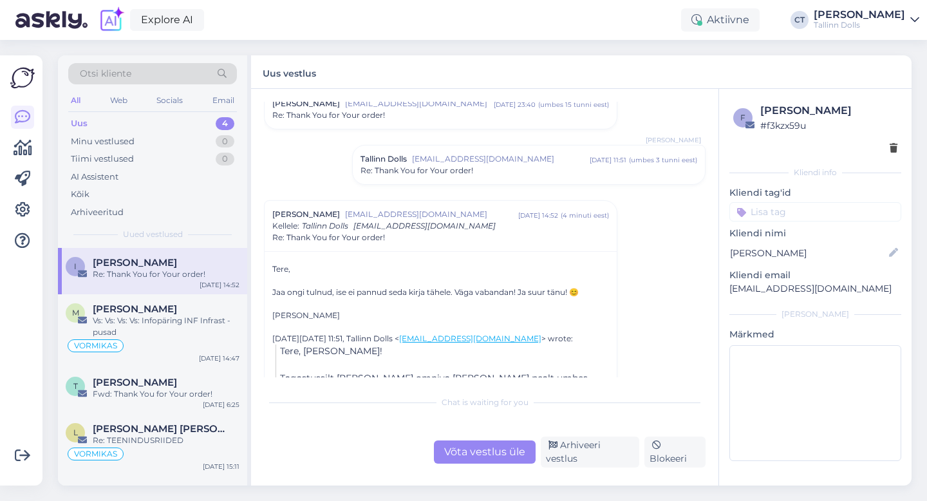
scroll to position [161, 0]
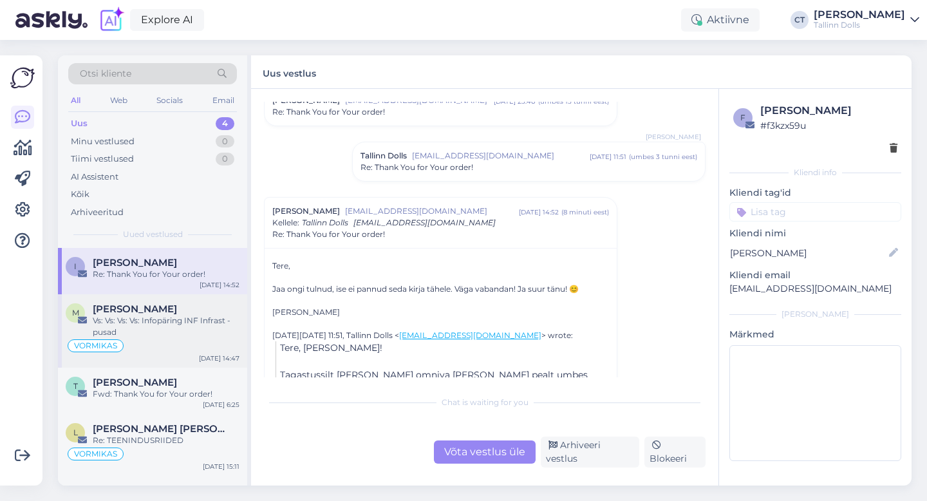
click at [168, 304] on div "Maris Voltein" at bounding box center [166, 309] width 147 height 12
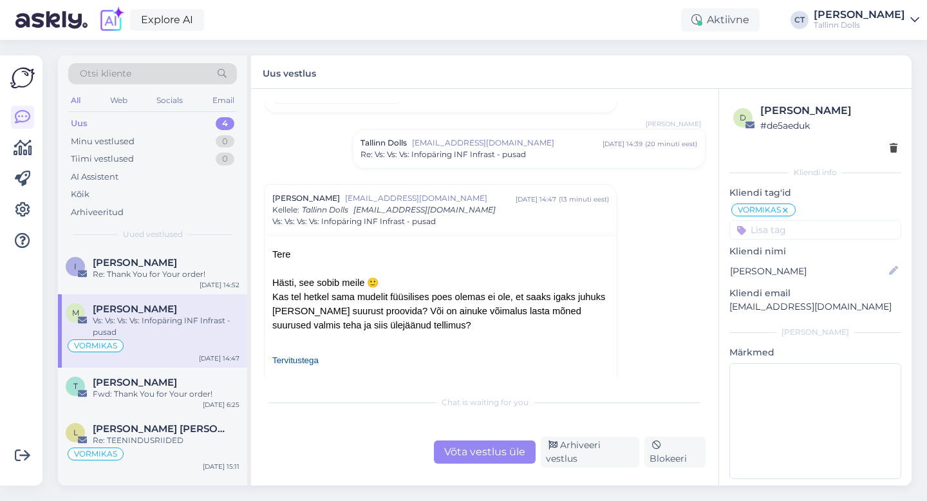
scroll to position [532, 0]
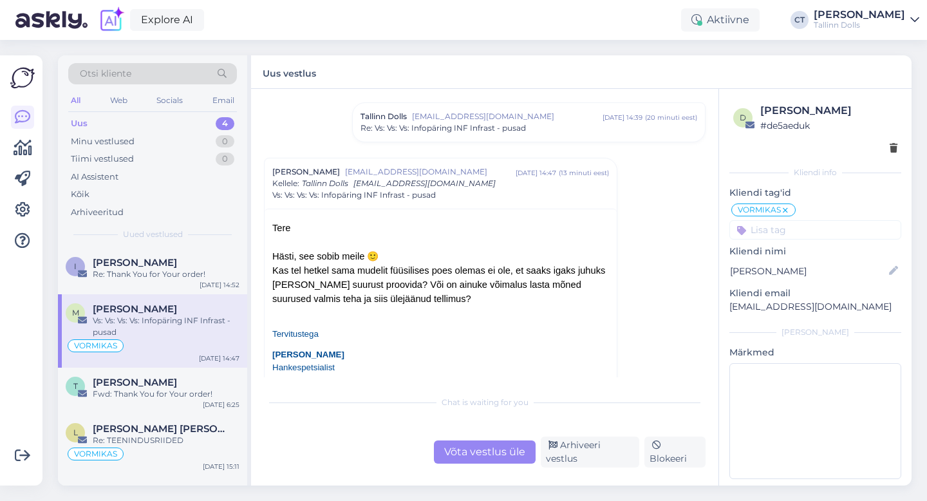
click at [415, 344] on div "Tervitustega MARIS VOLTEIN Hankespetsialist — INF Infra OÜ +372 5645 1999 Maris…" at bounding box center [440, 385] width 337 height 158
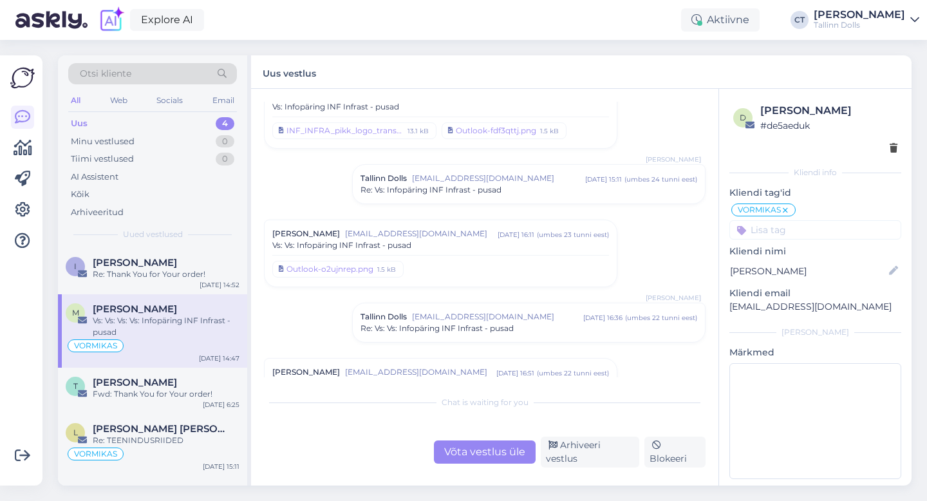
scroll to position [0, 0]
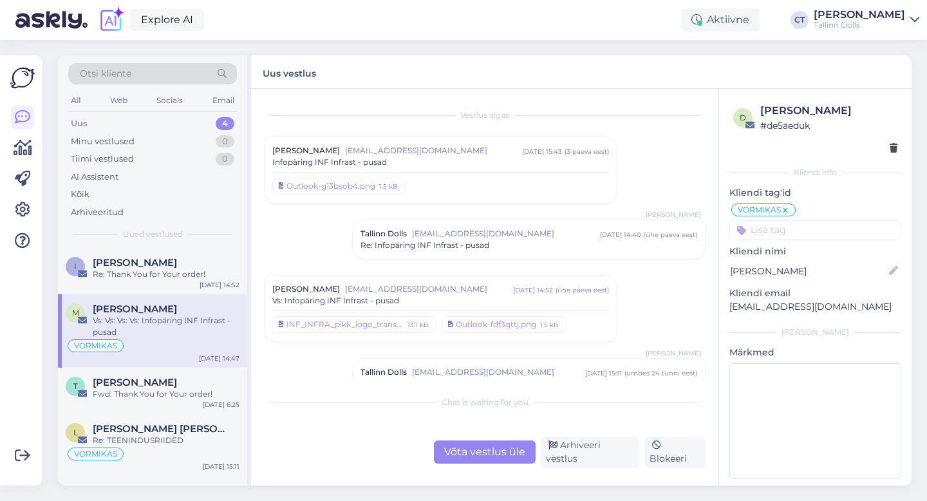
click at [442, 147] on span "Maris.Voltein@inf.ee" at bounding box center [433, 151] width 177 height 12
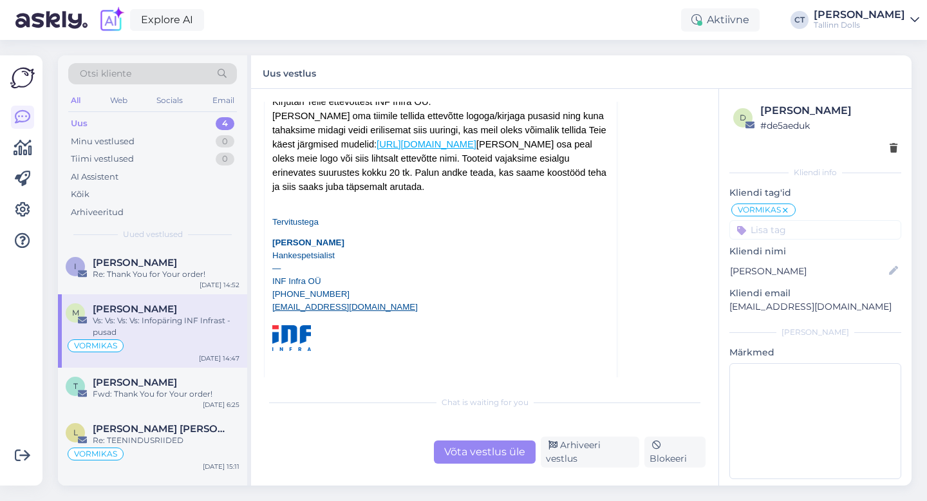
scroll to position [131, 0]
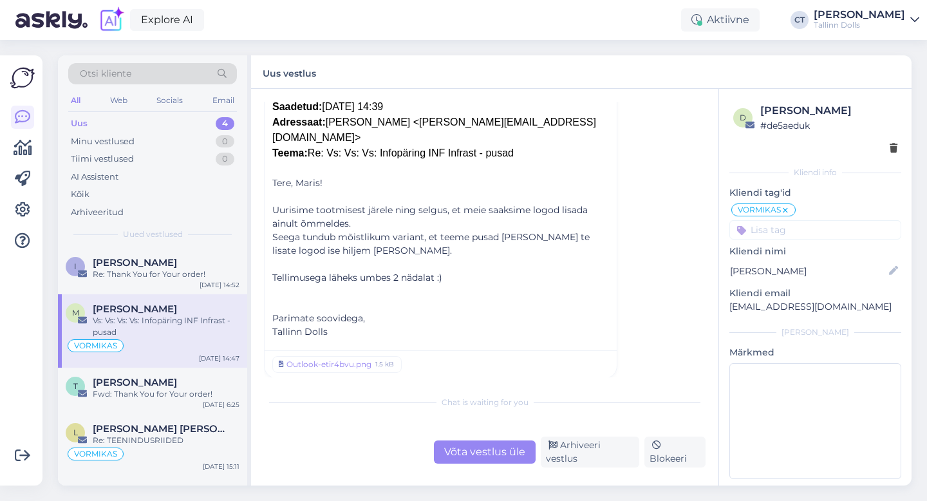
click at [488, 447] on div "Võta vestlus üle" at bounding box center [485, 451] width 102 height 23
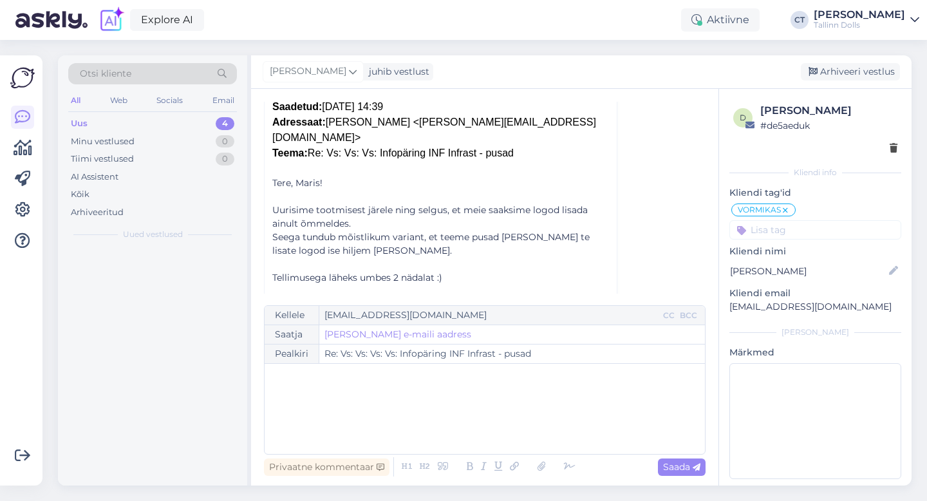
scroll to position [950, 0]
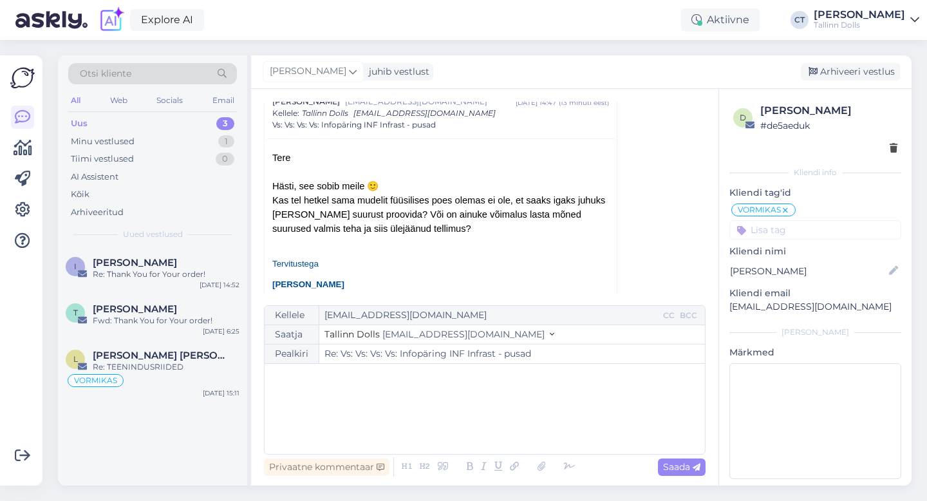
click at [492, 431] on div "﻿" at bounding box center [484, 408] width 427 height 77
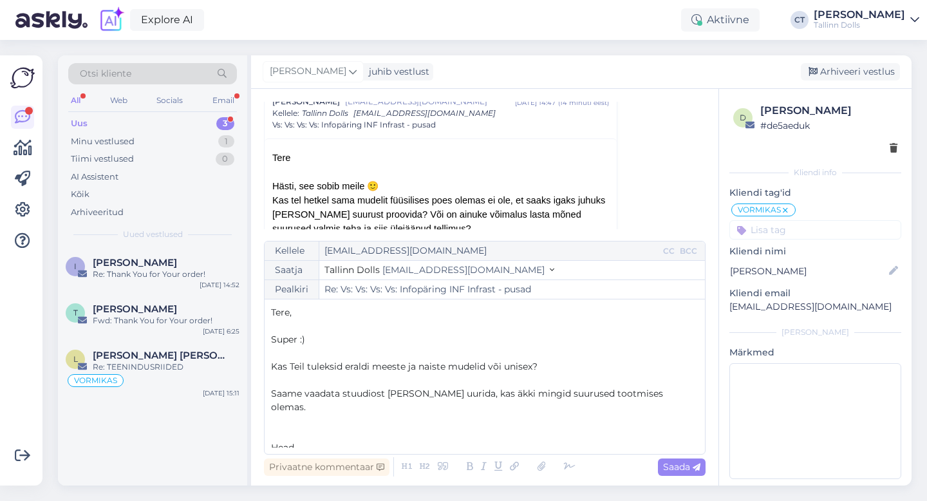
scroll to position [7, 0]
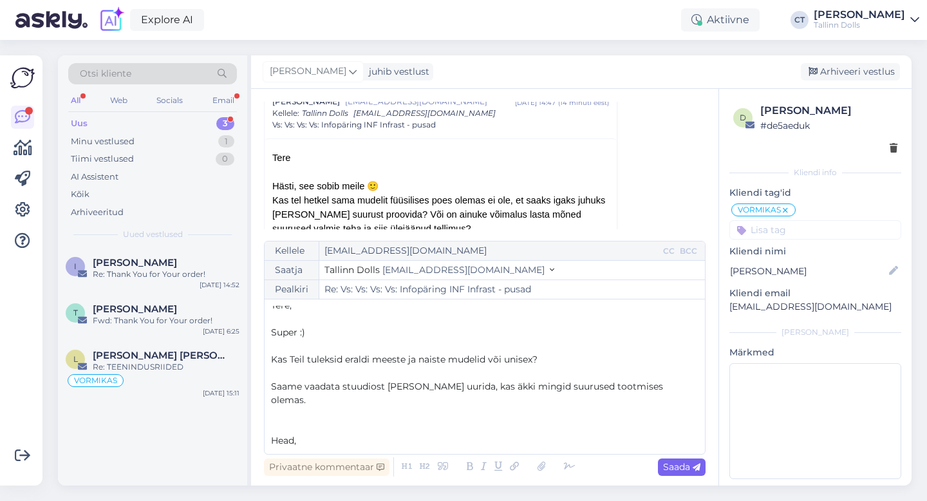
click at [682, 458] on div "Saada" at bounding box center [682, 466] width 48 height 17
type input "Re: Re: Vs: Vs: Vs: Vs: Infopäring INF Infrast - pusad"
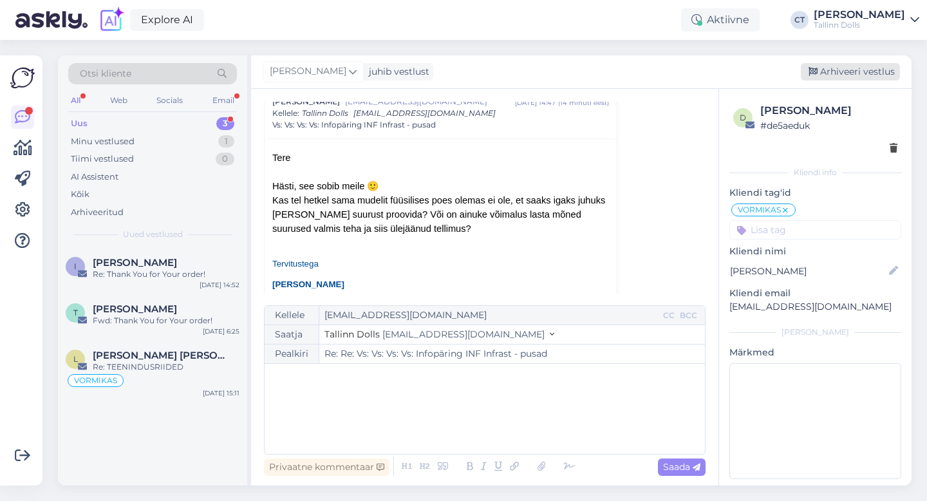
scroll to position [0, 0]
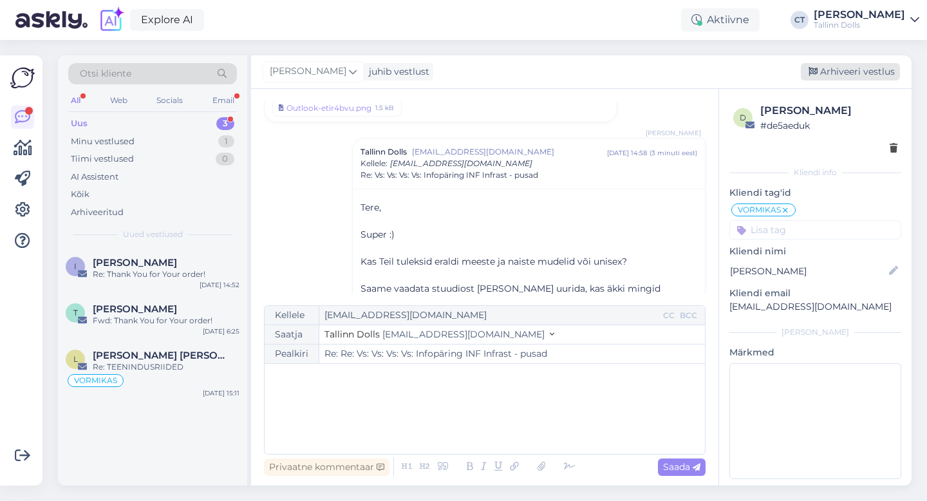
click at [841, 77] on div "Arhiveeri vestlus" at bounding box center [850, 71] width 99 height 17
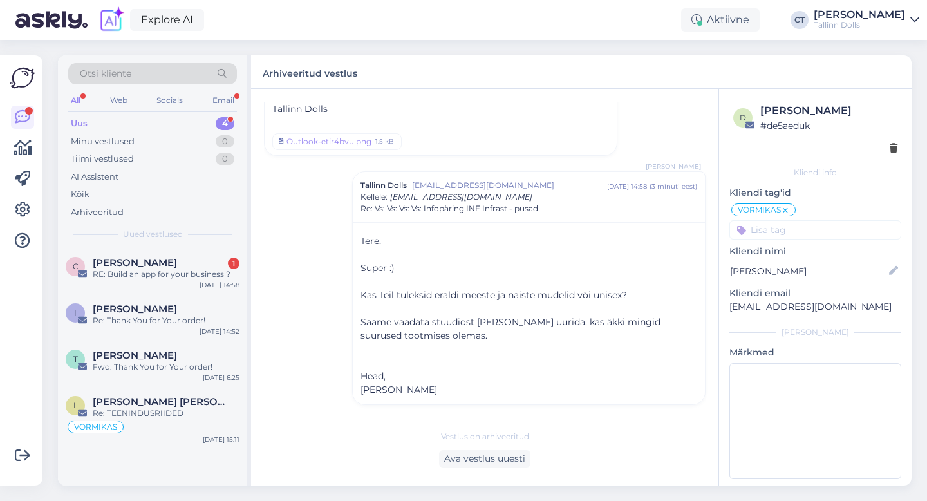
click at [191, 115] on div "Uus 4" at bounding box center [152, 124] width 169 height 18
click at [192, 271] on div "RE: Build an app for your business ?" at bounding box center [166, 274] width 147 height 12
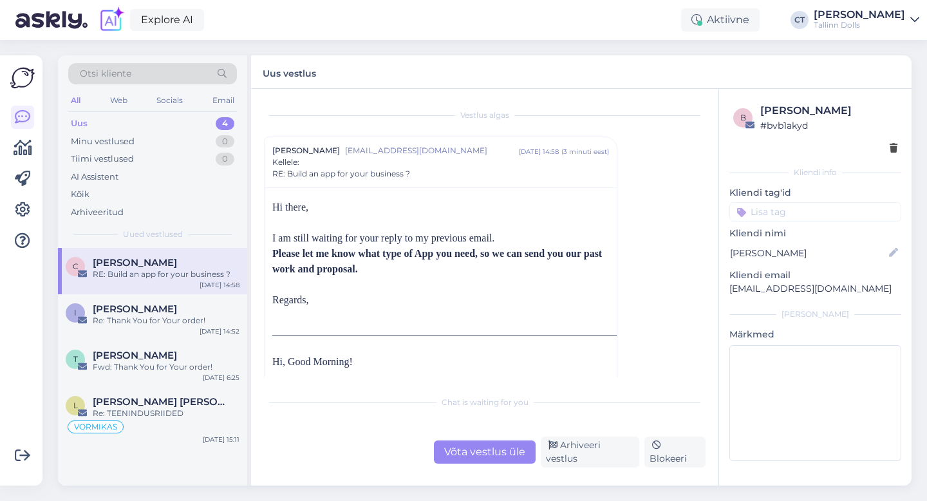
click at [592, 469] on div "Vestlus algas carmenser radase carmenserradase@outlook.com okt 9 14:58 ( 3 minu…" at bounding box center [484, 287] width 467 height 397
click at [592, 462] on div "Arhiveeri vestlus" at bounding box center [590, 451] width 98 height 31
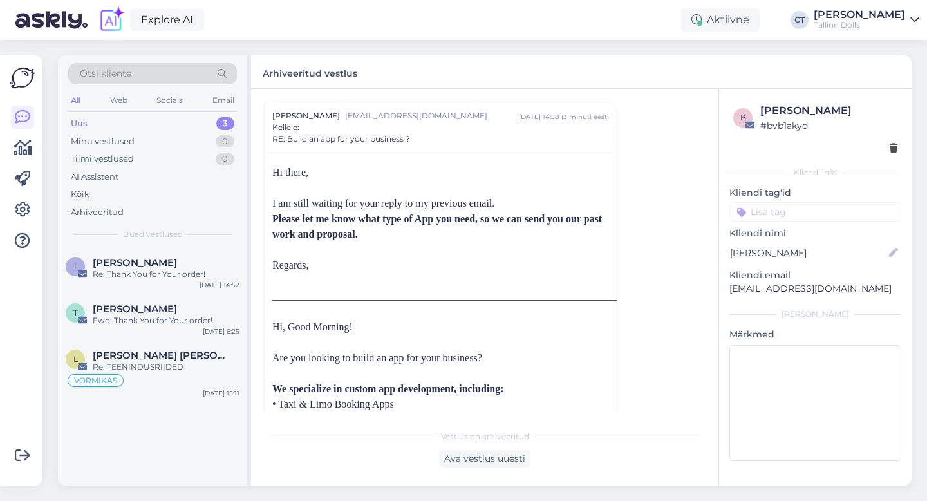
click at [191, 257] on div "Irene Apri-Niilikse" at bounding box center [166, 263] width 147 height 12
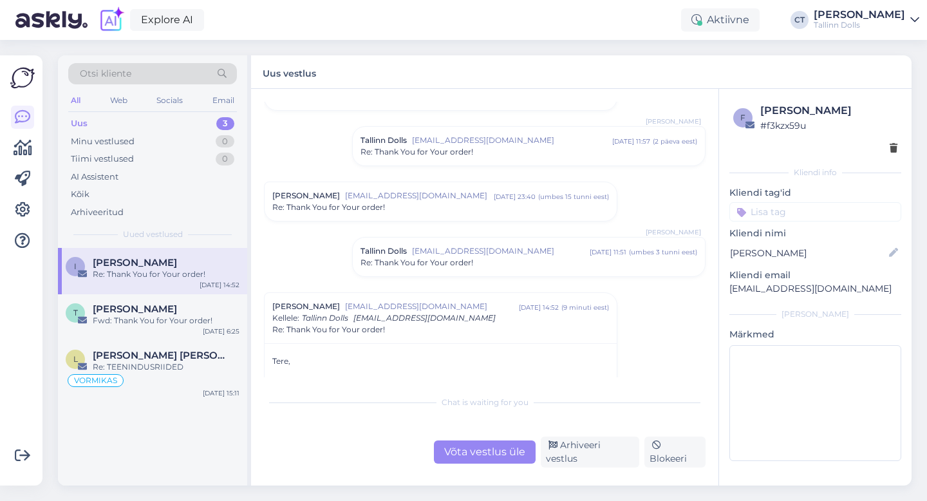
click at [469, 454] on div "Võta vestlus üle" at bounding box center [485, 451] width 102 height 23
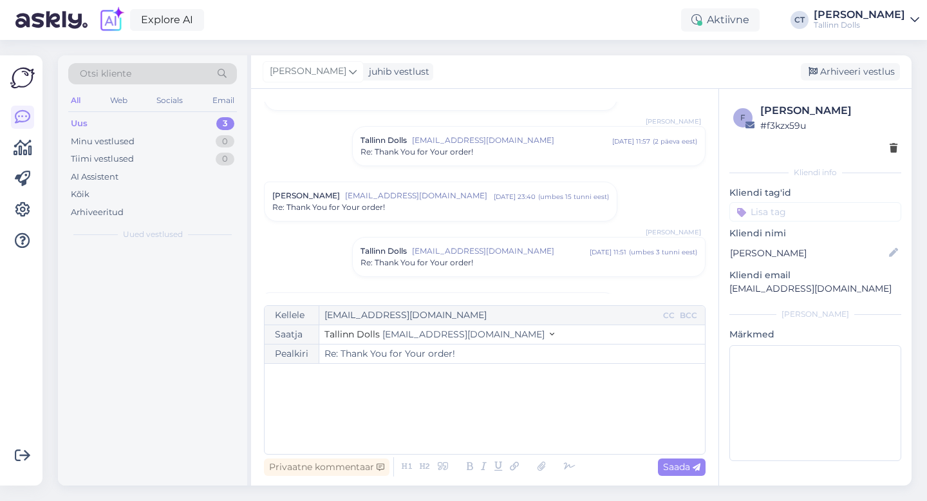
scroll to position [256, 0]
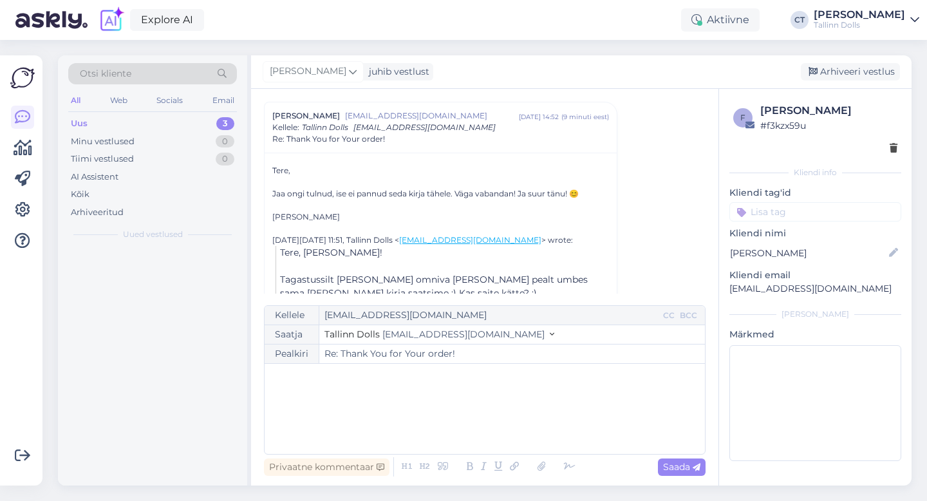
click at [476, 410] on div "﻿" at bounding box center [484, 408] width 427 height 77
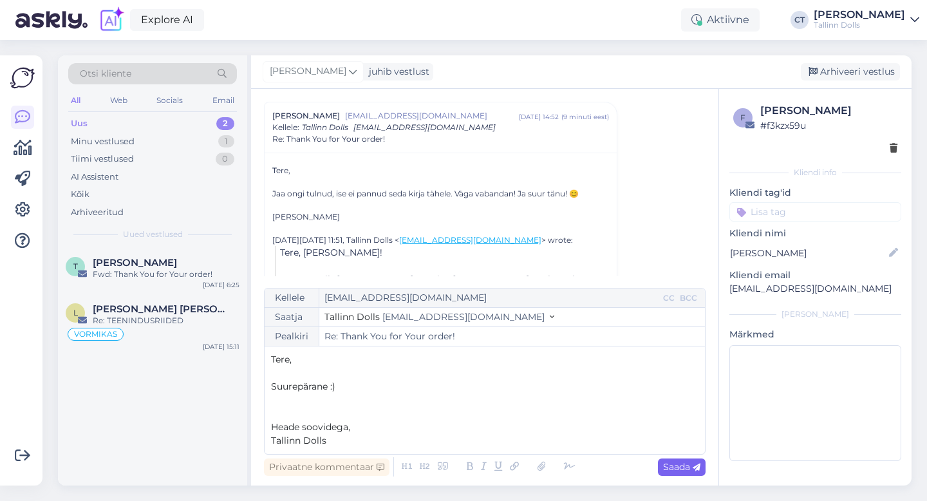
click at [683, 465] on span "Saada" at bounding box center [681, 467] width 37 height 12
type input "Re: Thank You for Your order!"
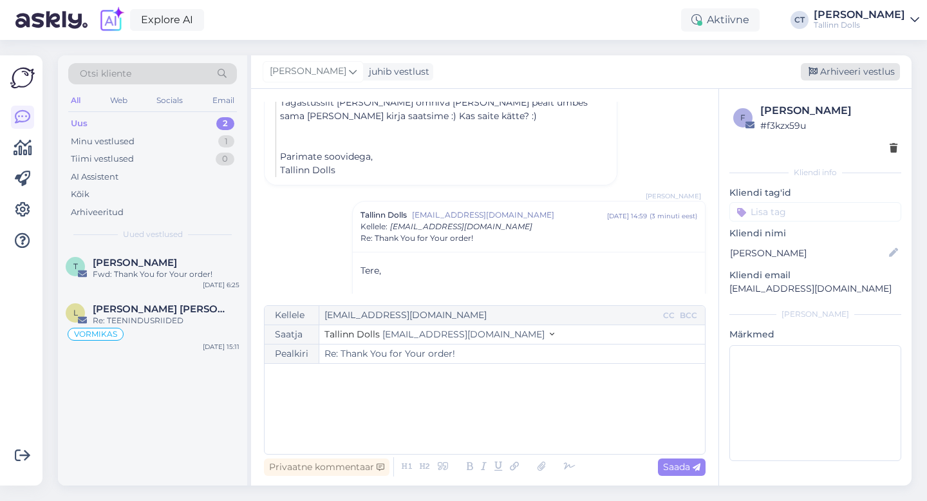
click at [855, 75] on div "Arhiveeri vestlus" at bounding box center [850, 71] width 99 height 17
